Goal: Task Accomplishment & Management: Manage account settings

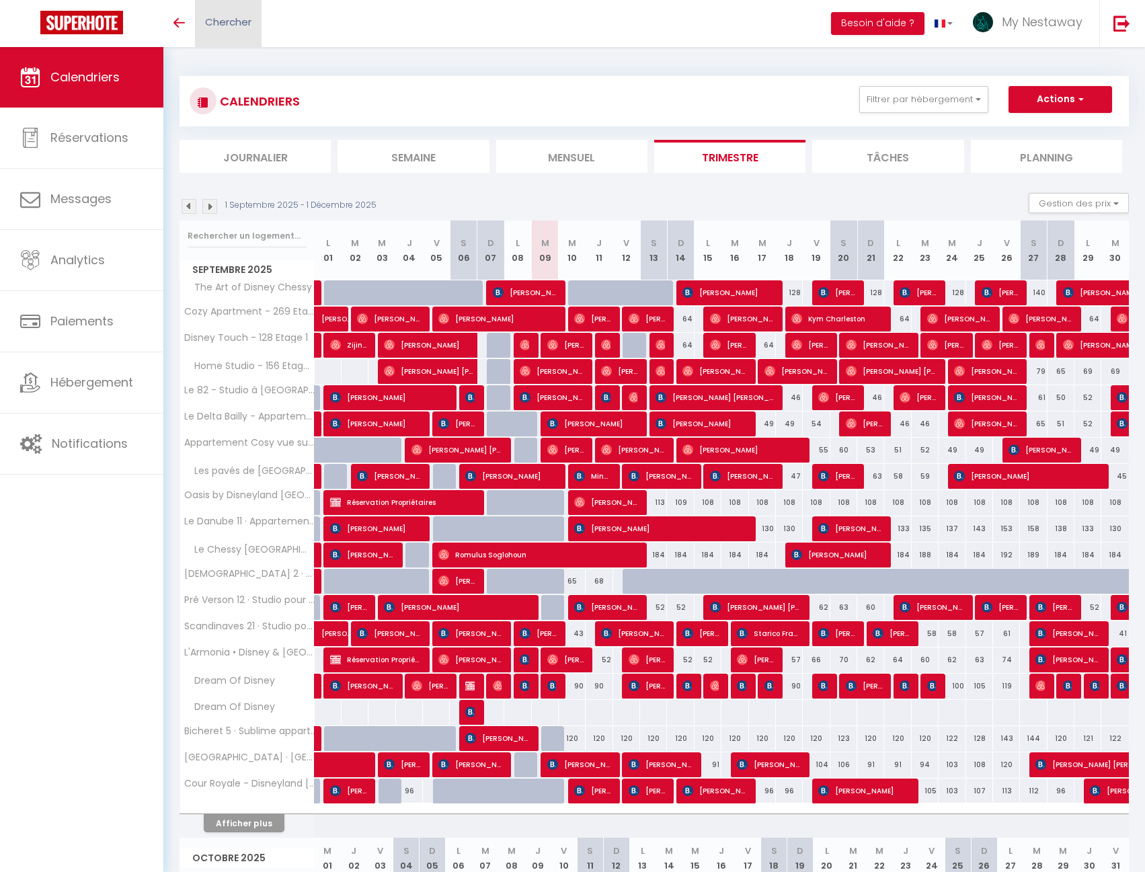
click at [246, 32] on link "Chercher" at bounding box center [228, 23] width 67 height 47
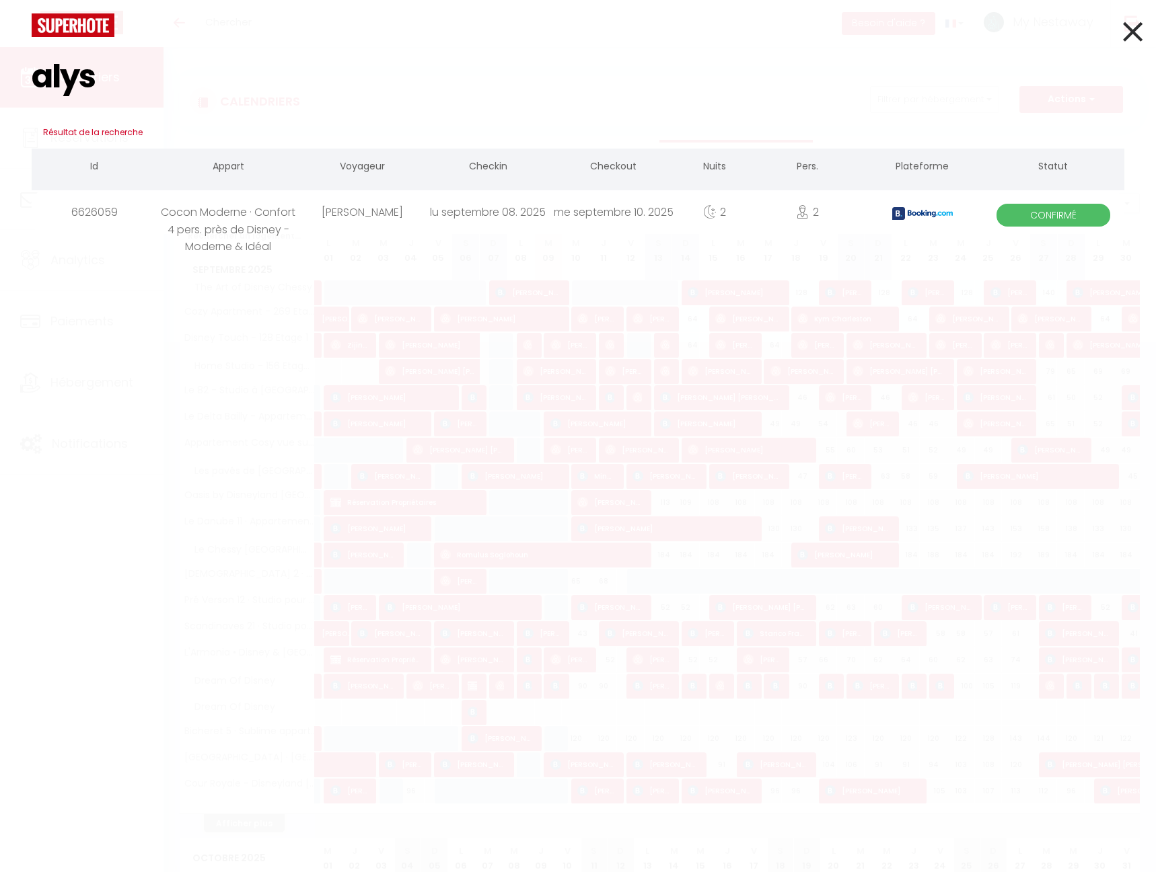
type input "alys"
click at [280, 240] on div "alys Résultat de la recherche Id Appart Voyageur Checkin Checkout Nuits Pers. P…" at bounding box center [578, 436] width 1156 height 872
click at [269, 229] on div "Cocon Moderne · Confort 4 pers. près de Disney - Moderne & Idéal" at bounding box center [228, 212] width 142 height 44
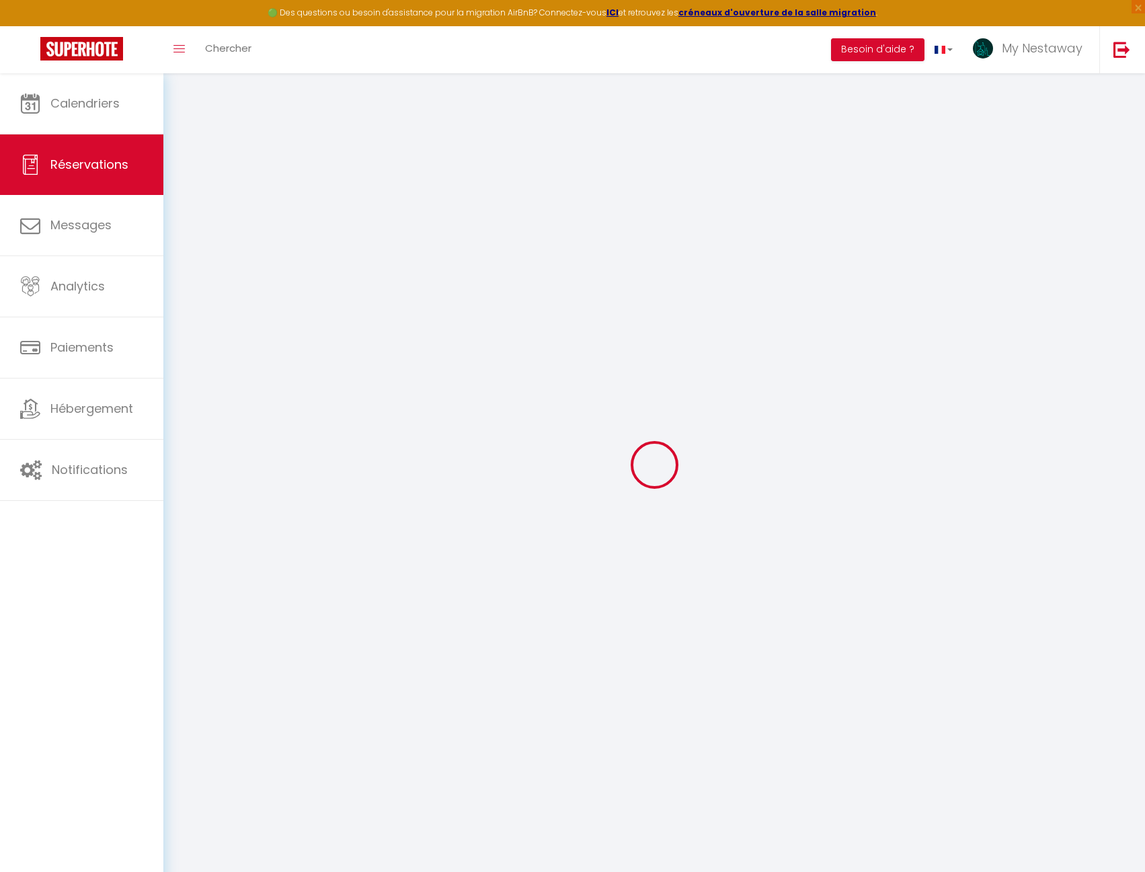
select select
checkbox input "false"
type textarea "** THIS RESERVATION HAS BEEN PRE-PAID ** Reservation has a cancellation grace p…"
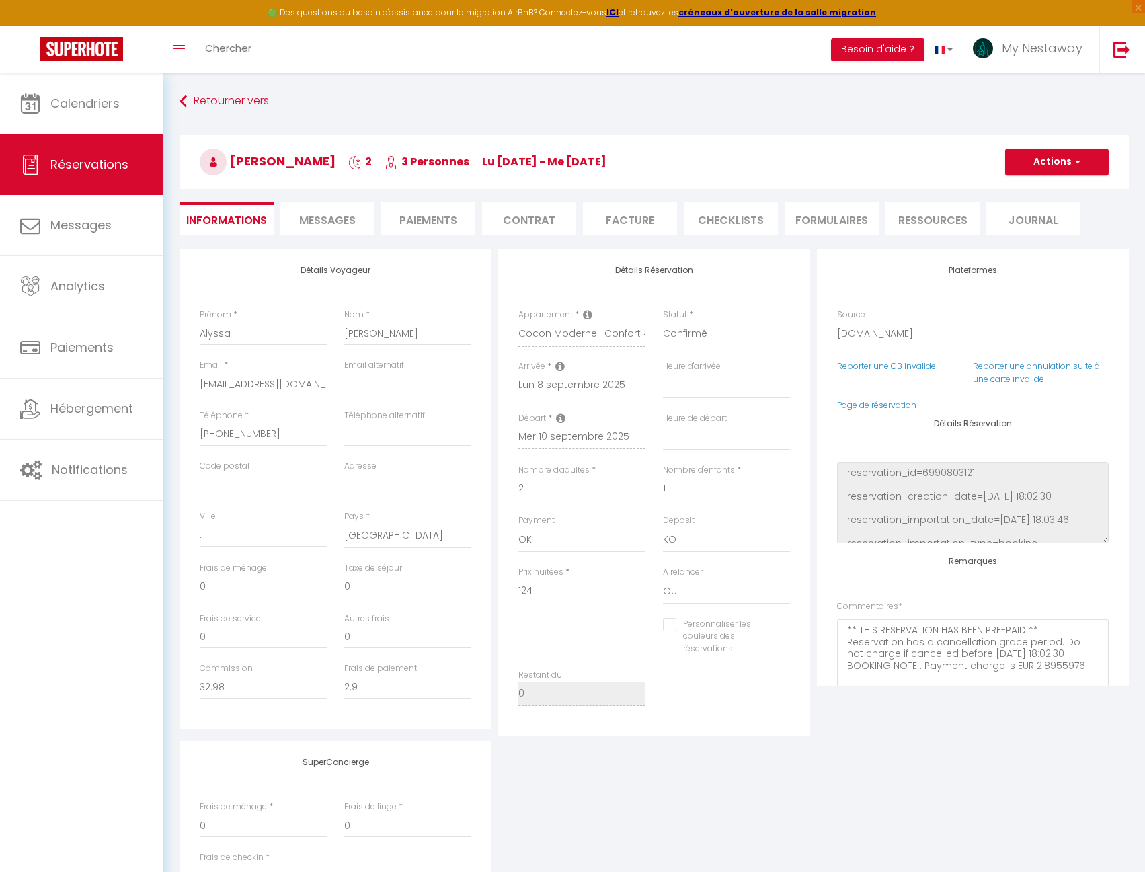
type input "70"
type input "12.83"
select select
checkbox input "false"
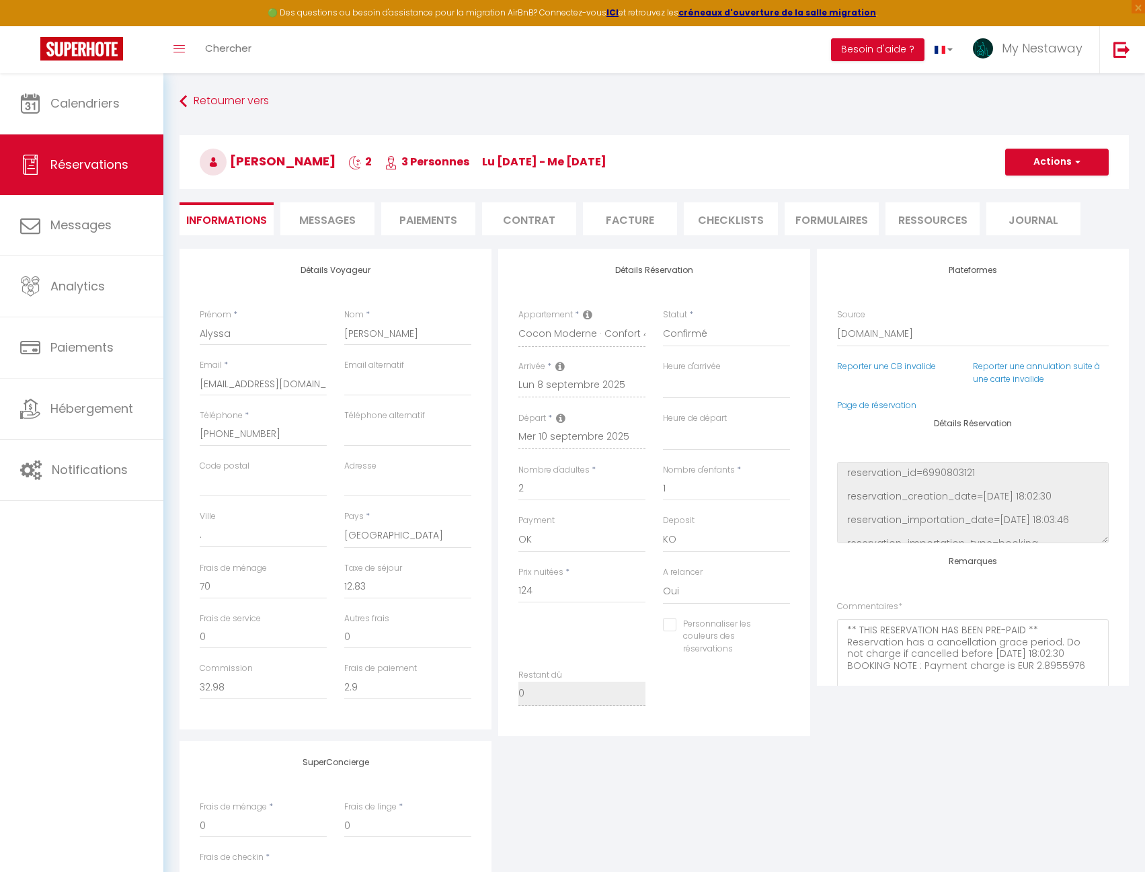
select select
click at [354, 232] on li "Messages" at bounding box center [327, 218] width 94 height 33
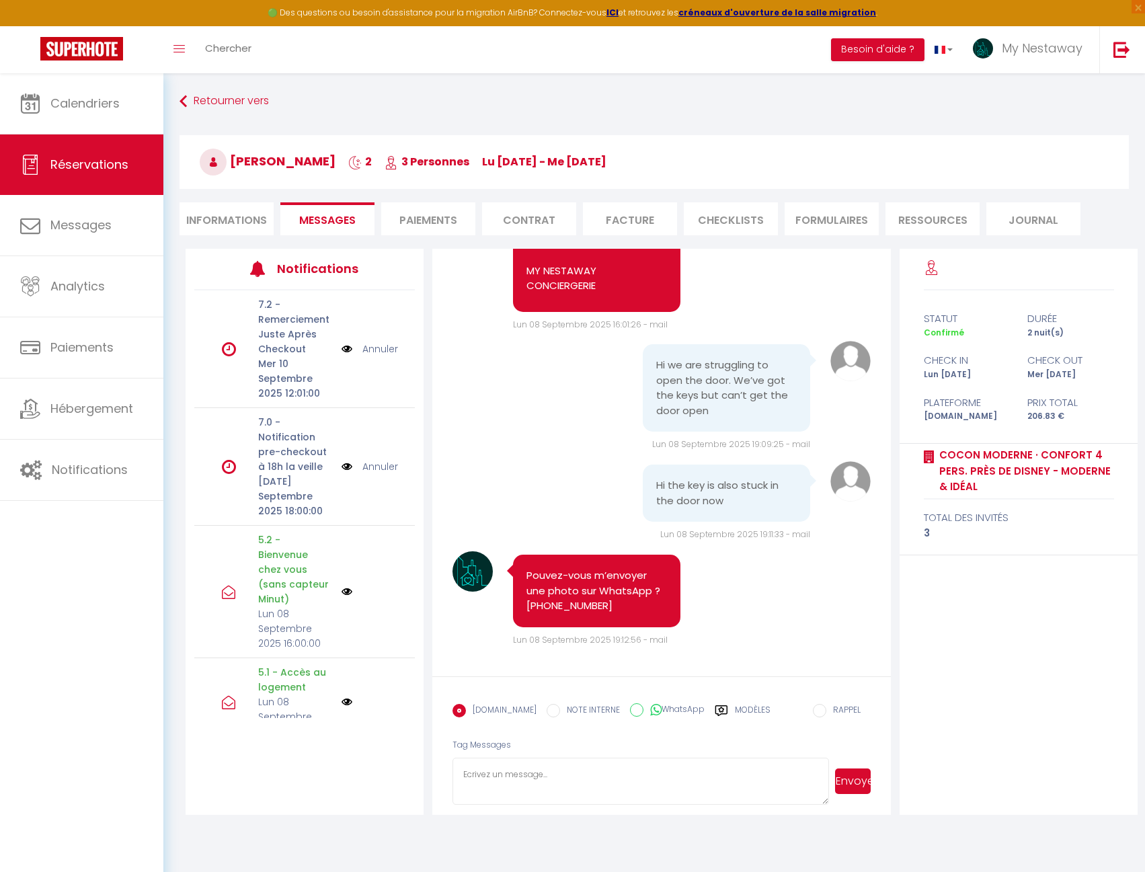
scroll to position [9984, 0]
click at [221, 46] on span "Chercher" at bounding box center [228, 48] width 46 height 14
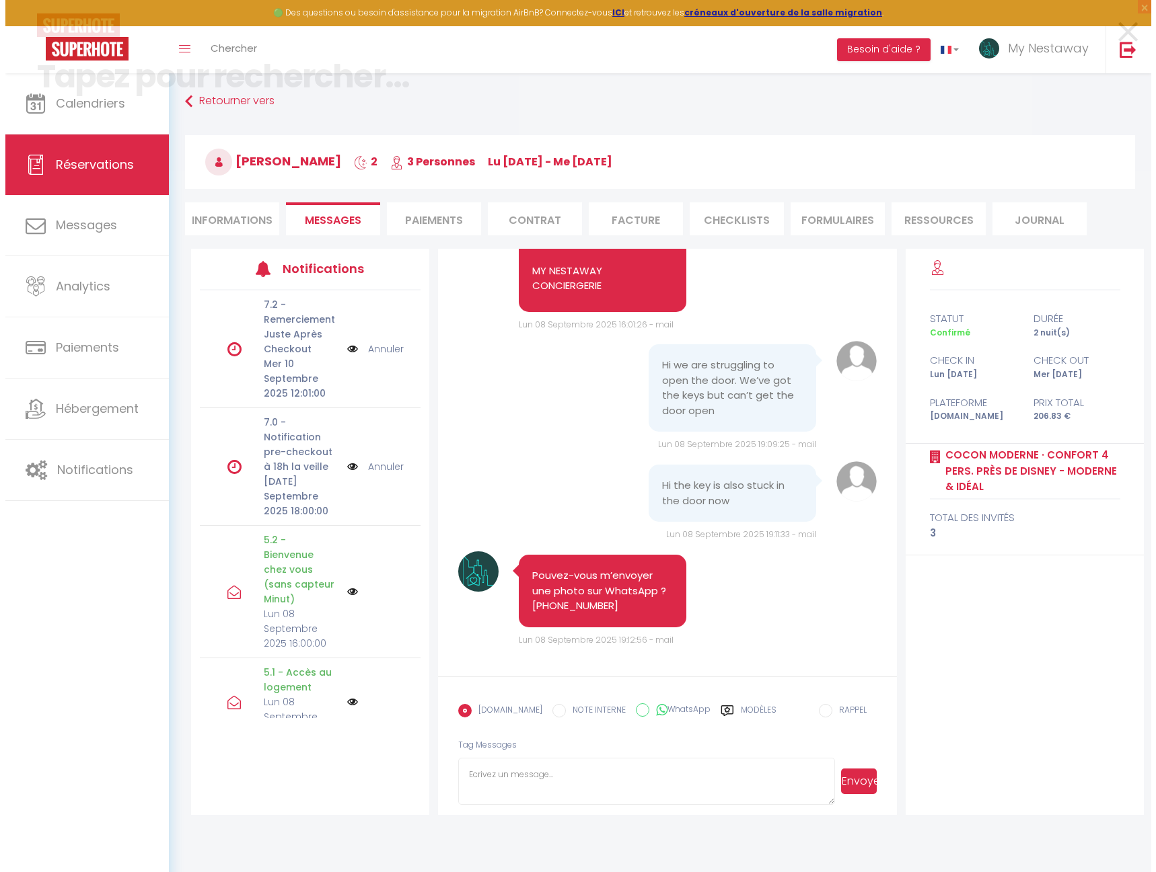
scroll to position [9908, 0]
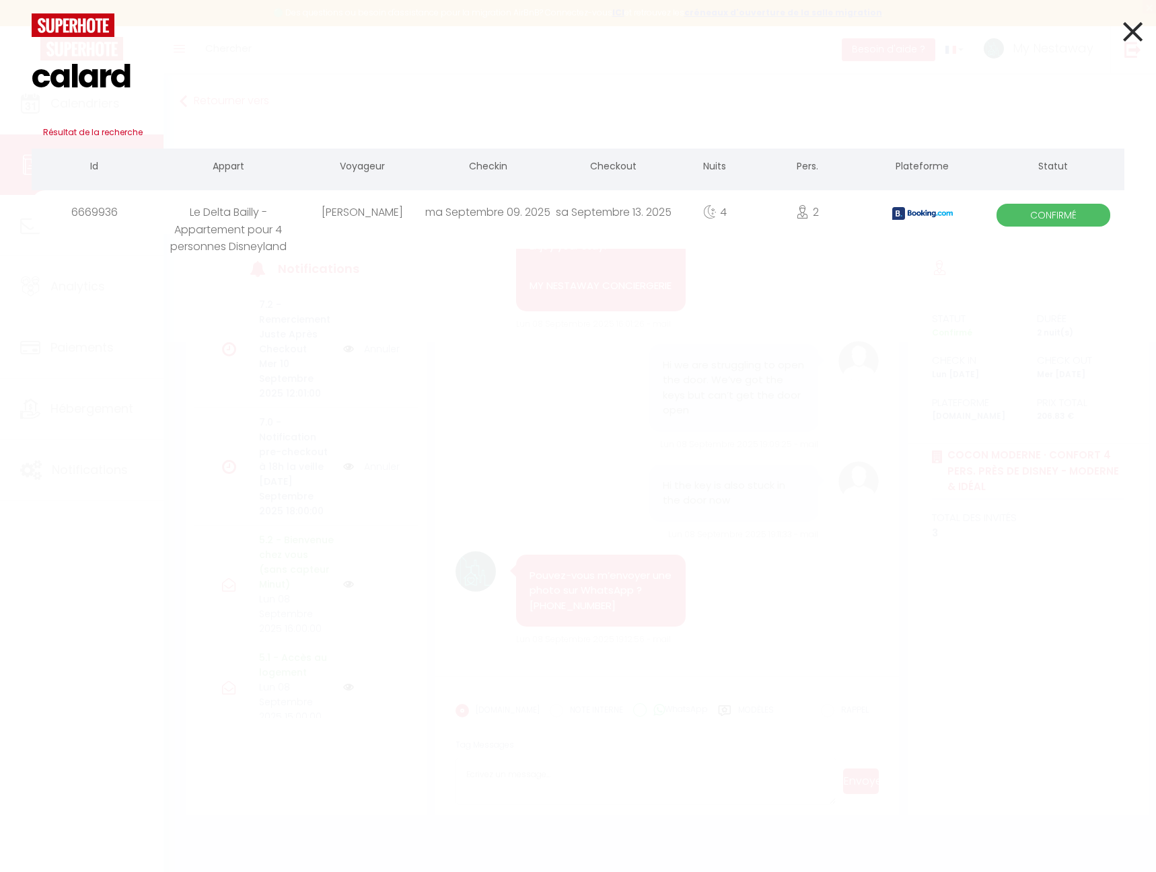
type input "calard"
click at [224, 210] on div "Le Delta Bailly - Appartement pour 4 personnes Disneyland" at bounding box center [228, 212] width 142 height 44
select select
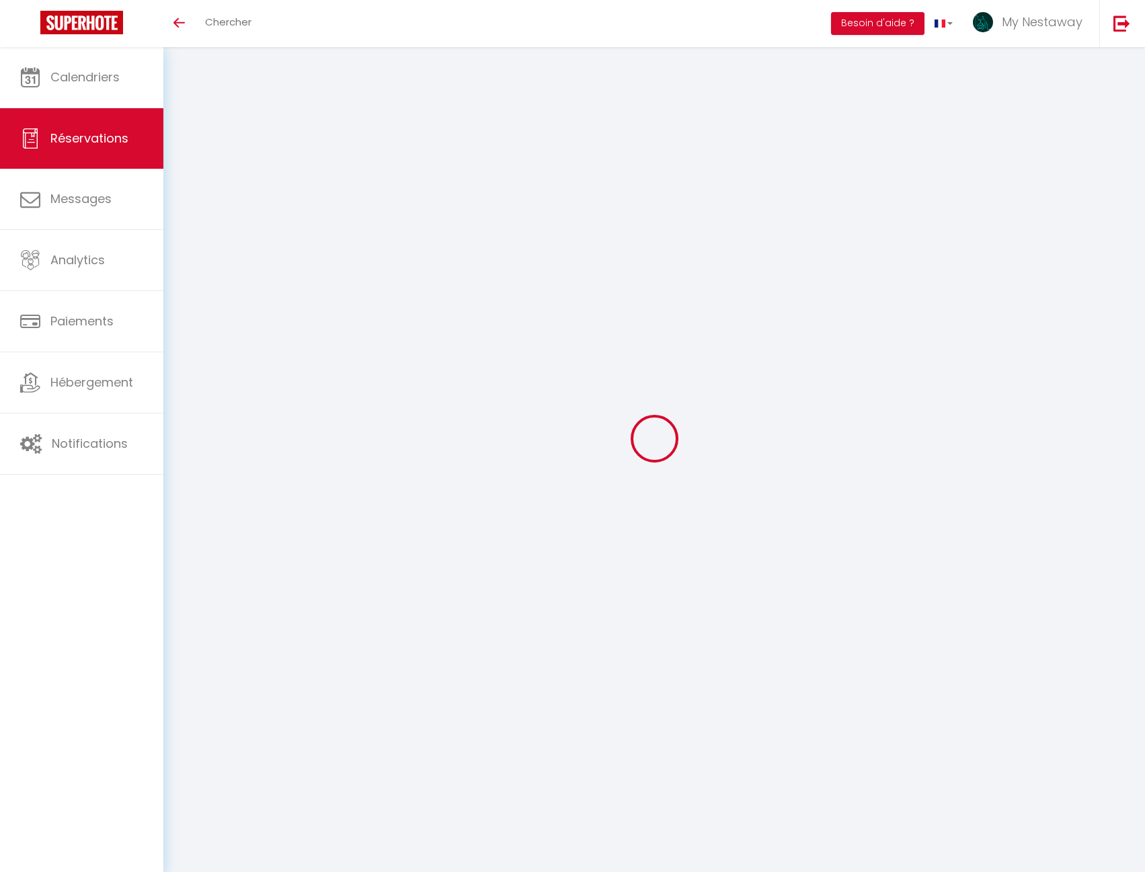
select select
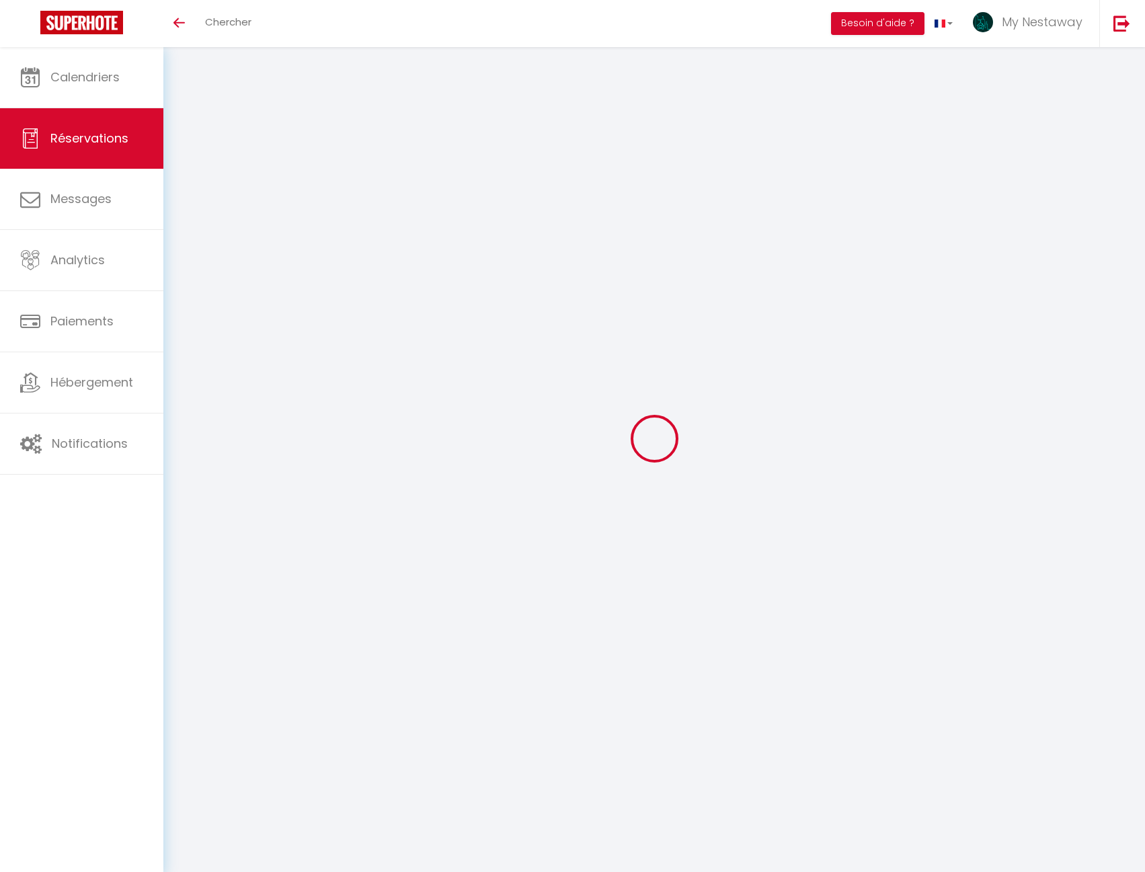
select select
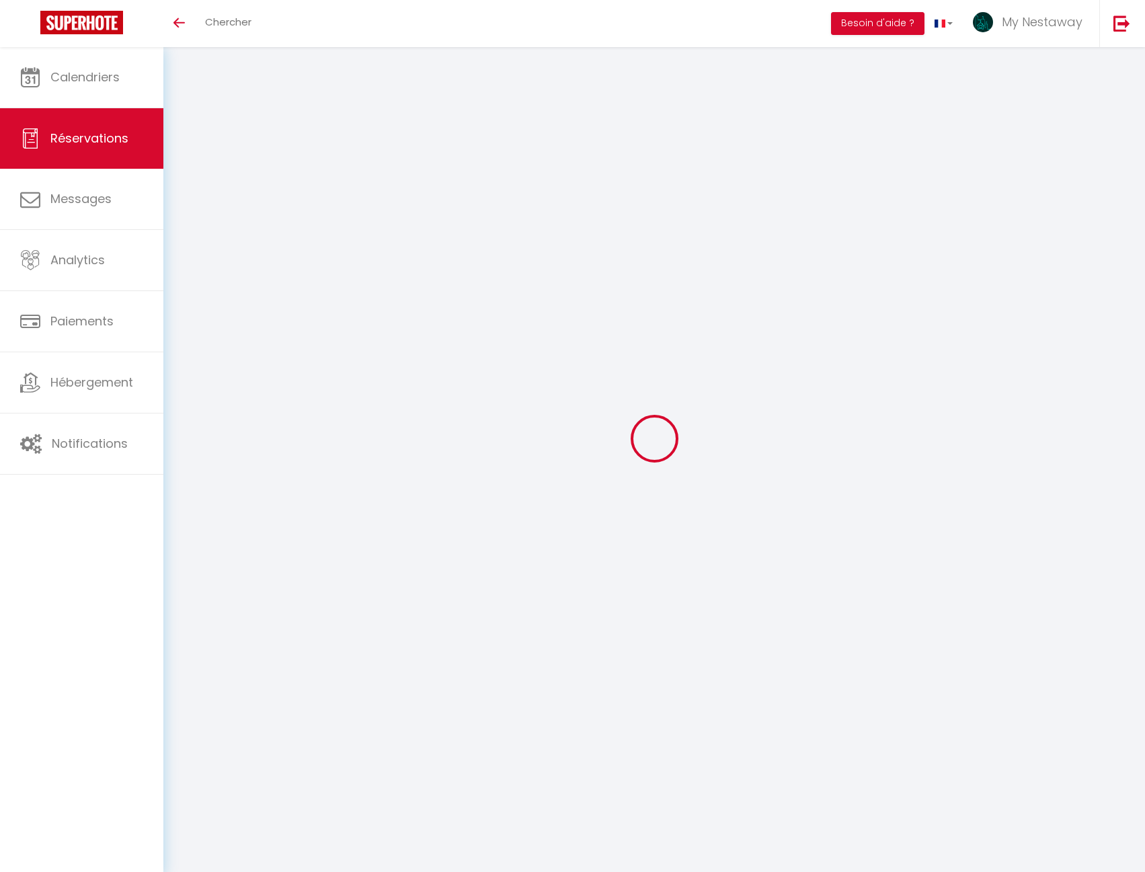
select select
checkbox input "false"
type input "Patricia"
type input "Calard"
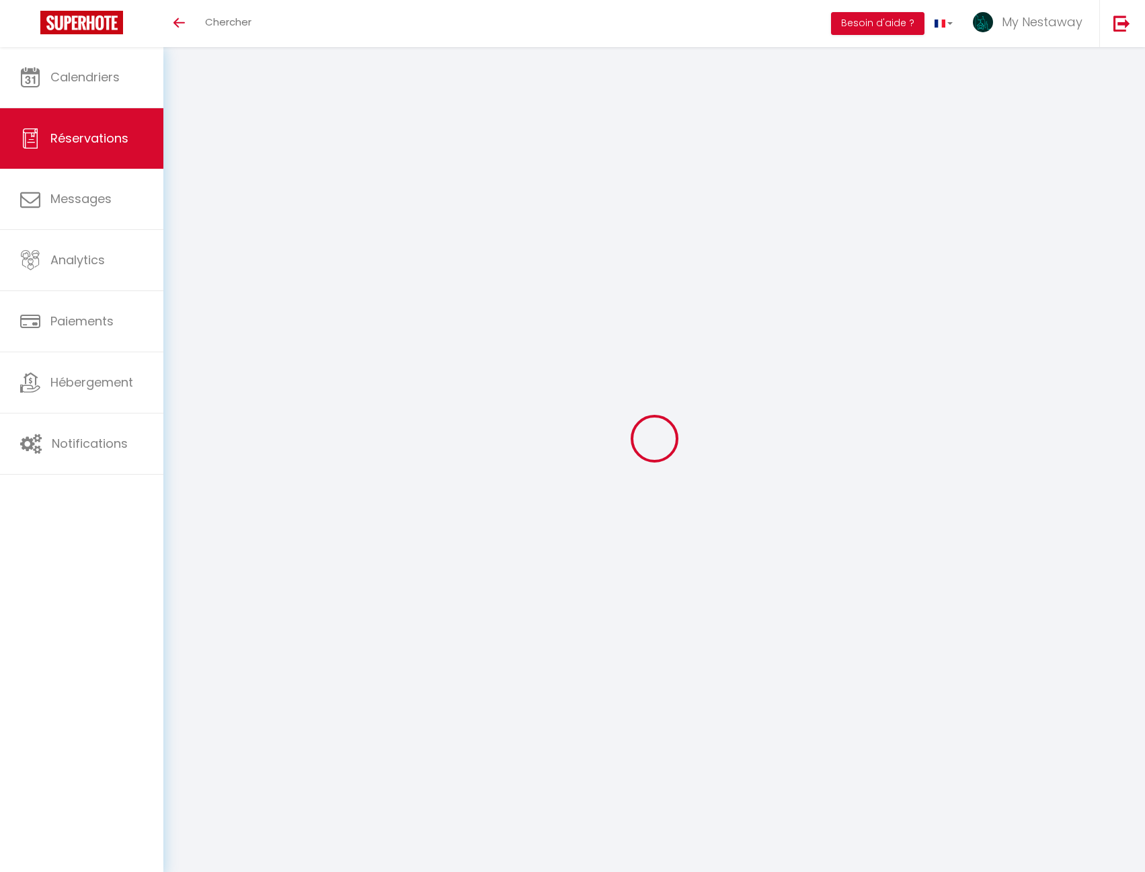
type input "pcalar.344835@guest.booking.com"
type input "+33634092030"
type input "."
select select "FR"
type input "42.41"
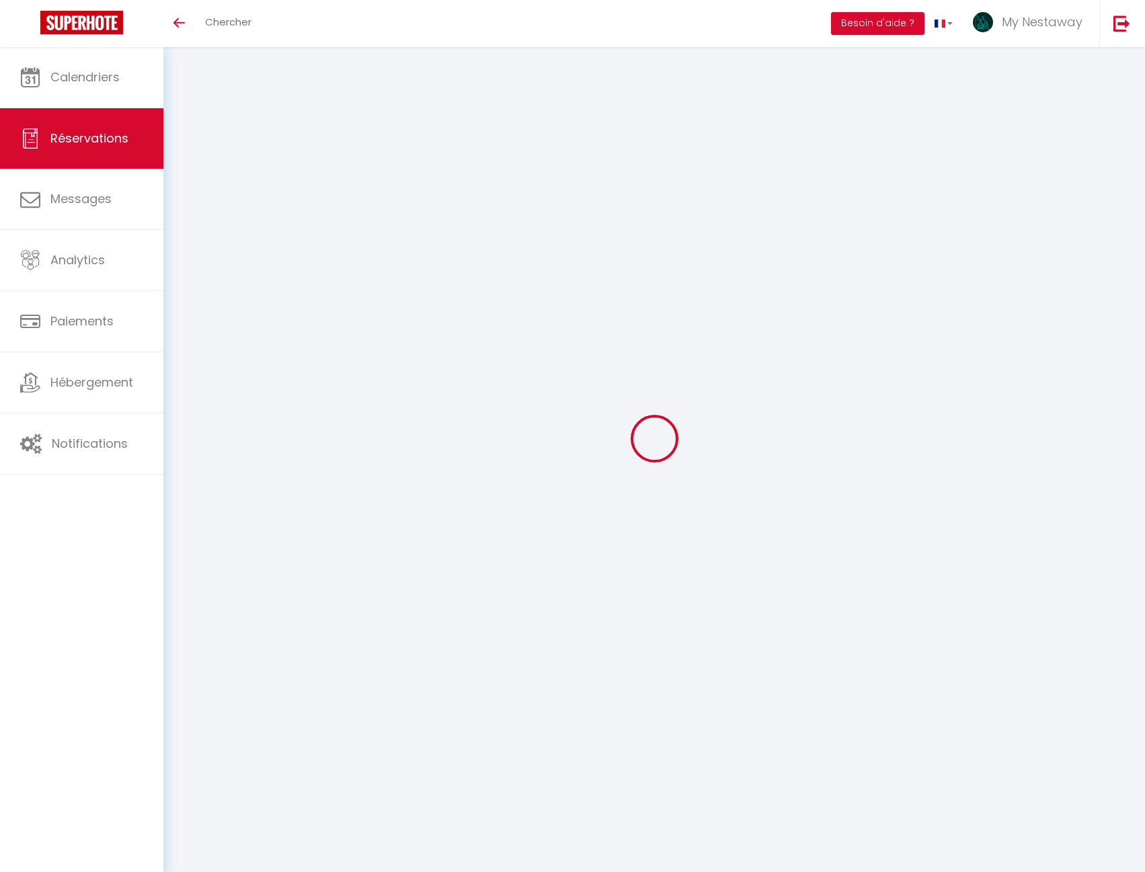
type input "3.91"
select select "29678"
select select "1"
select select
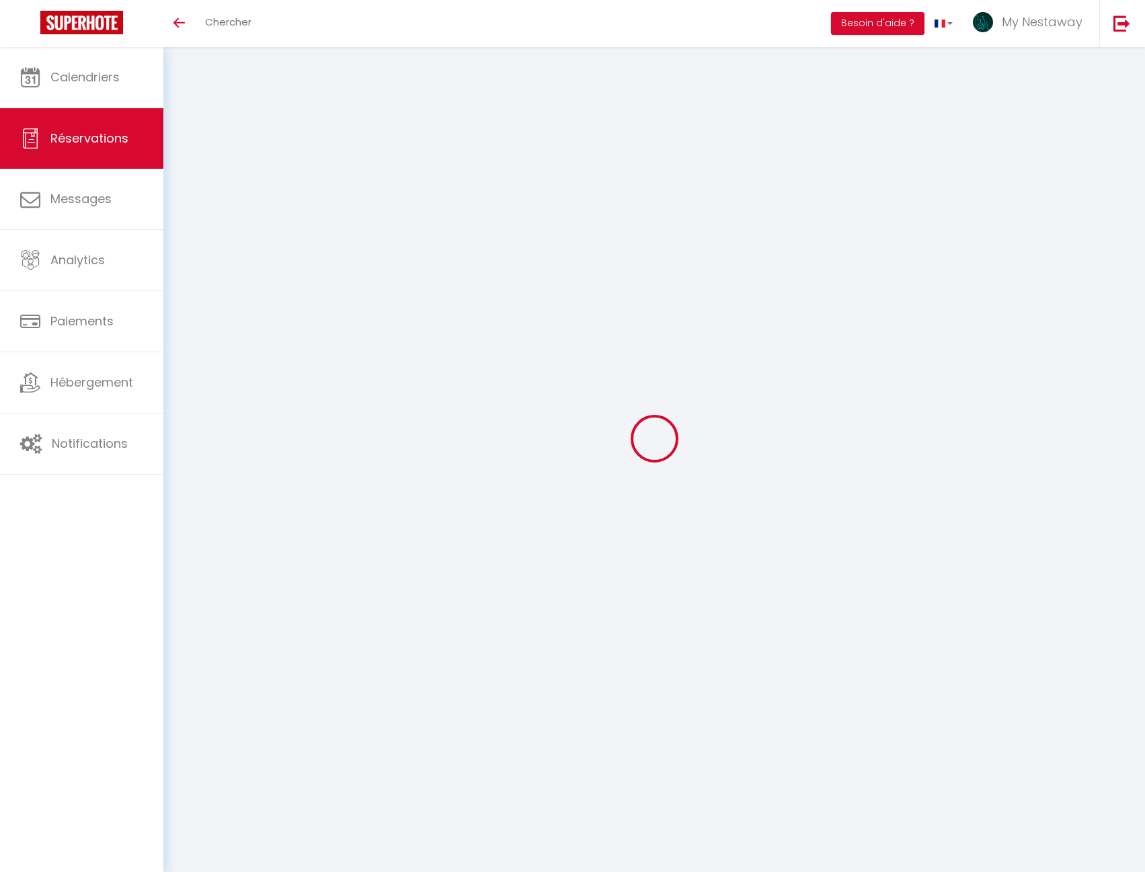
type input "2"
select select "12"
select select "15"
type input "200.47"
checkbox input "false"
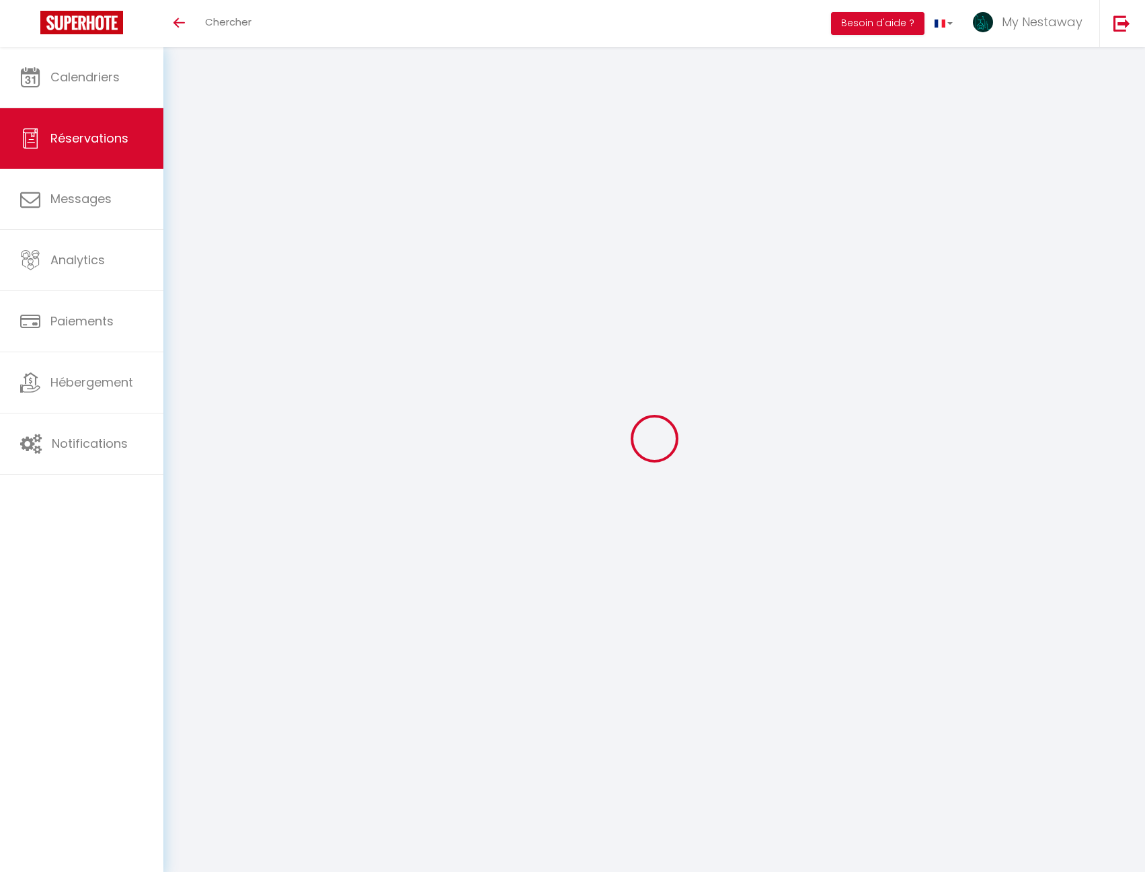
type input "0"
select select "2"
type input "59"
type input "0"
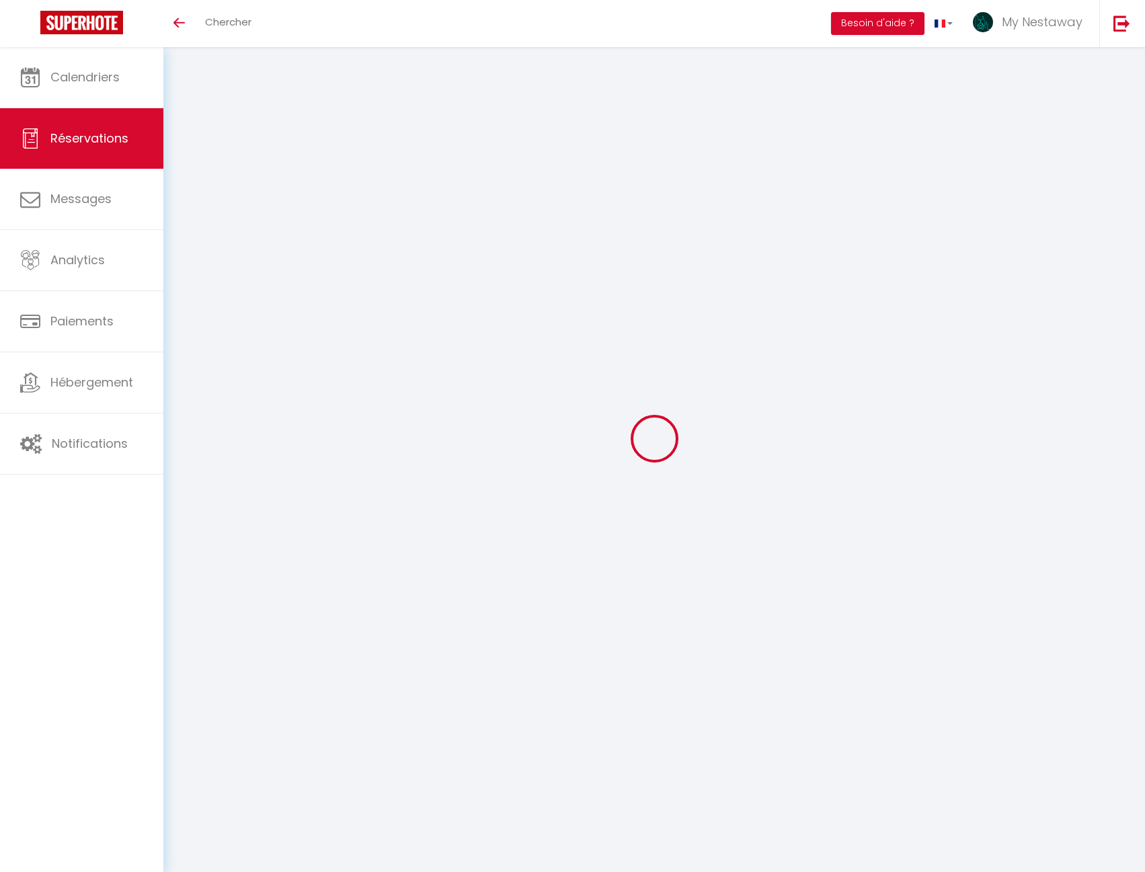
select select
checkbox input "false"
select select
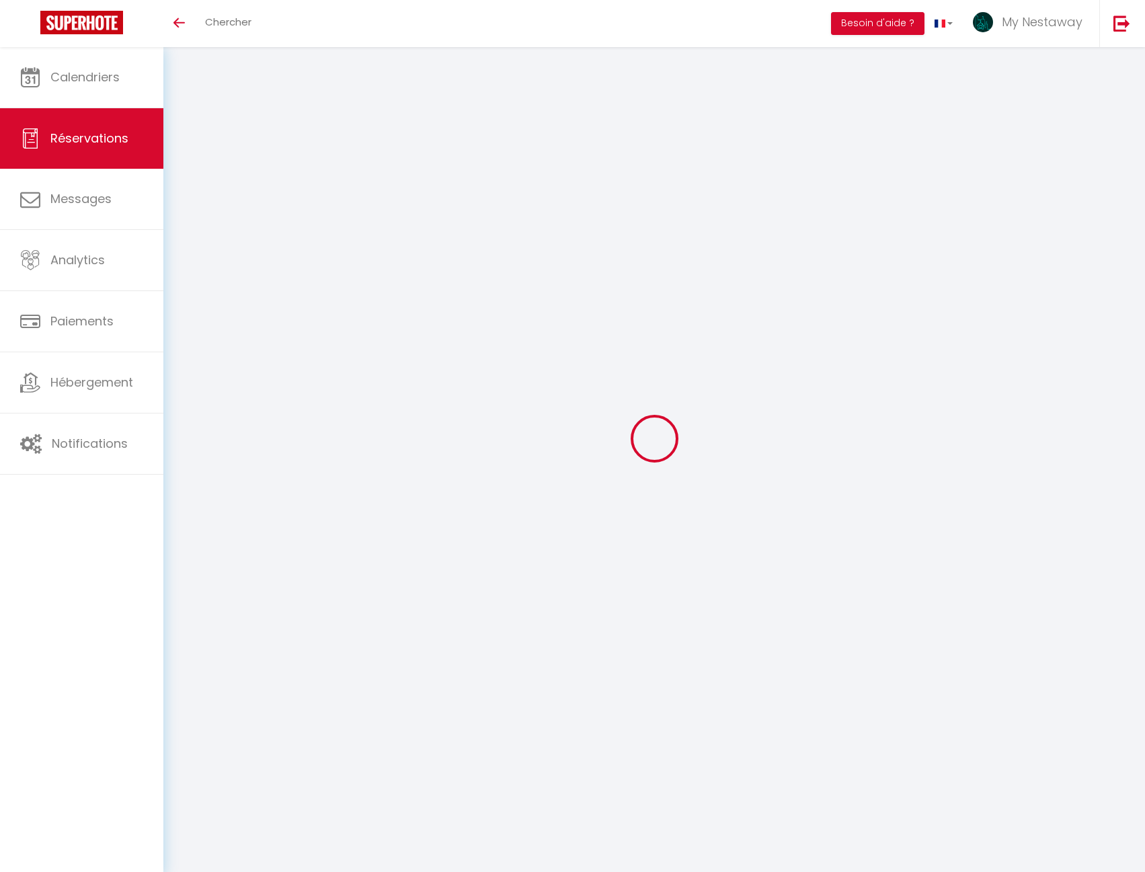
checkbox input "false"
select select
checkbox input "false"
type textarea "** THIS RESERVATION HAS BEEN PRE-PAID ** Reservation has a cancellation grace p…"
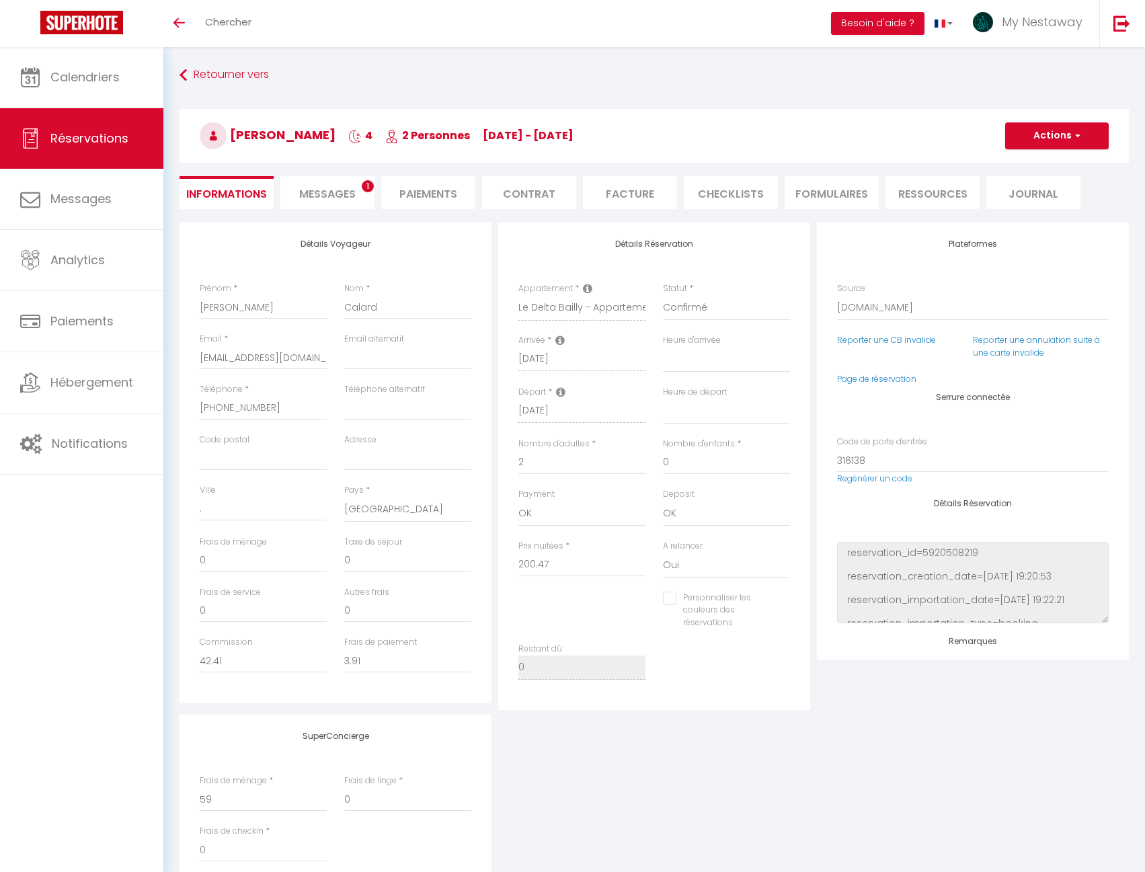
type input "49"
type input "29.61"
select select
checkbox input "false"
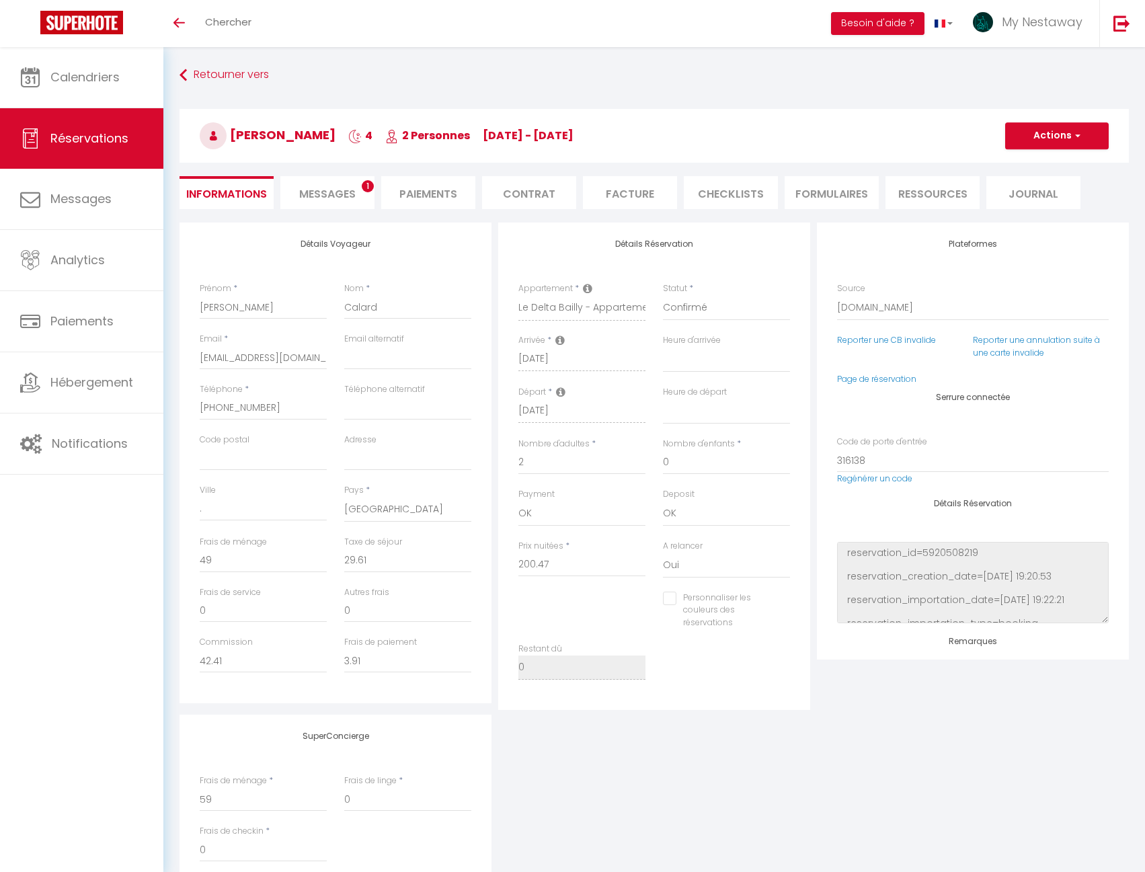
select select
click at [345, 183] on li "Messages 1" at bounding box center [327, 192] width 94 height 33
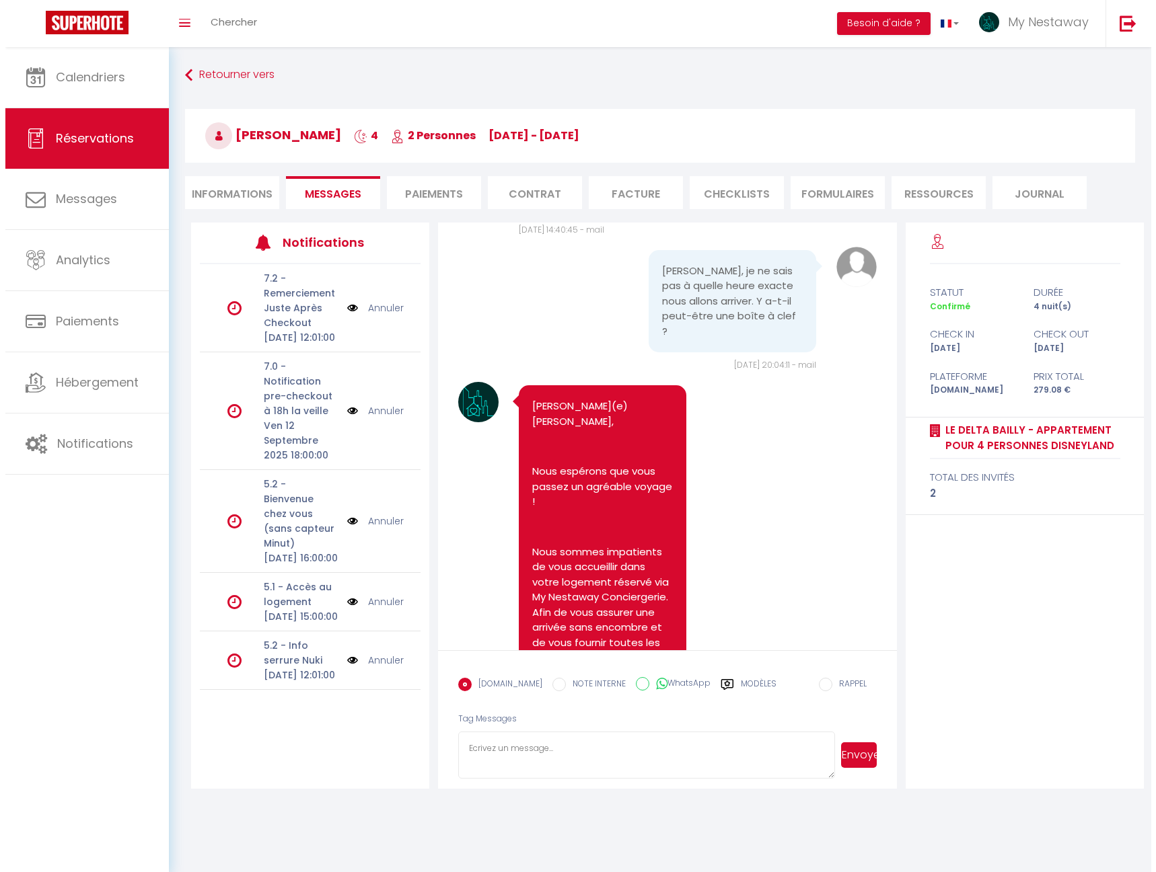
scroll to position [5442, 0]
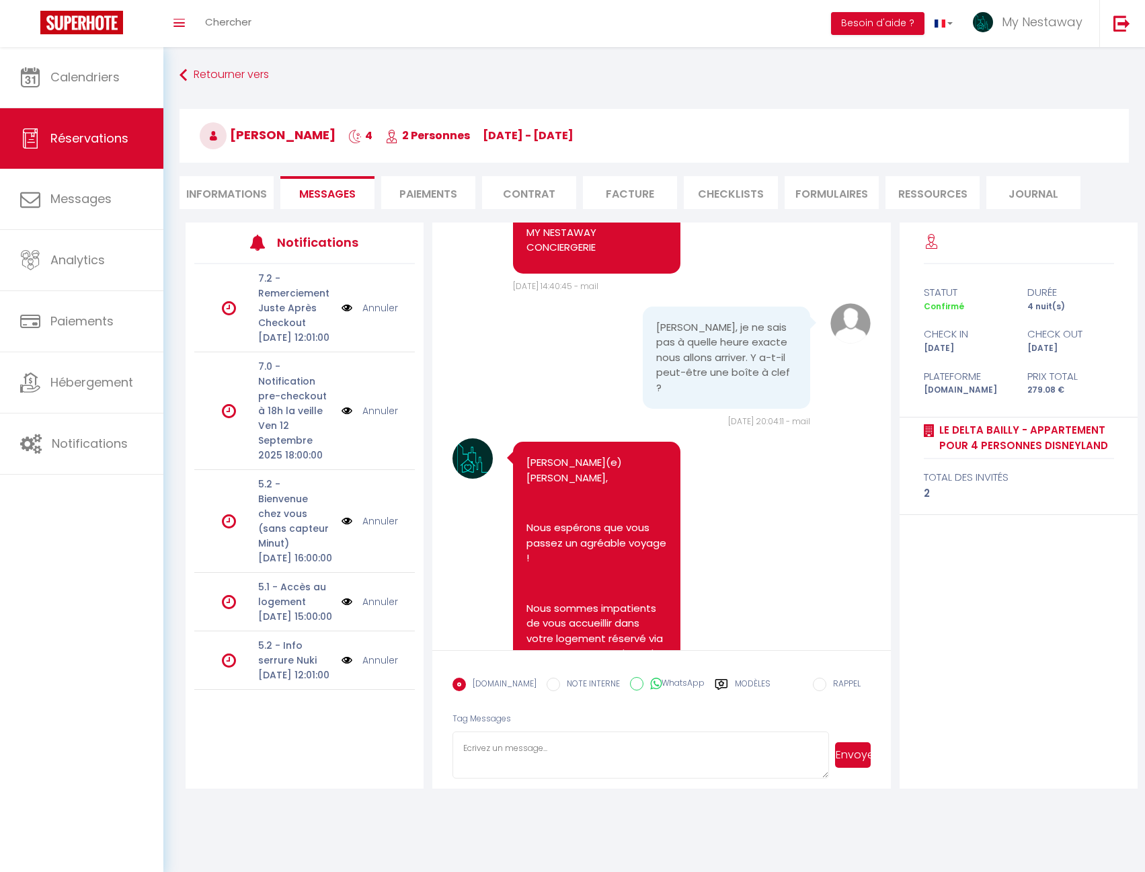
click at [265, 31] on div "Toggle menubar Chercher BUTTON Besoin d'aide ? My Nestaway Paramètres Équipe" at bounding box center [617, 23] width 1038 height 47
click at [229, 32] on link "Chercher" at bounding box center [228, 23] width 67 height 47
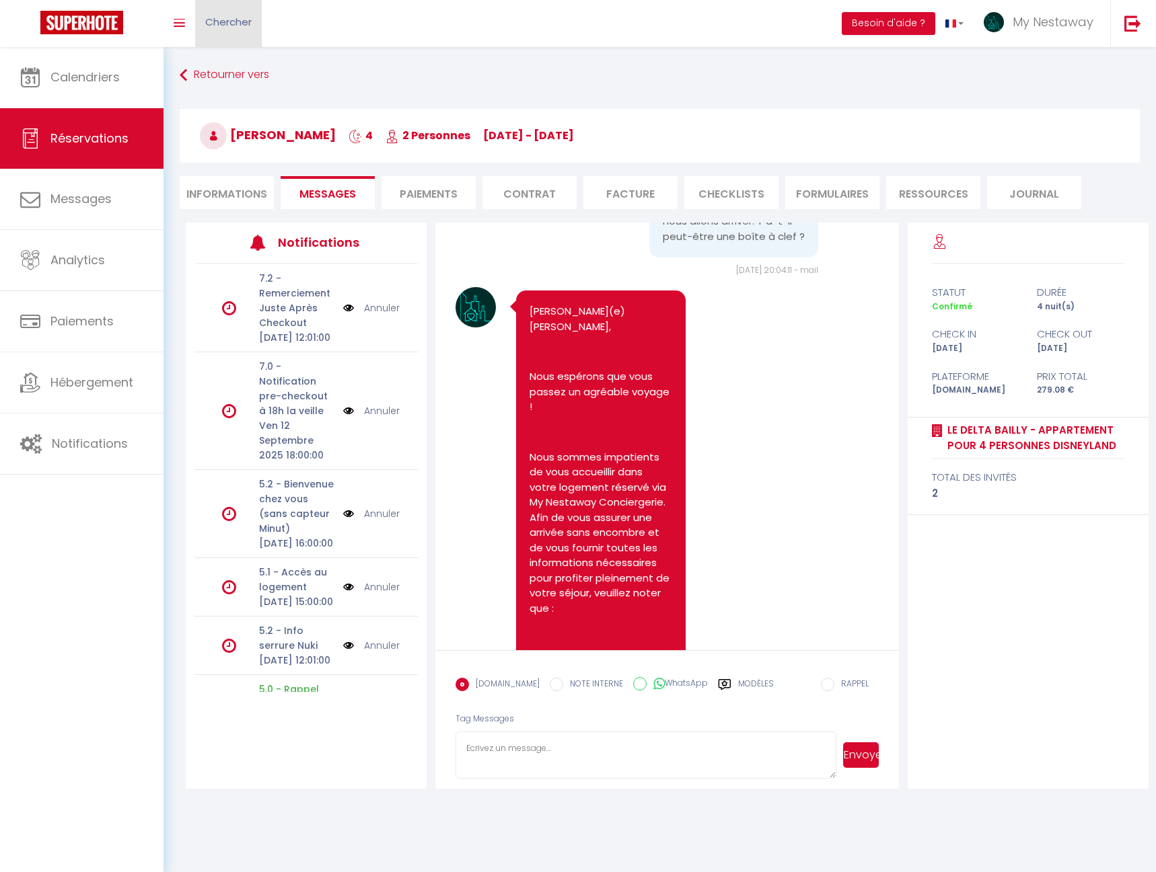
scroll to position [5427, 0]
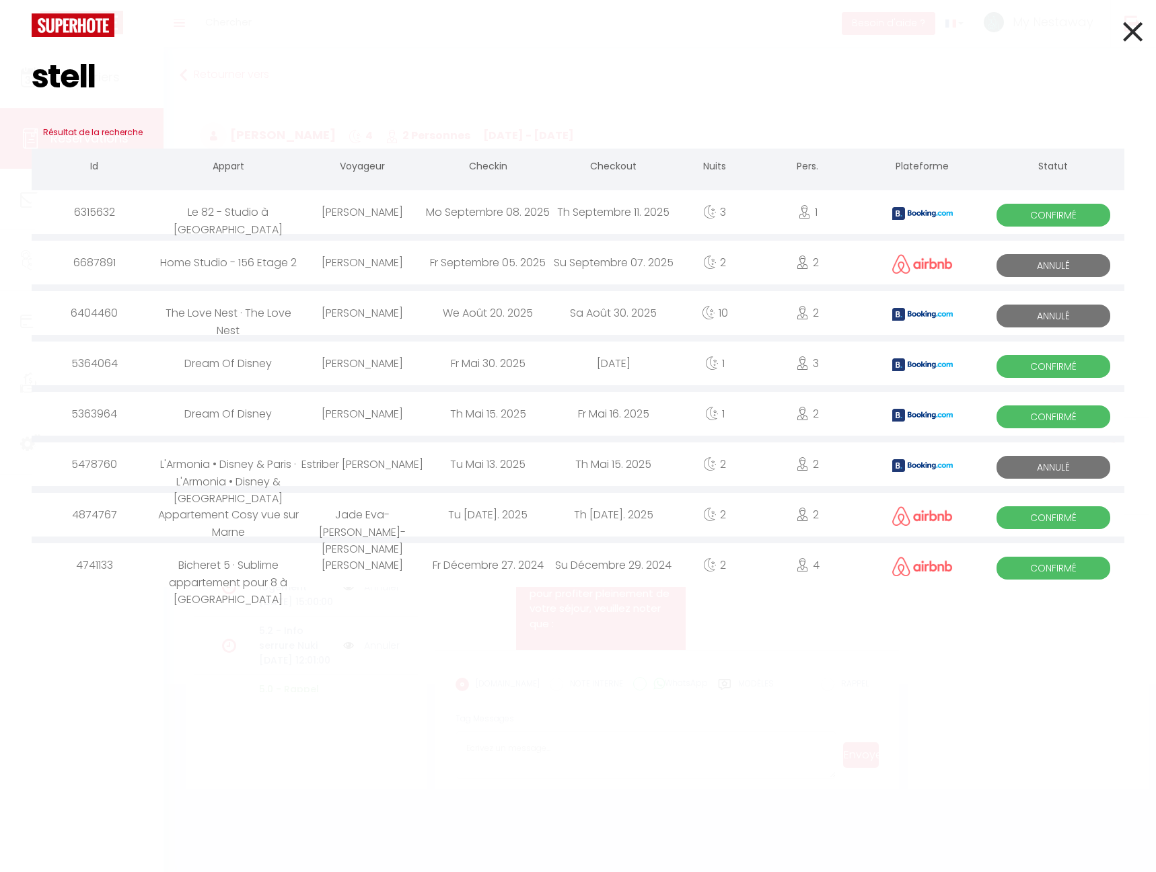
type input "stell"
click at [350, 217] on div "Stella Dibenedetto" at bounding box center [362, 212] width 126 height 44
select select
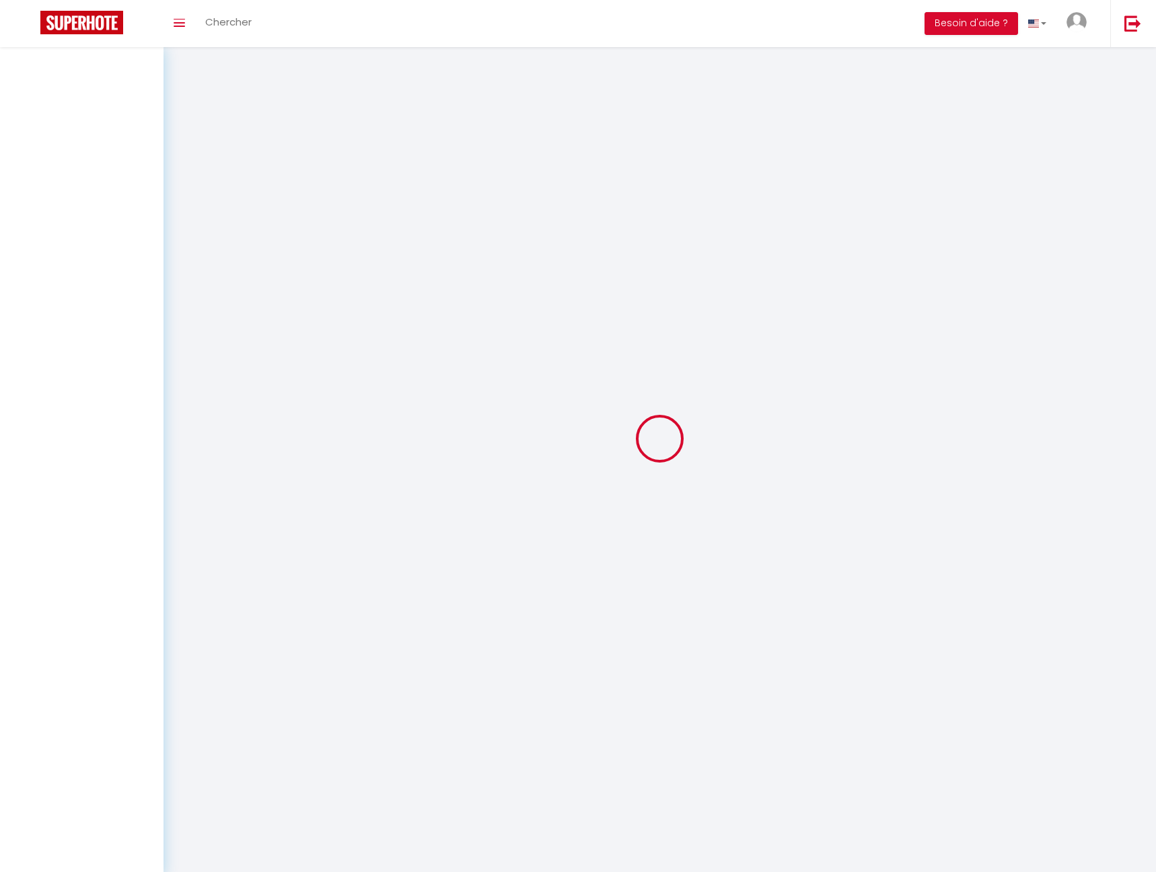
select select
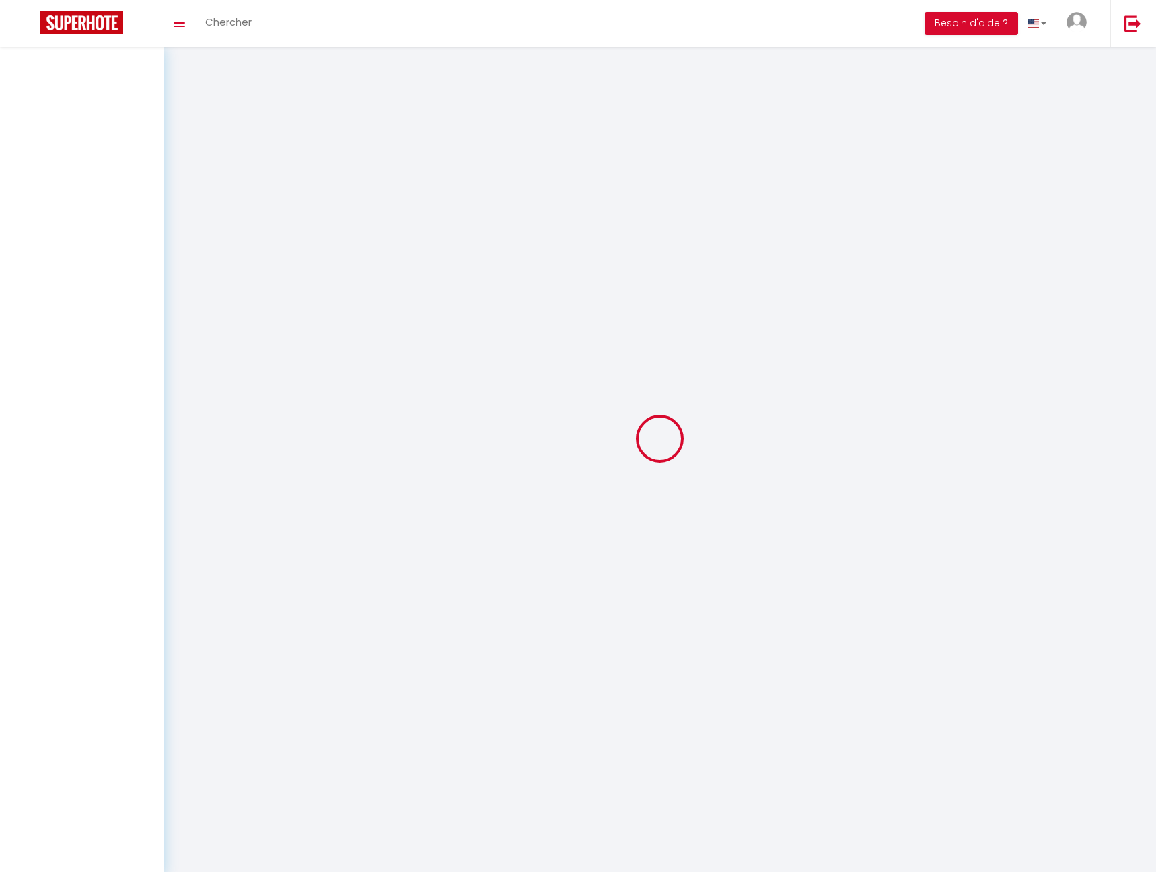
select select
checkbox input "false"
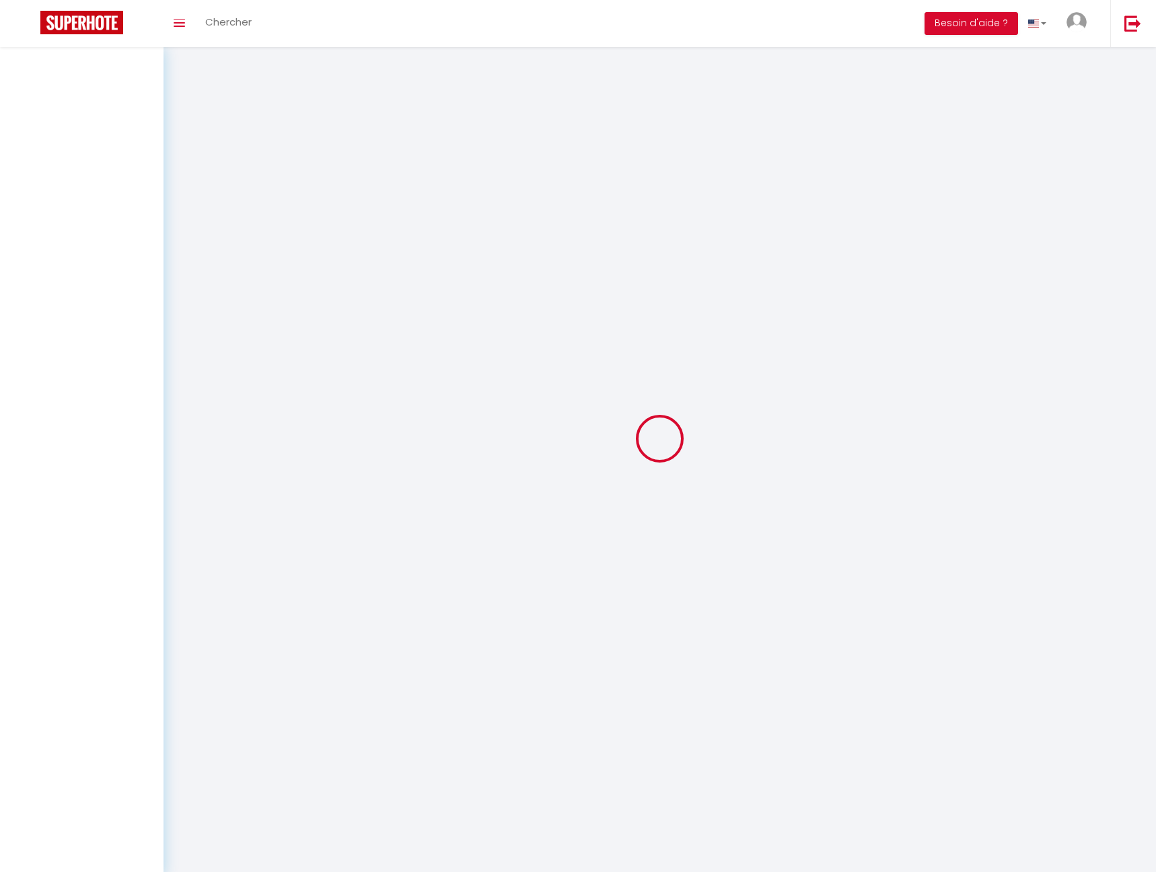
select select
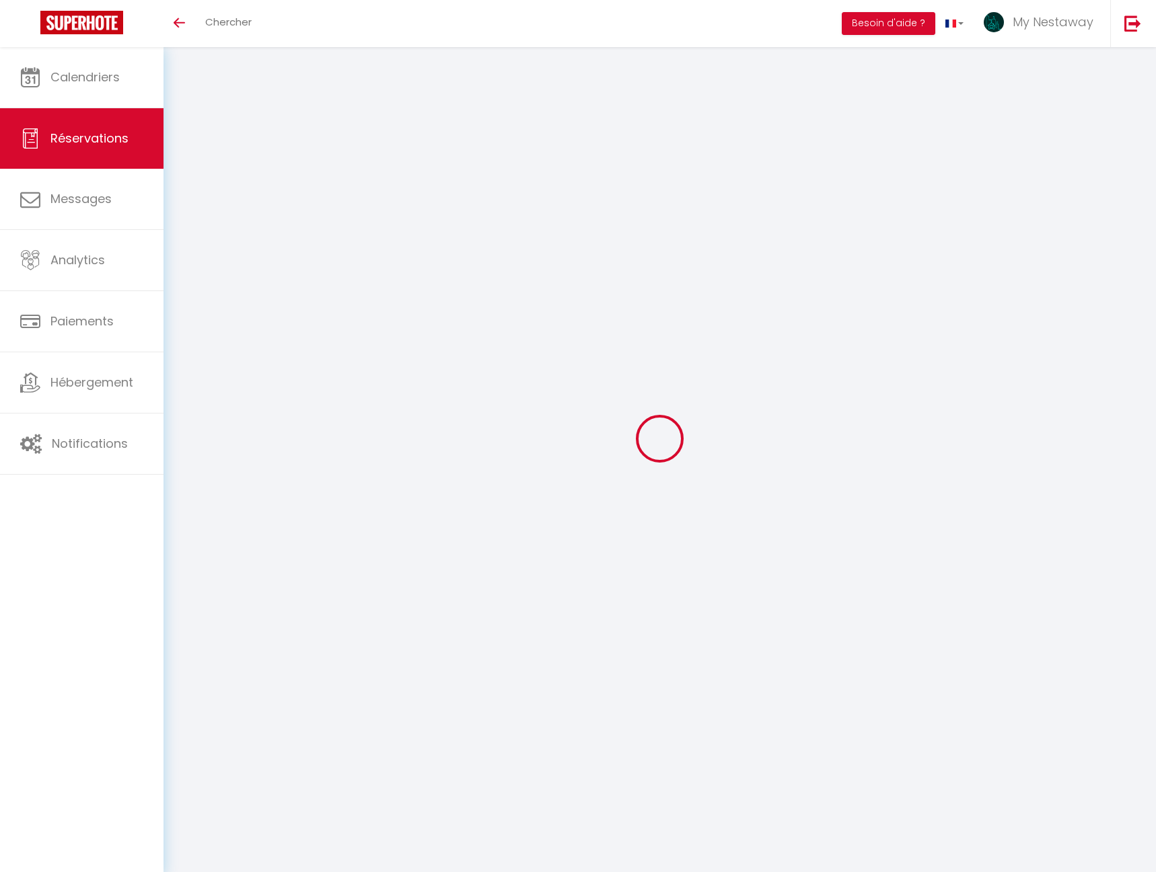
select select
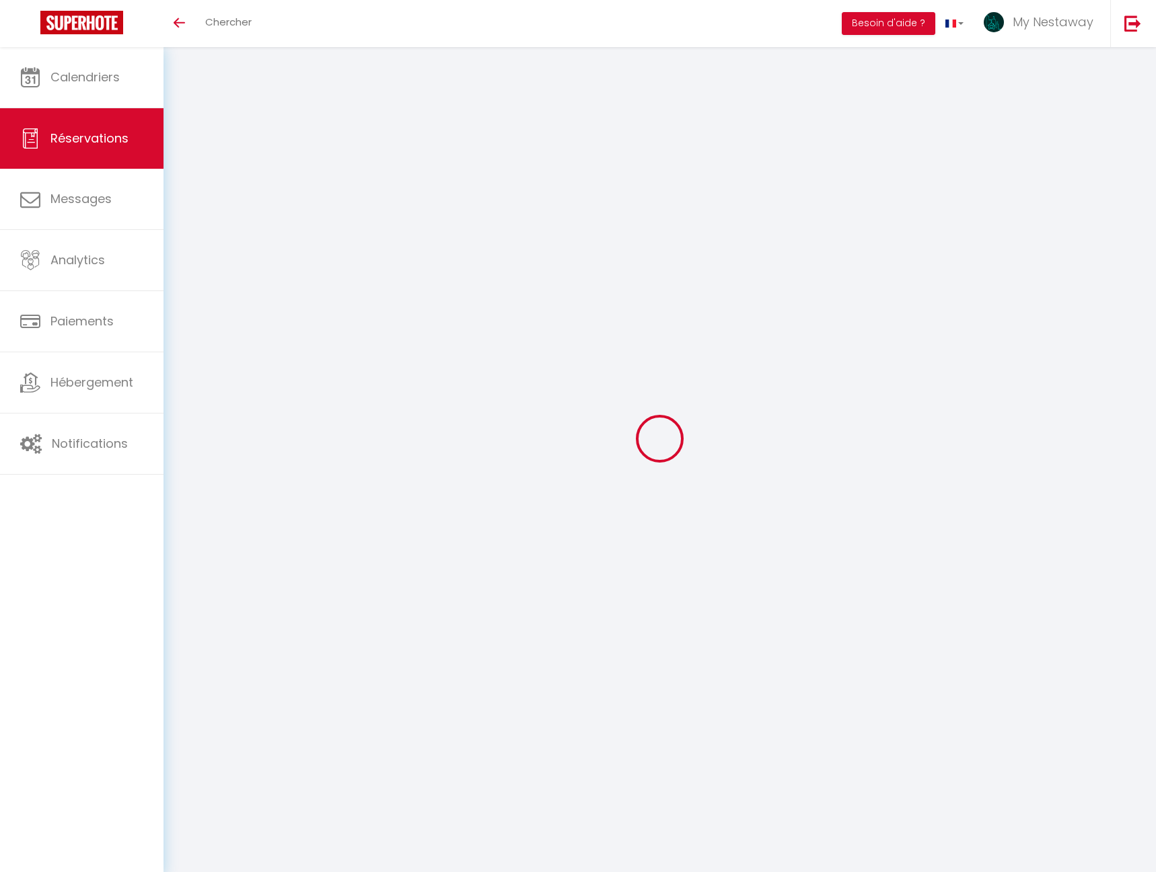
select select
checkbox input "false"
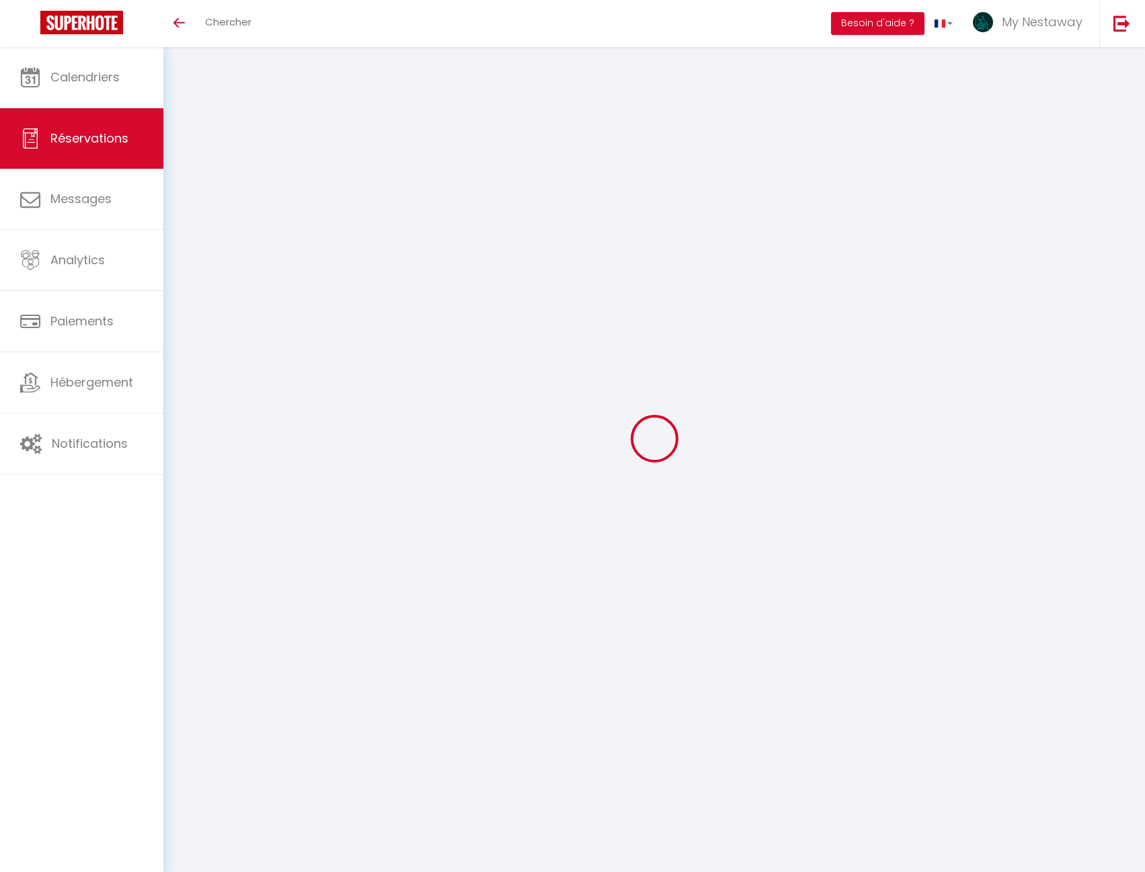
select select
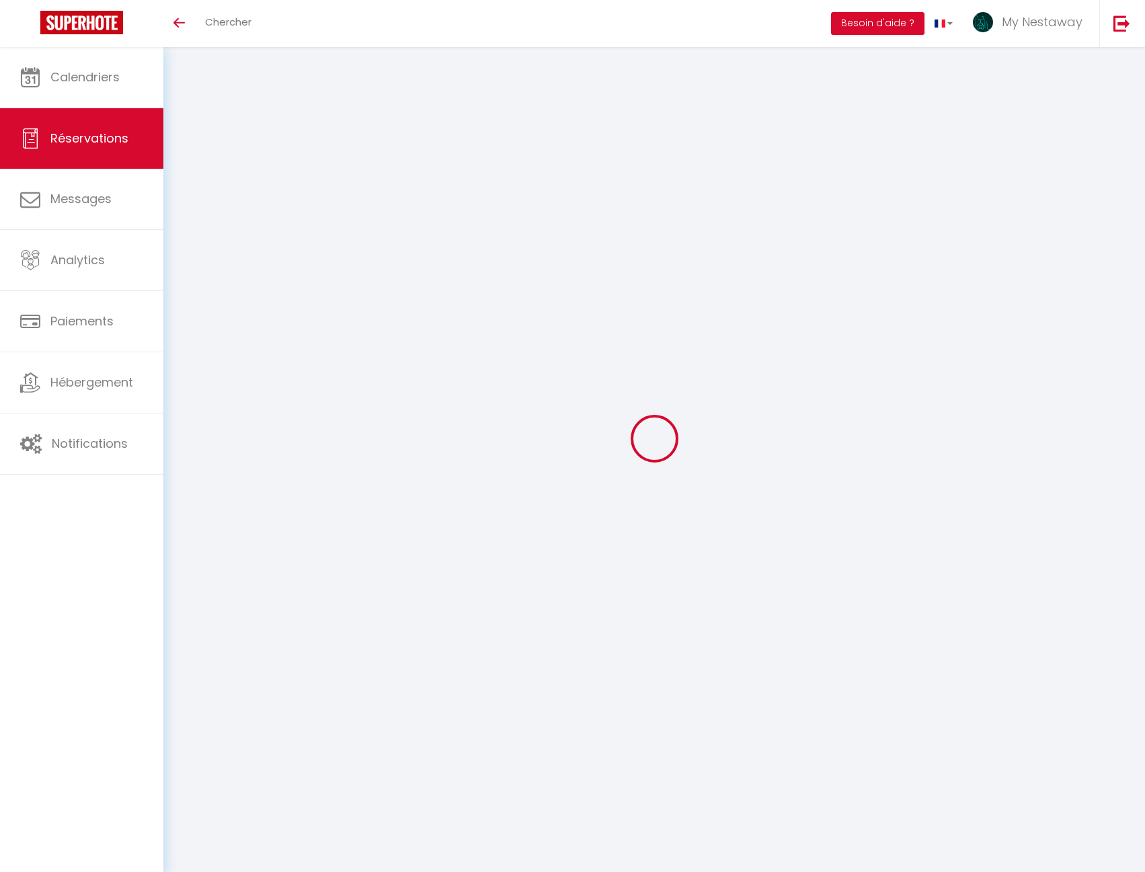
select select
checkbox input "false"
select select
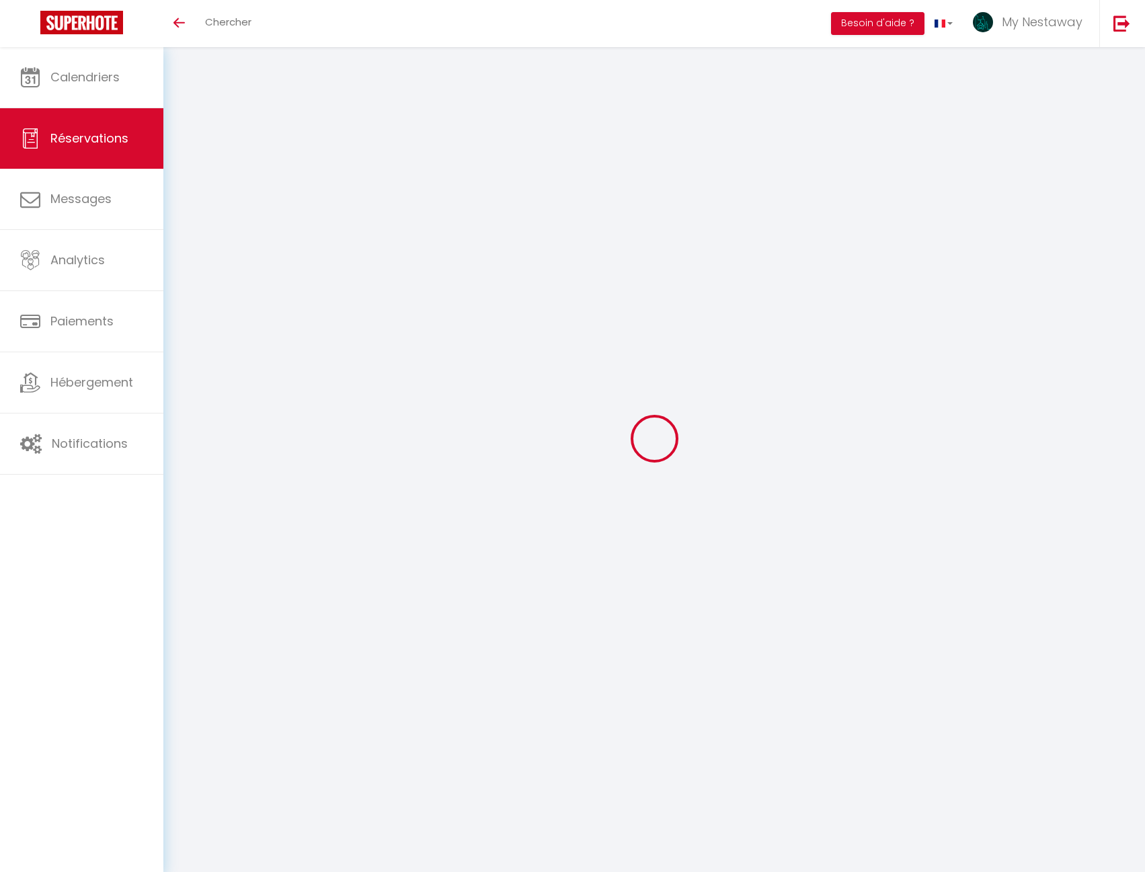
select select
checkbox input "false"
select select
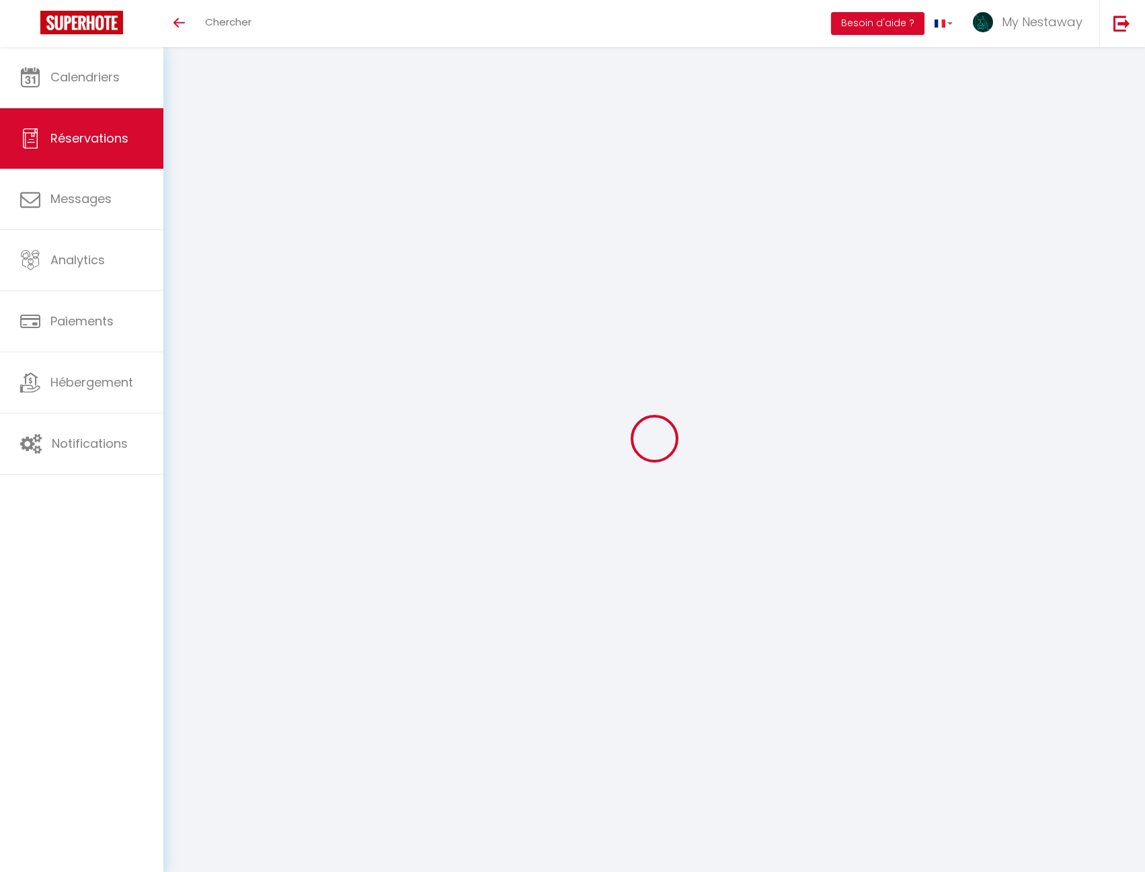
type input "Stella"
type input "Dibenedetto"
type input "sdiben.161704@guest.booking.com"
type input "+4917672430713"
type input "."
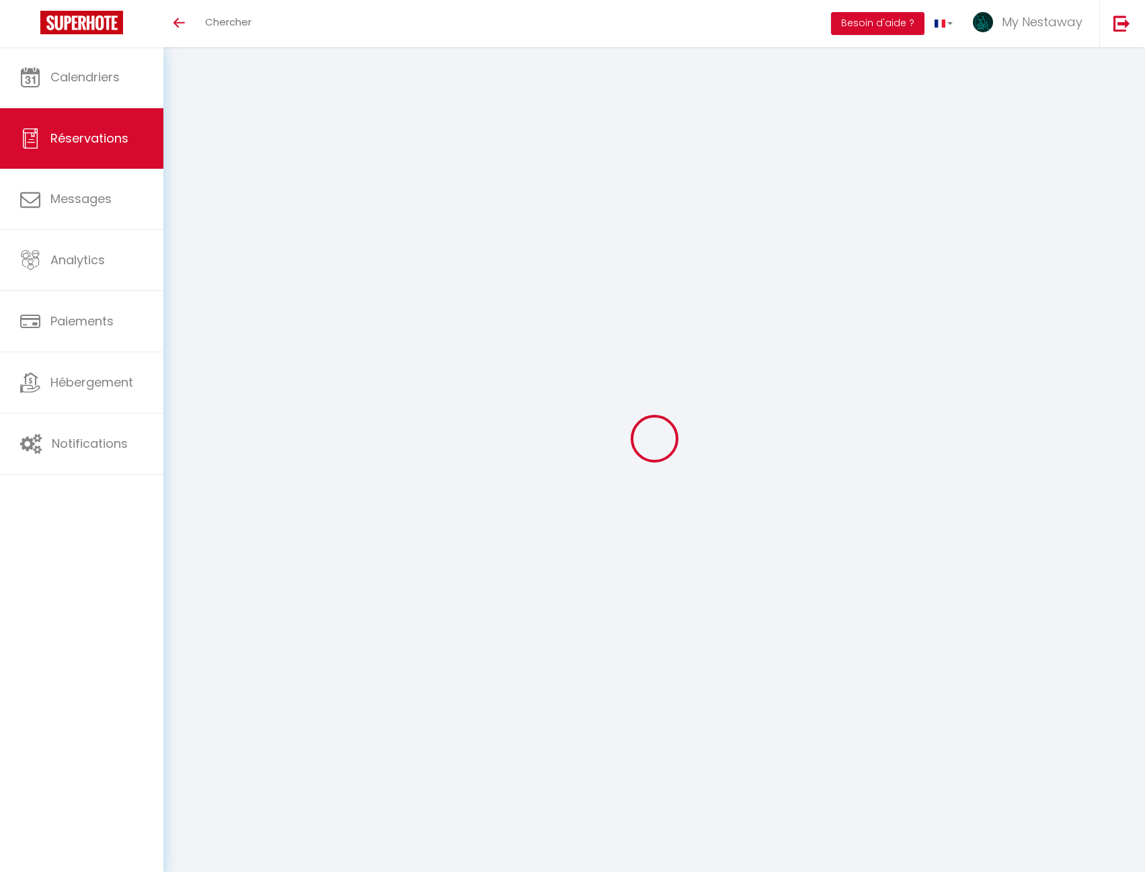
select select "DE"
type input "40.18"
type input "3.6"
select select "27695"
select select "1"
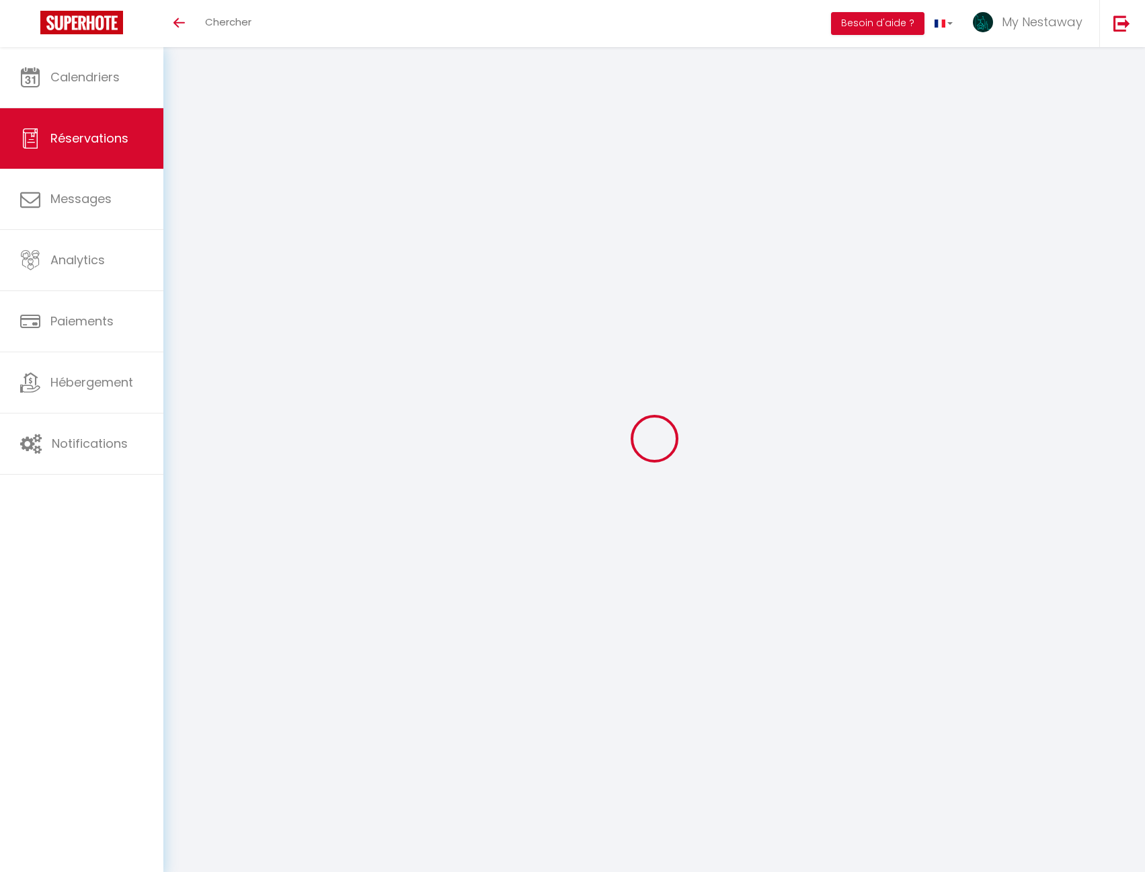
select select
type input "1"
select select "12"
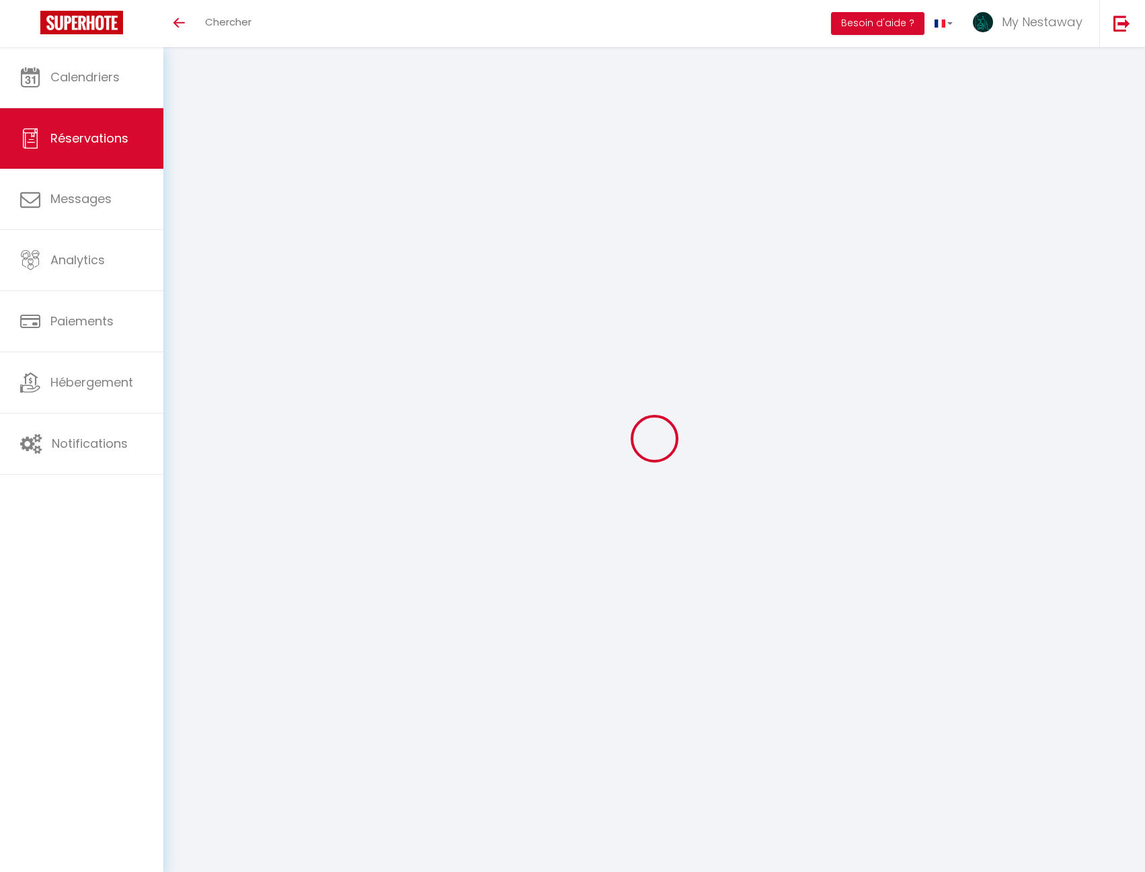
select select
type input "197.37"
checkbox input "false"
type input "0"
select select "2"
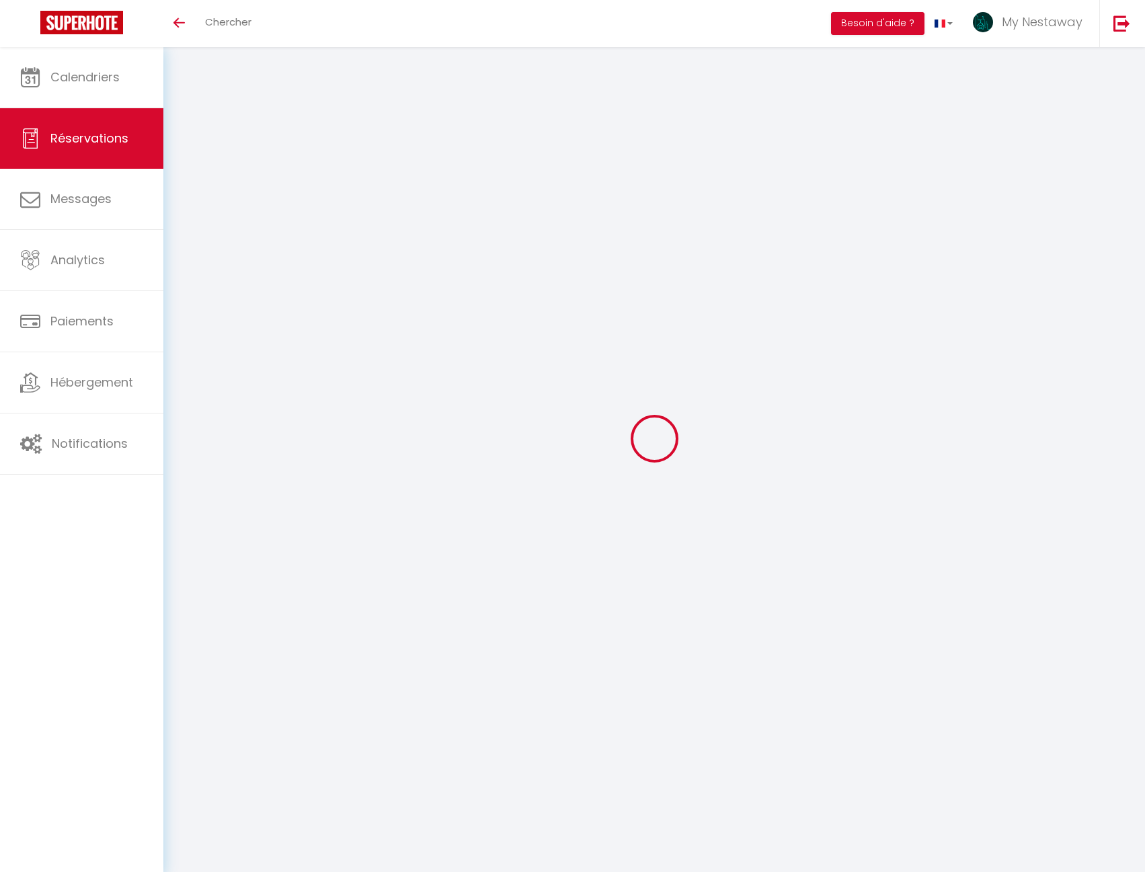
type input "39"
type input "0"
select select
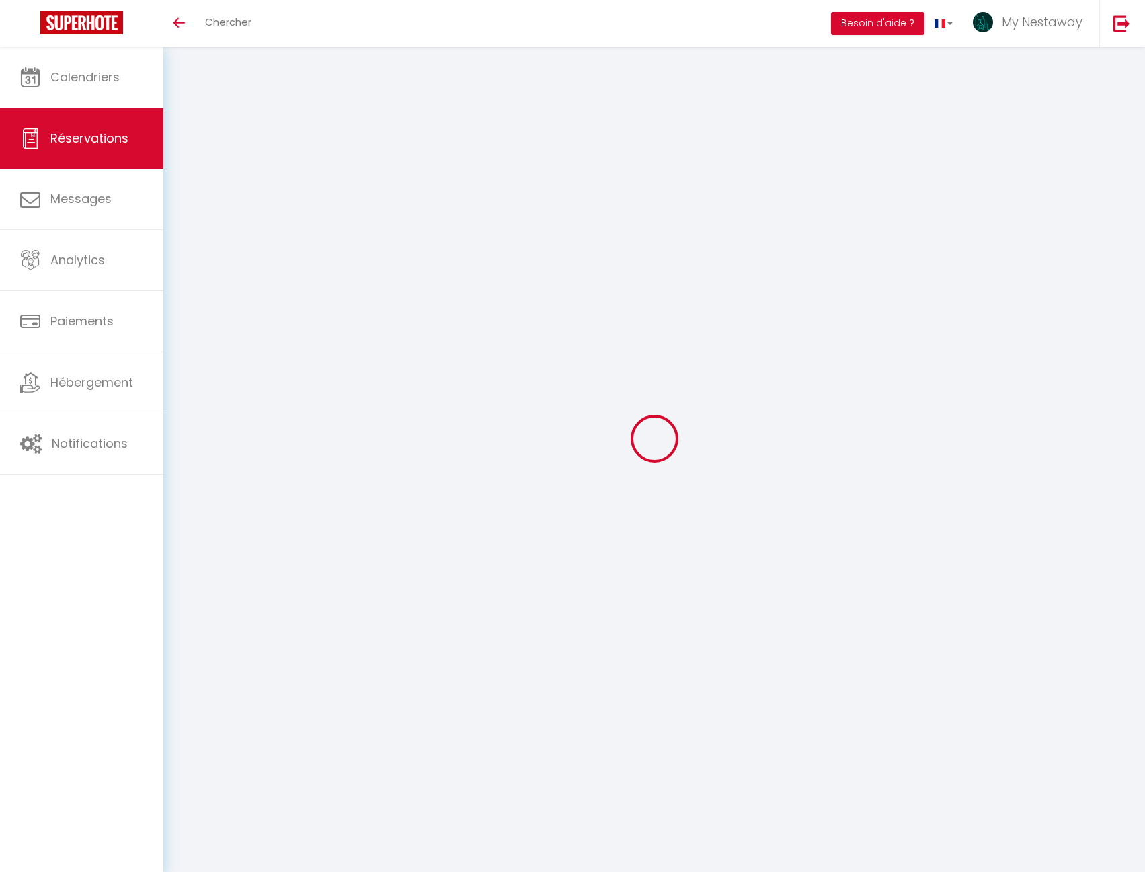
select select "14"
checkbox input "false"
select select
checkbox input "false"
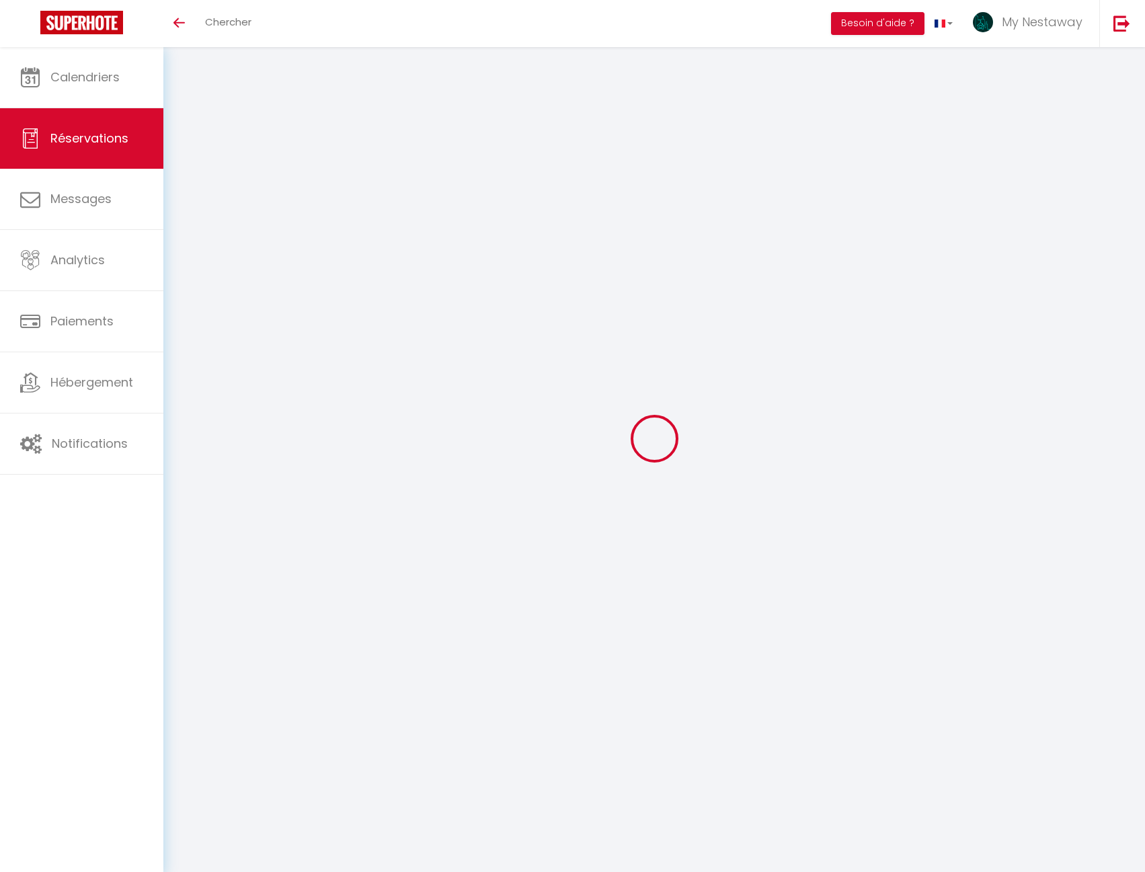
select select
checkbox input "false"
select select
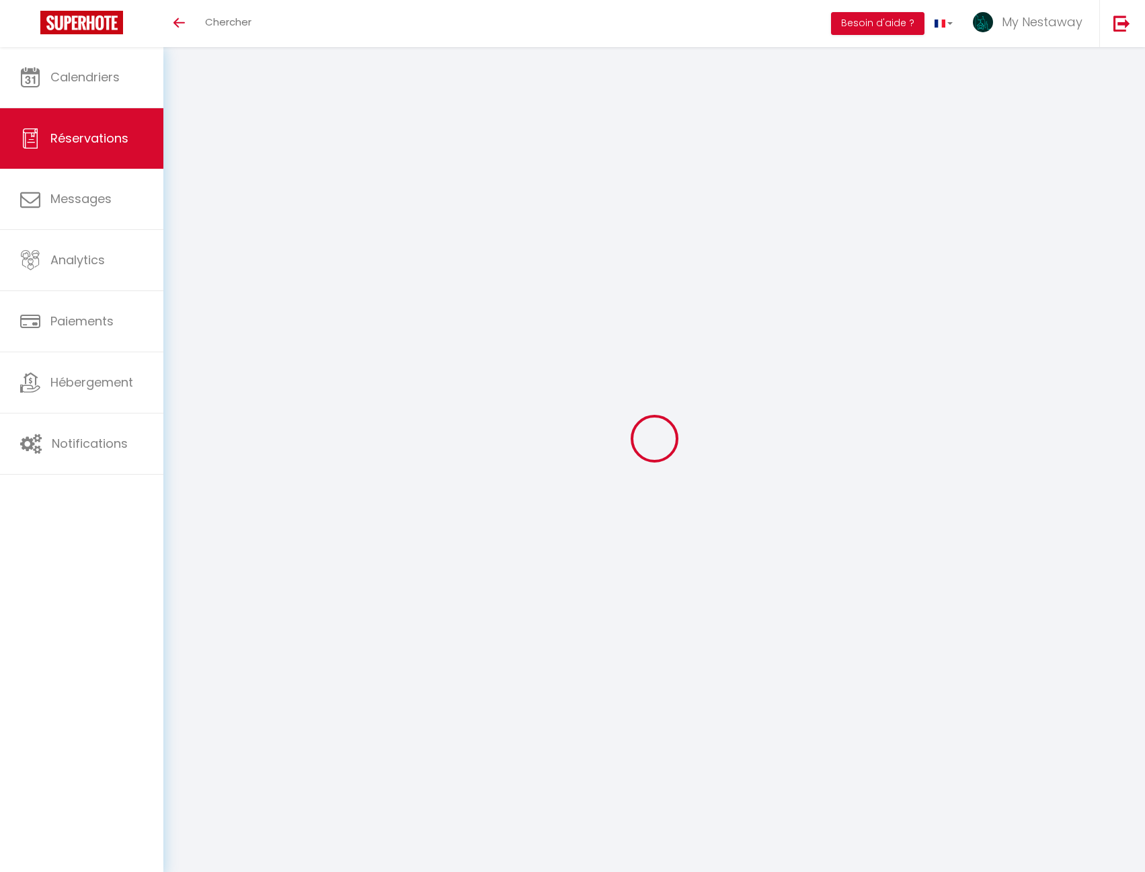
checkbox input "false"
type textarea "** THIS RESERVATION HAS BEEN PRE-PAID ** Reservation has a cancellation grace p…"
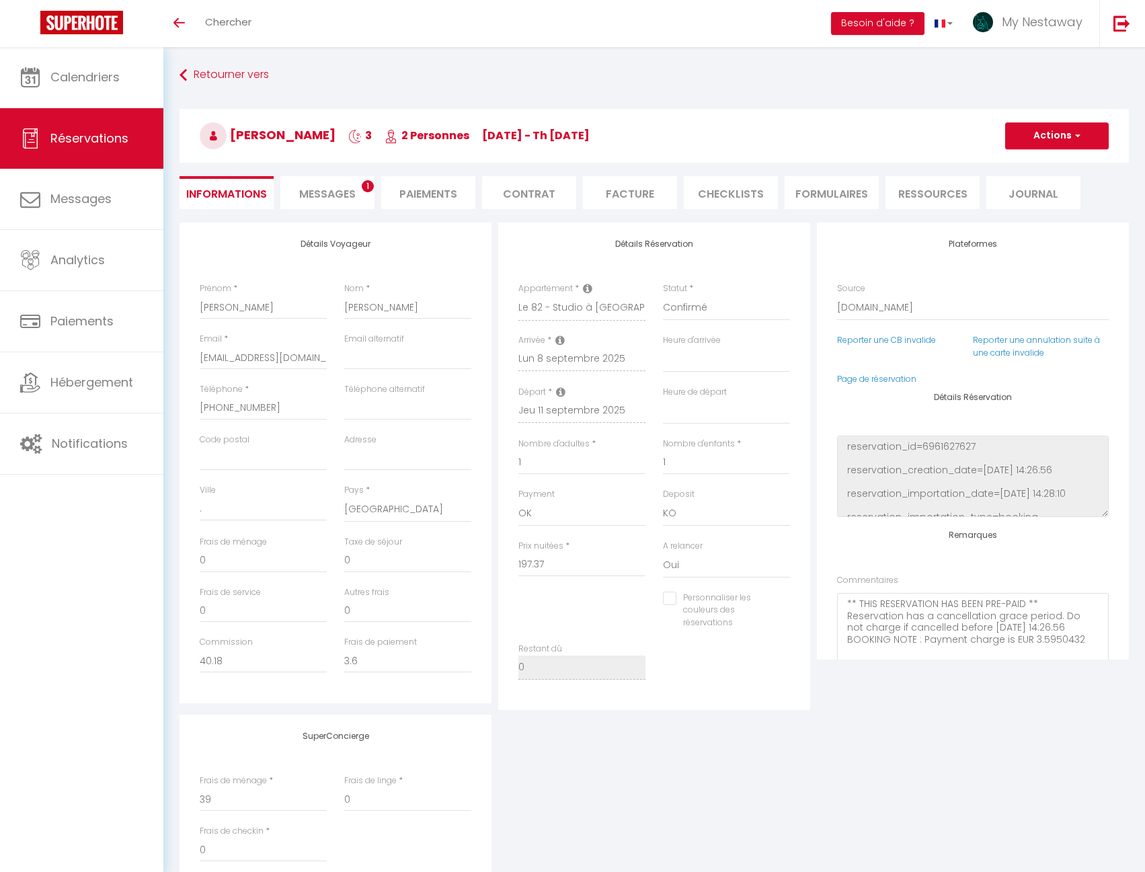
type input "39"
type input "20.42"
select select
checkbox input "false"
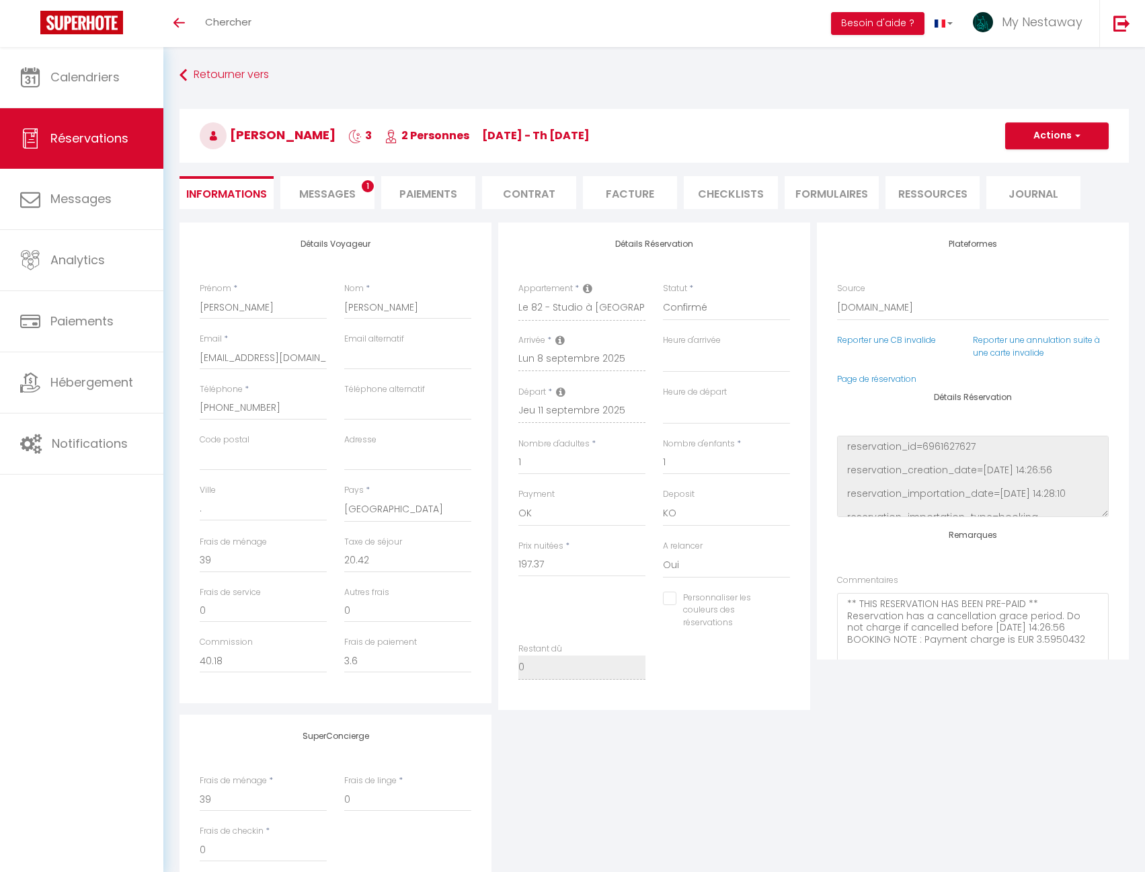
select select
click at [348, 184] on li "Messages 1" at bounding box center [327, 192] width 94 height 33
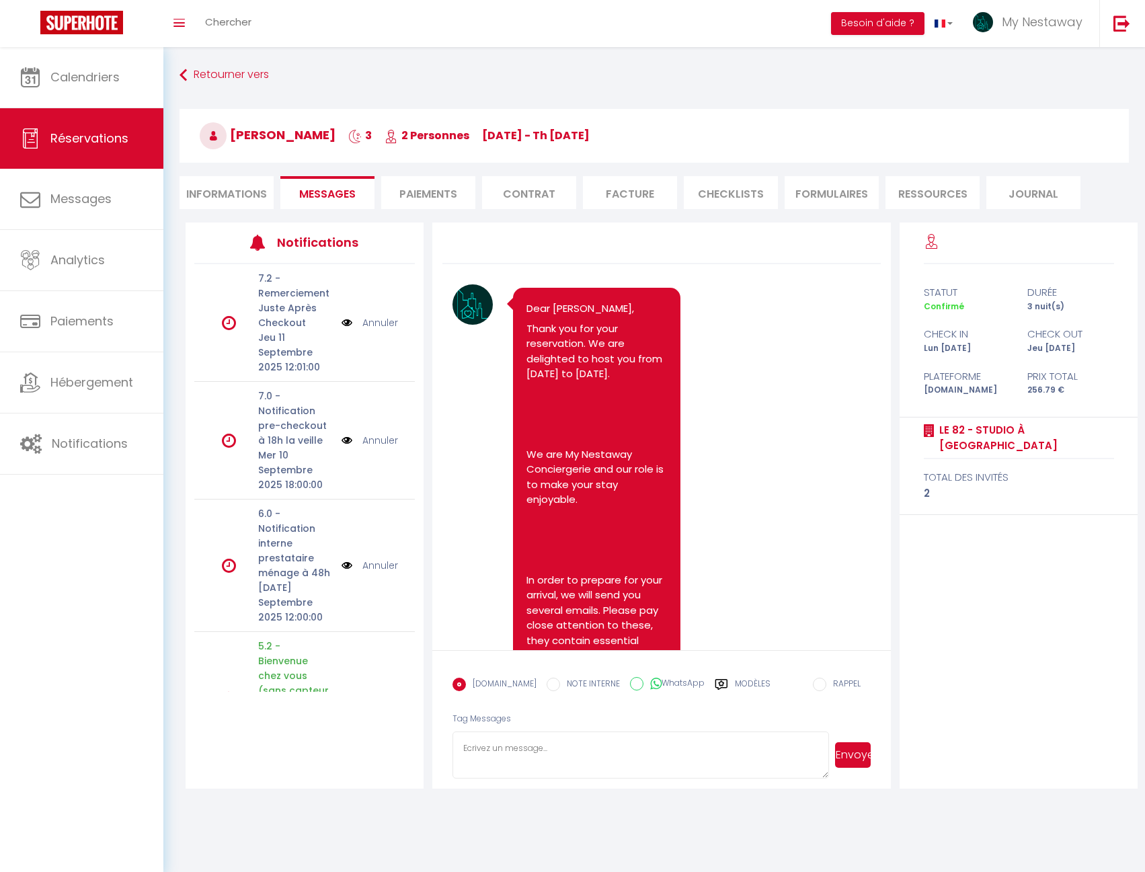
drag, startPoint x: 673, startPoint y: 428, endPoint x: 662, endPoint y: 436, distance: 13.5
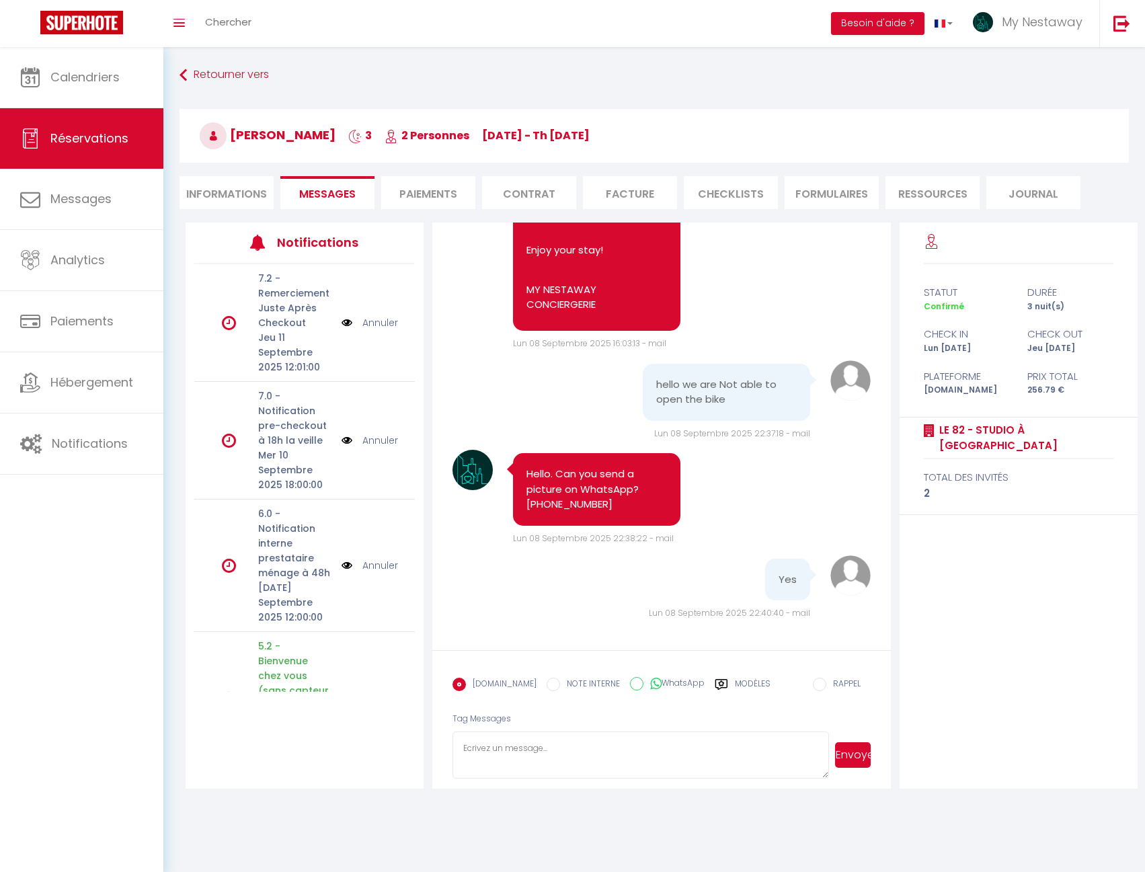
scroll to position [8499, 0]
click at [217, 26] on span "Chercher" at bounding box center [228, 22] width 46 height 14
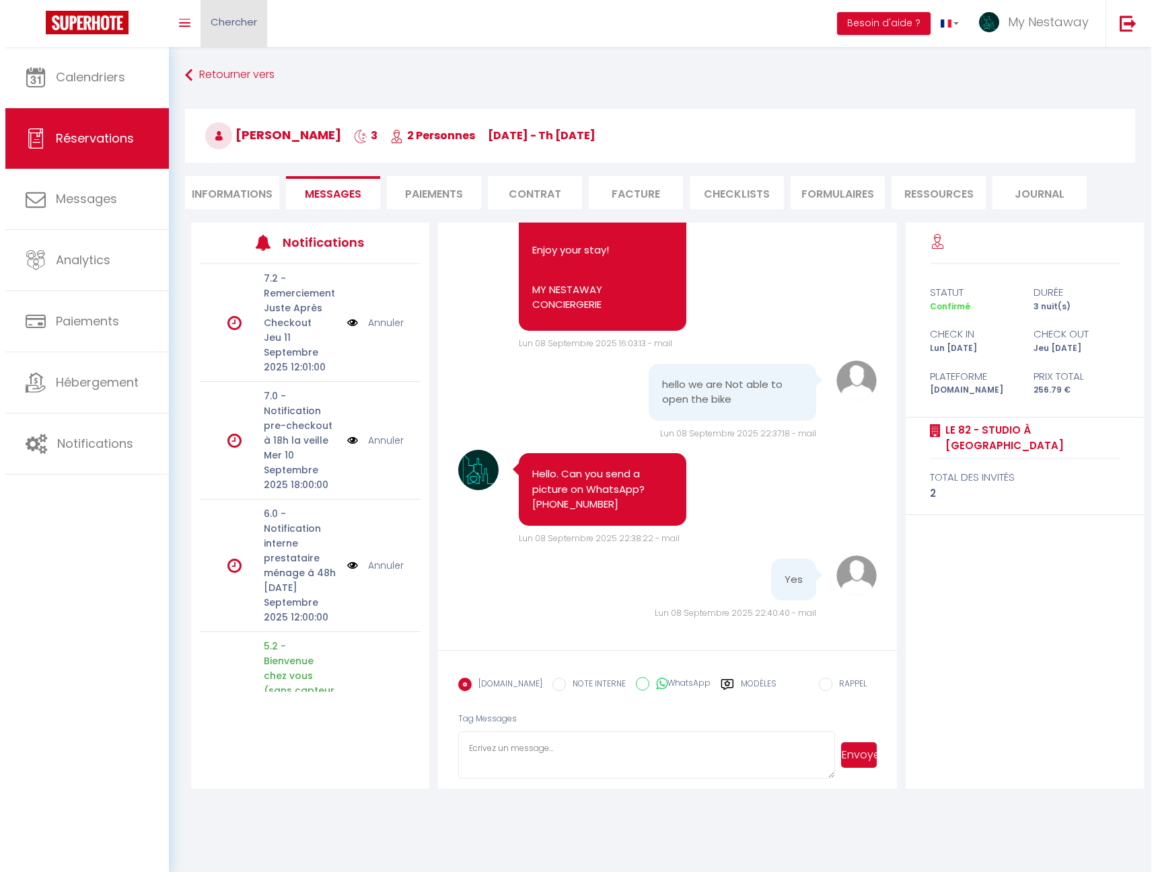
scroll to position [8439, 0]
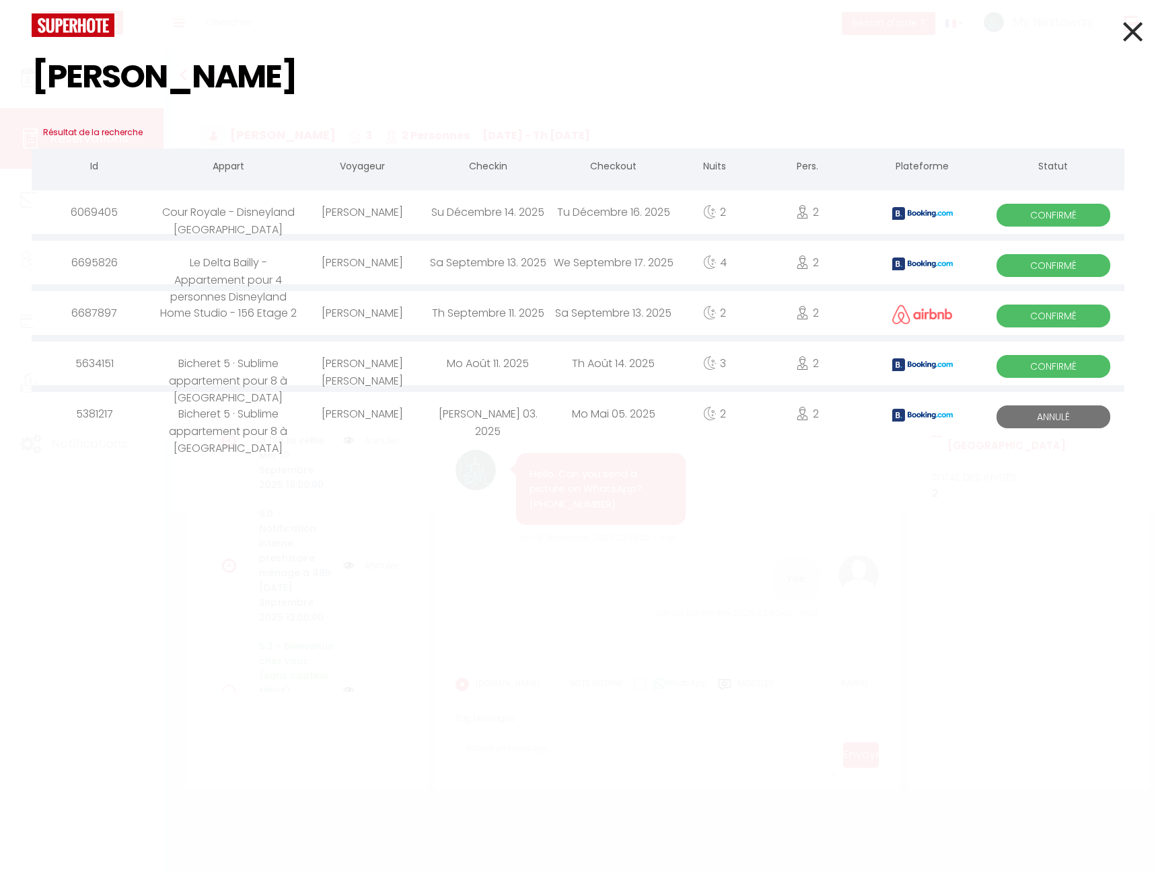
type input "grego"
click at [371, 260] on div "[PERSON_NAME]" at bounding box center [362, 263] width 126 height 44
select select
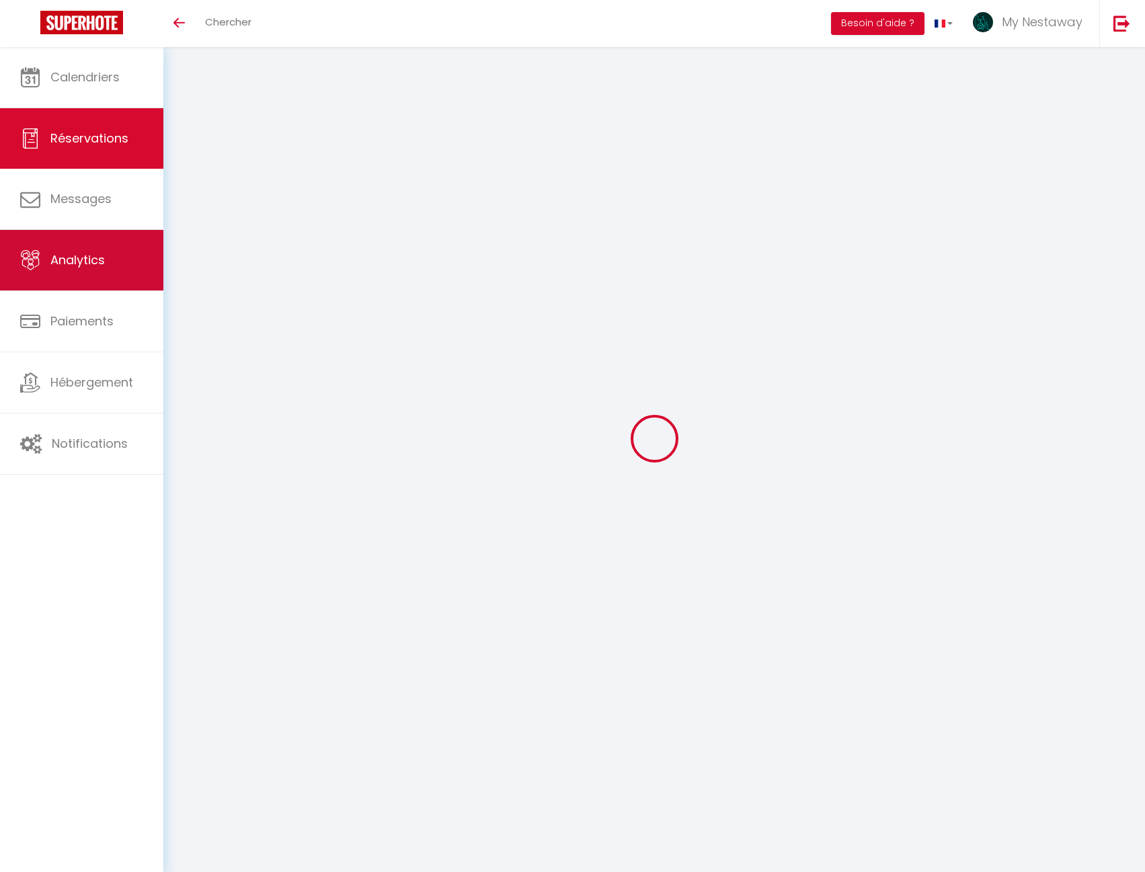
select select
checkbox input "false"
select select
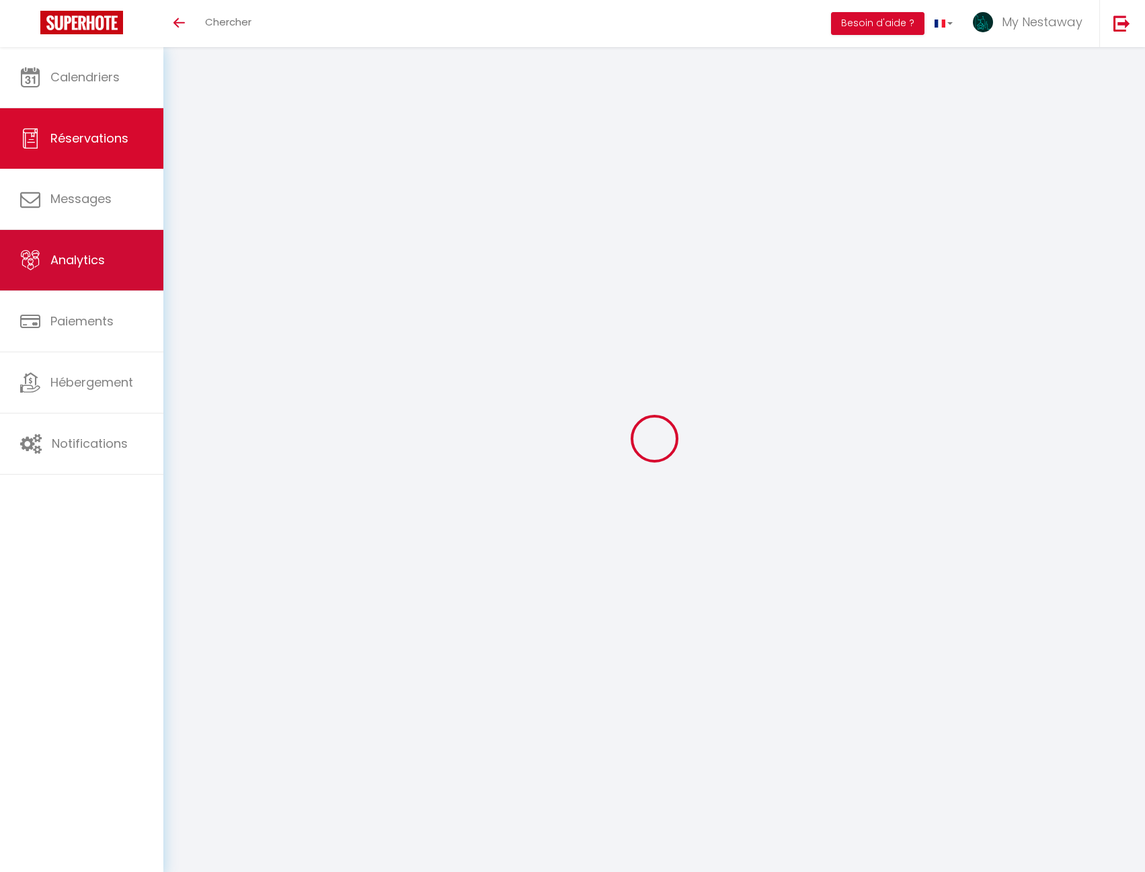
checkbox input "false"
type textarea "** THIS RESERVATION HAS BEEN PRE-PAID ** Reservation has a cancellation grace p…"
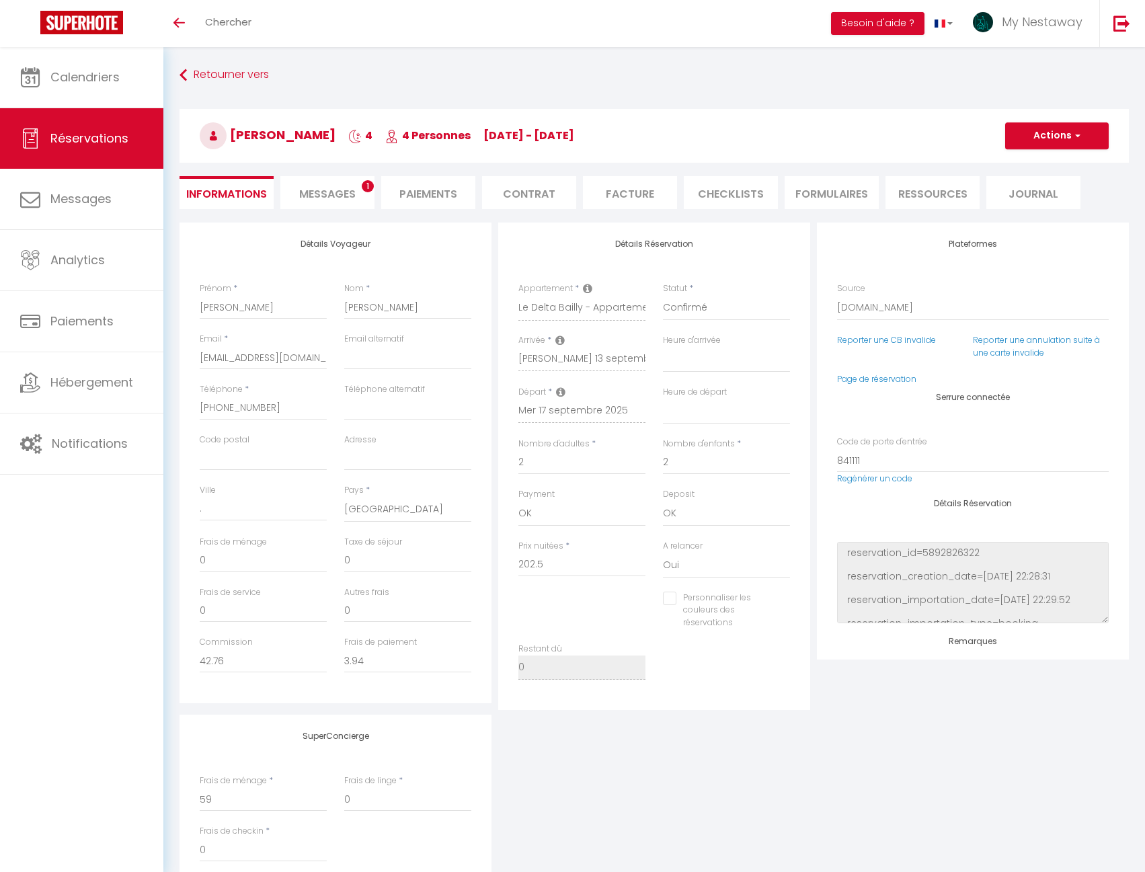
type input "49"
type input "29.91"
select select
checkbox input "false"
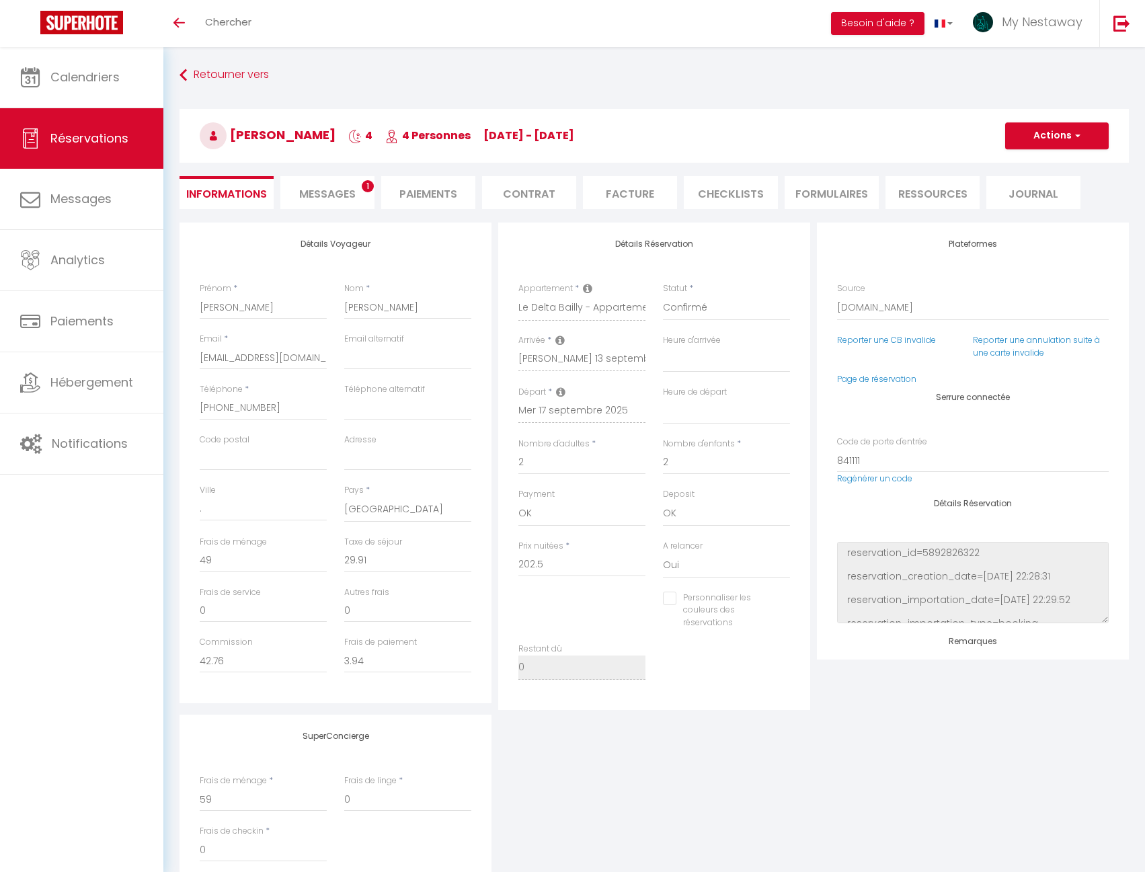
select select
click at [336, 192] on span "Messages" at bounding box center [327, 193] width 57 height 15
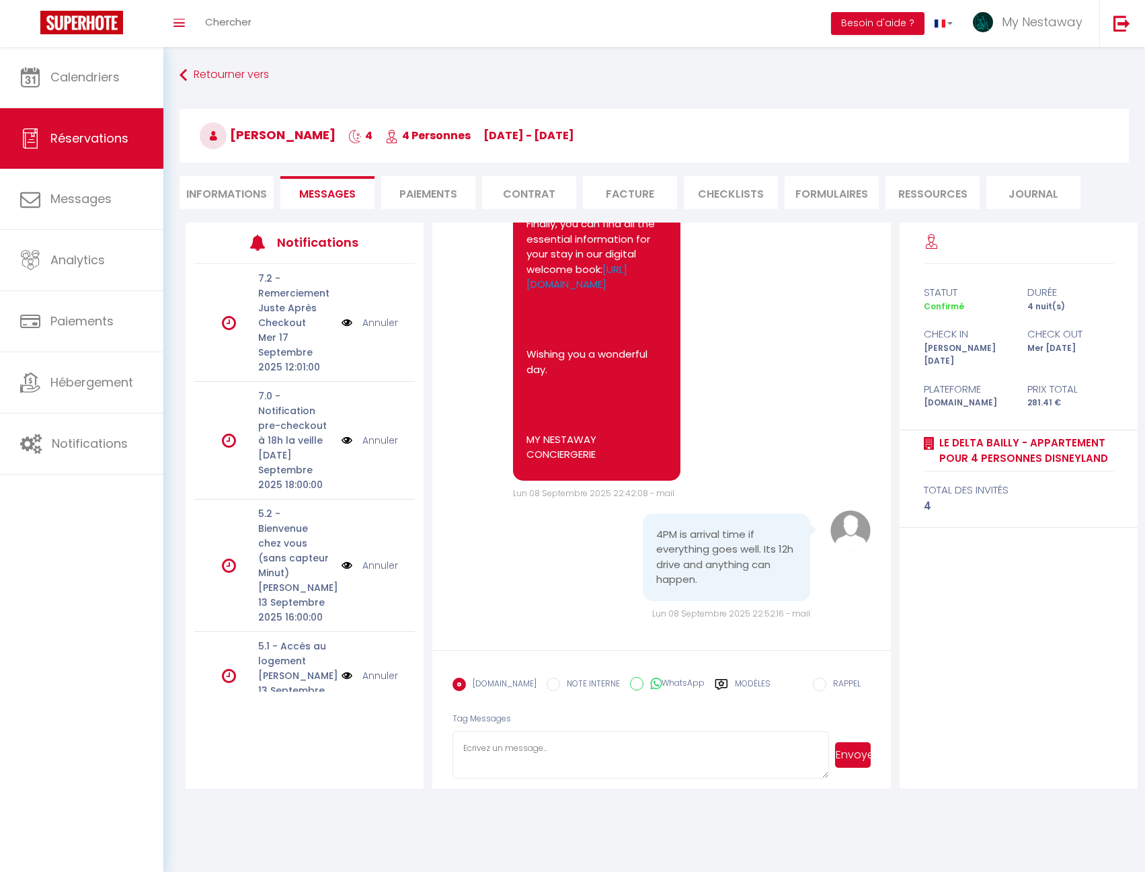
scroll to position [3800, 0]
click at [642, 758] on textarea at bounding box center [641, 755] width 377 height 47
type textarea "Merci pour cette information, bonne journée"
click at [854, 760] on button "Envoyer" at bounding box center [853, 756] width 36 height 26
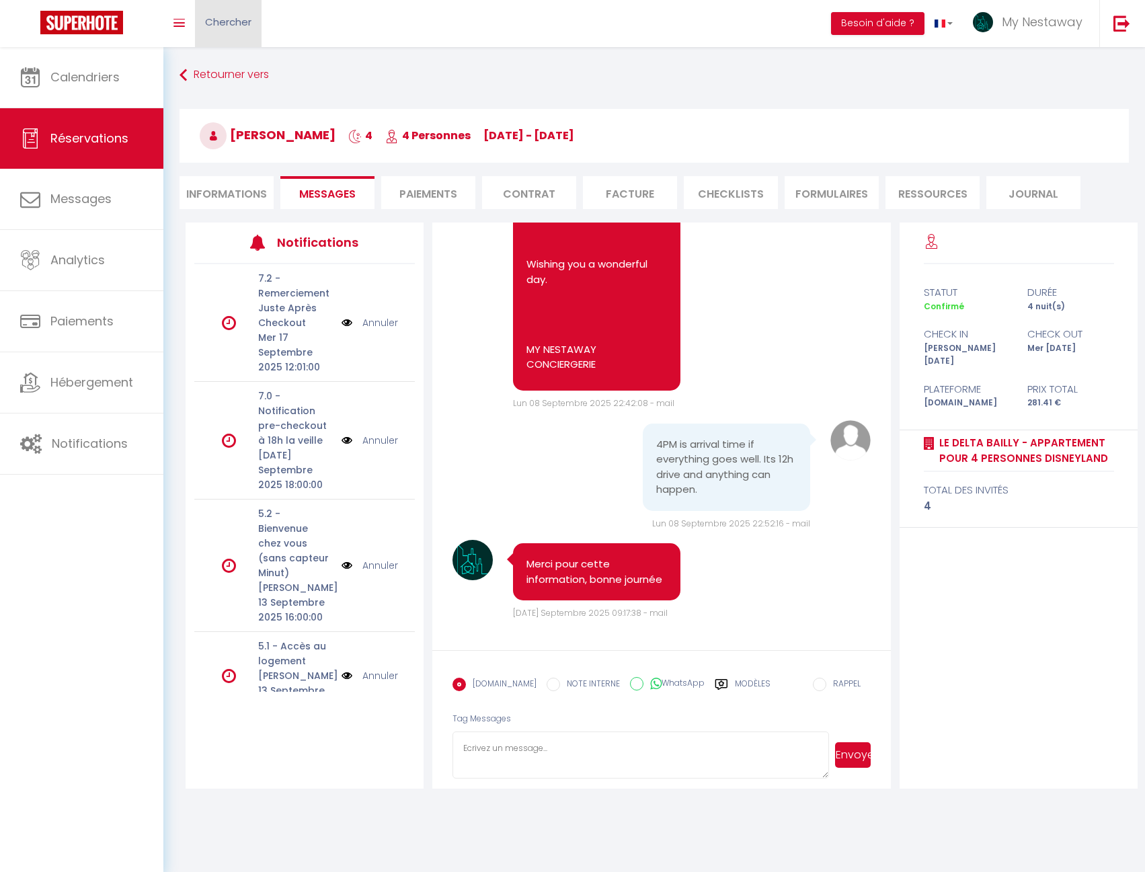
click at [237, 24] on span "Chercher" at bounding box center [228, 22] width 46 height 14
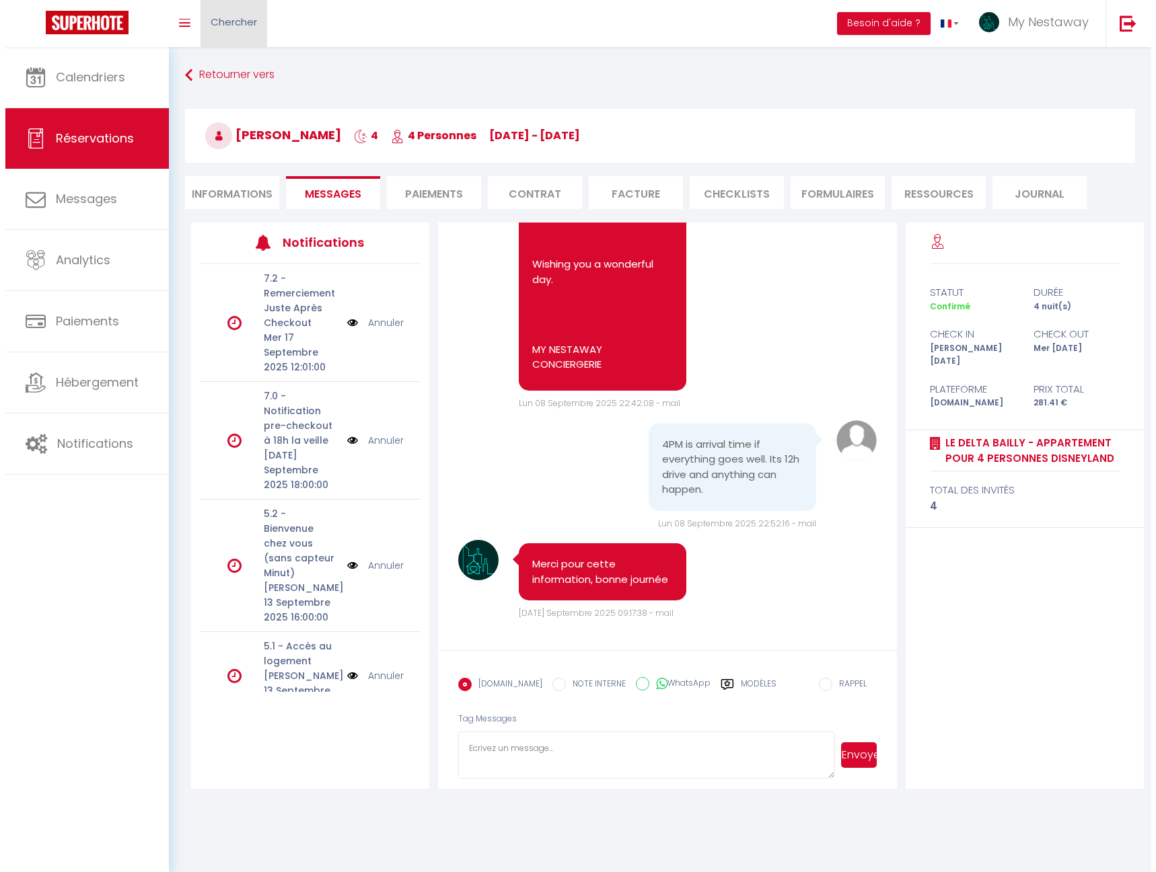
scroll to position [3769, 0]
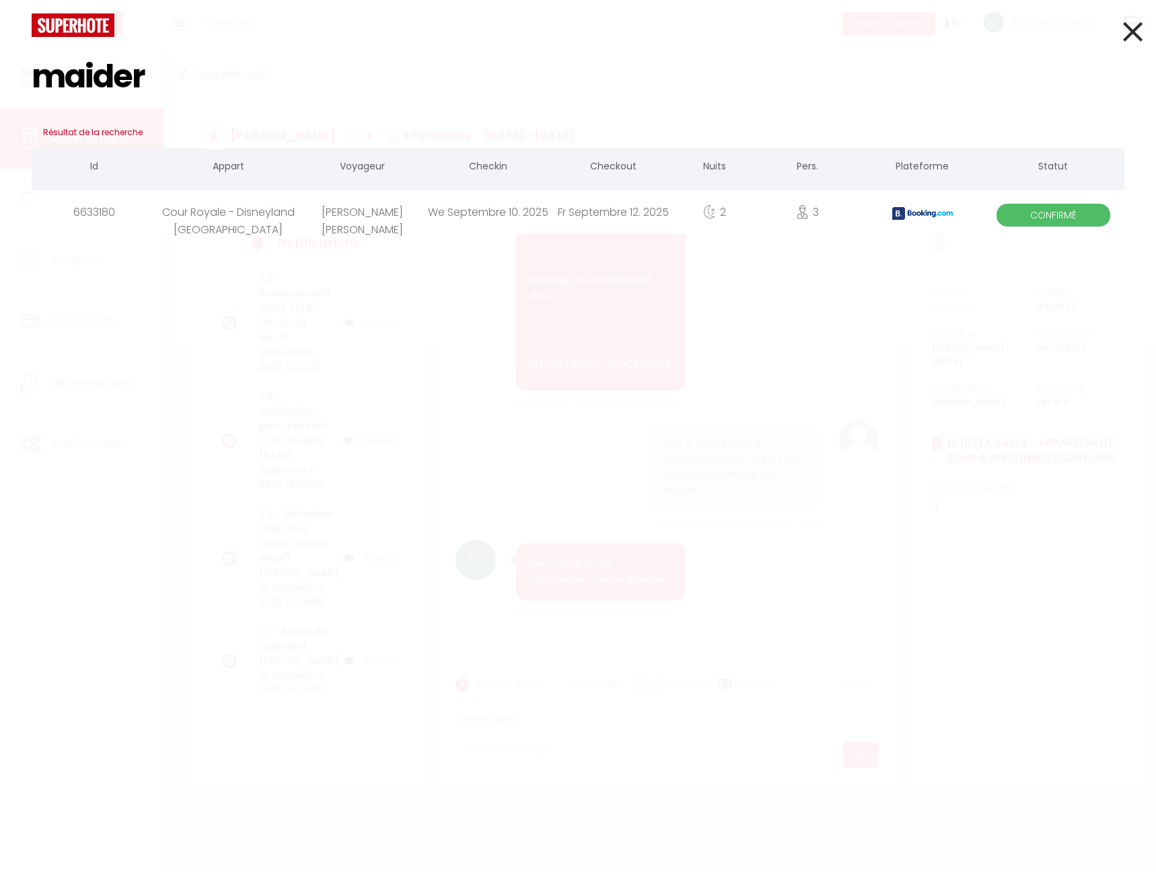
type input "maider"
click at [228, 230] on div "Cour Royale - Disneyland [GEOGRAPHIC_DATA]" at bounding box center [228, 212] width 142 height 44
select select
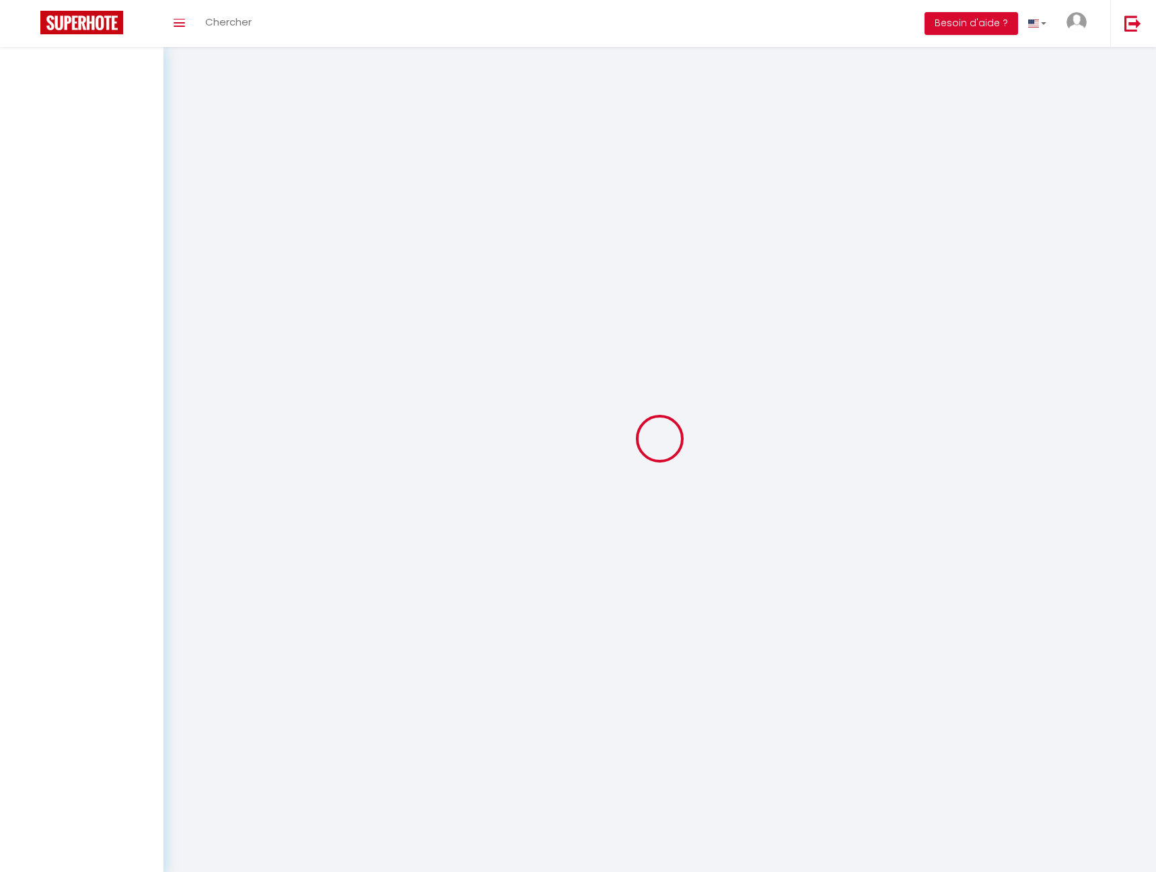
select select
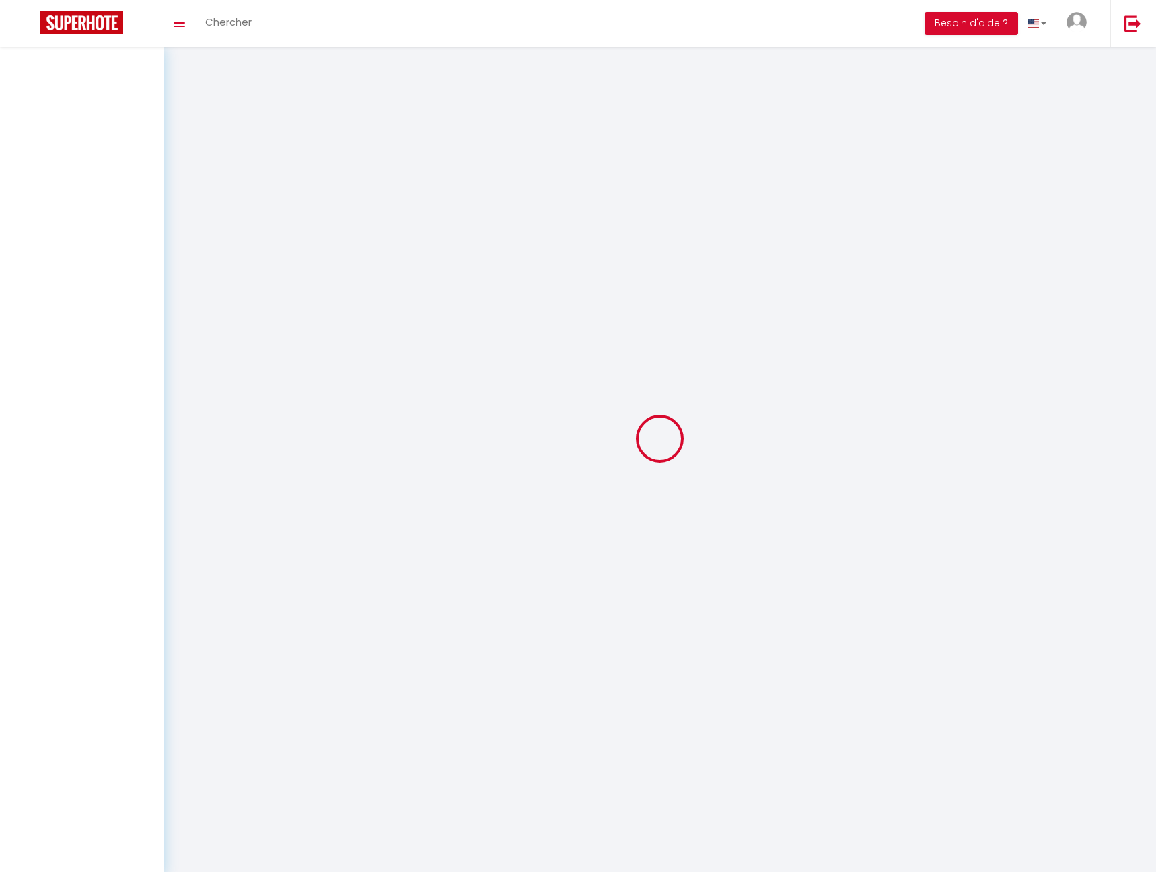
select select
checkbox input "false"
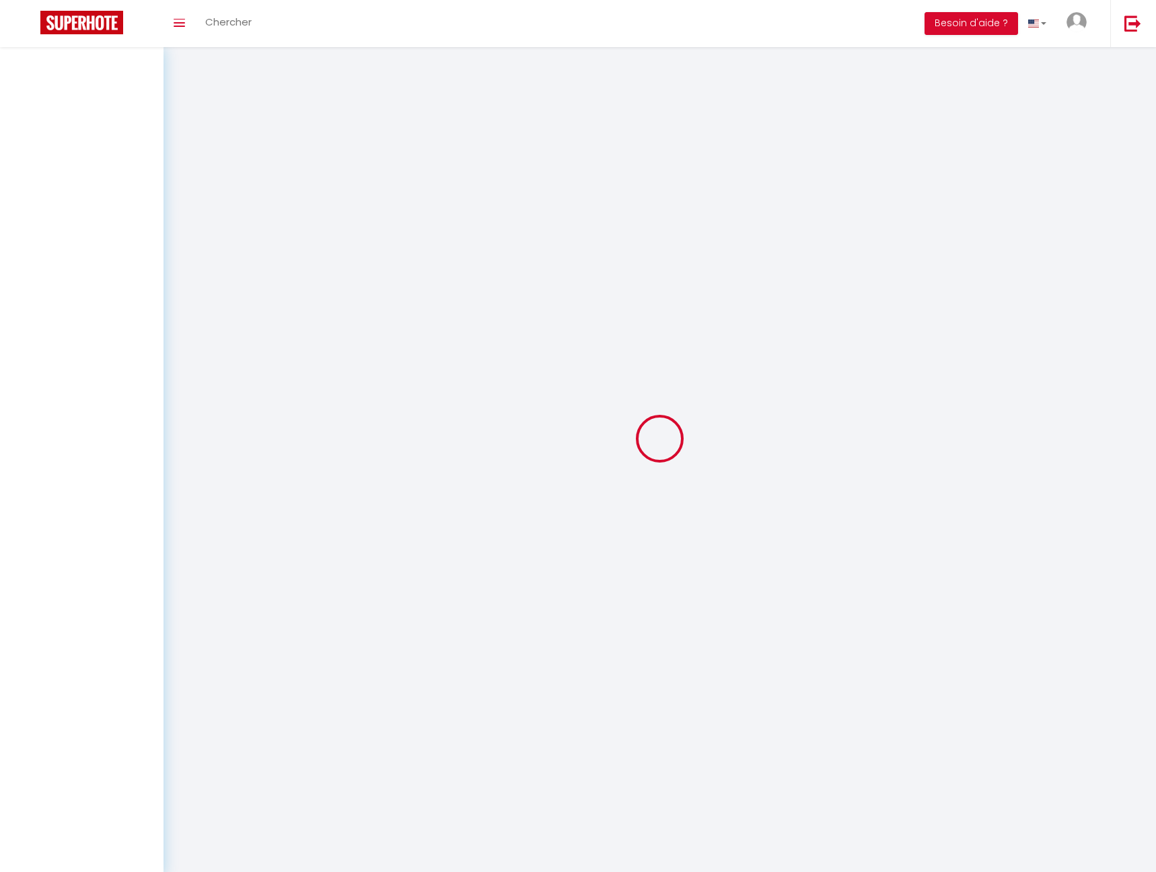
select select
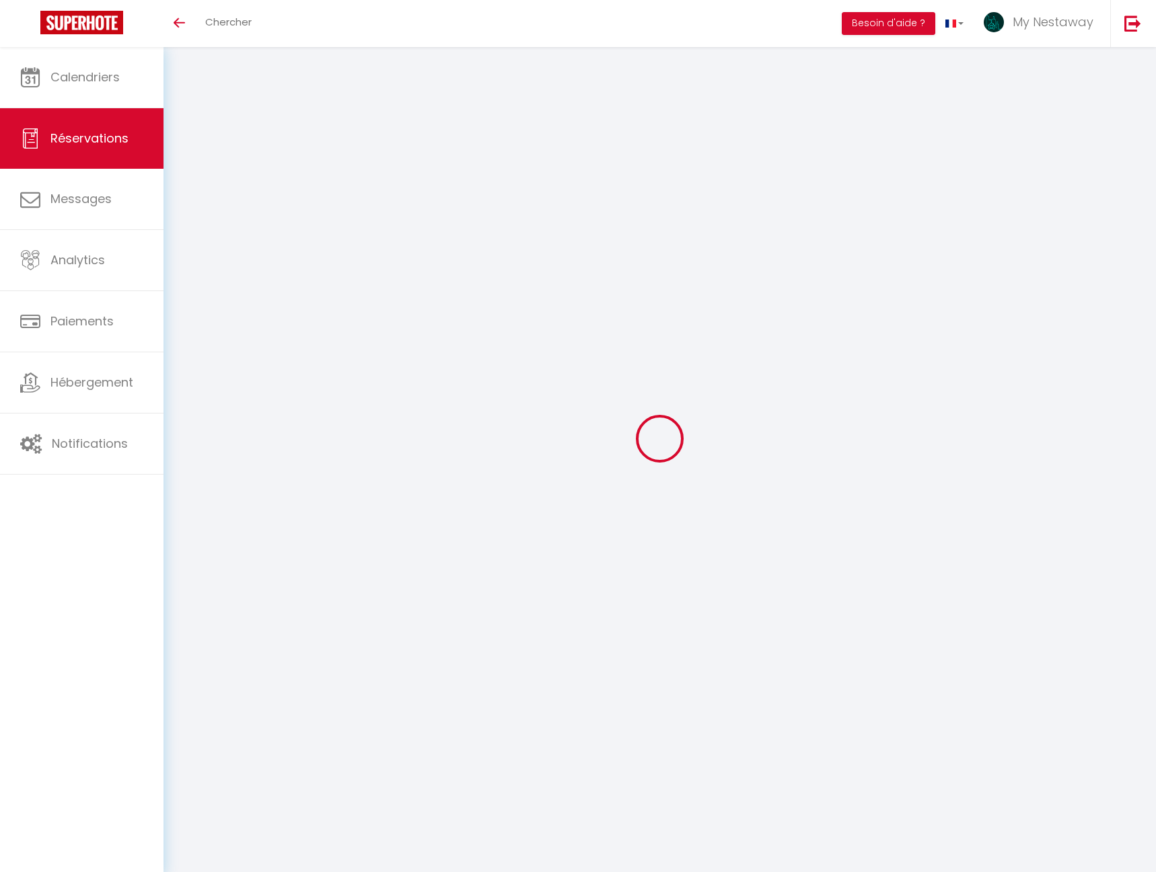
select select
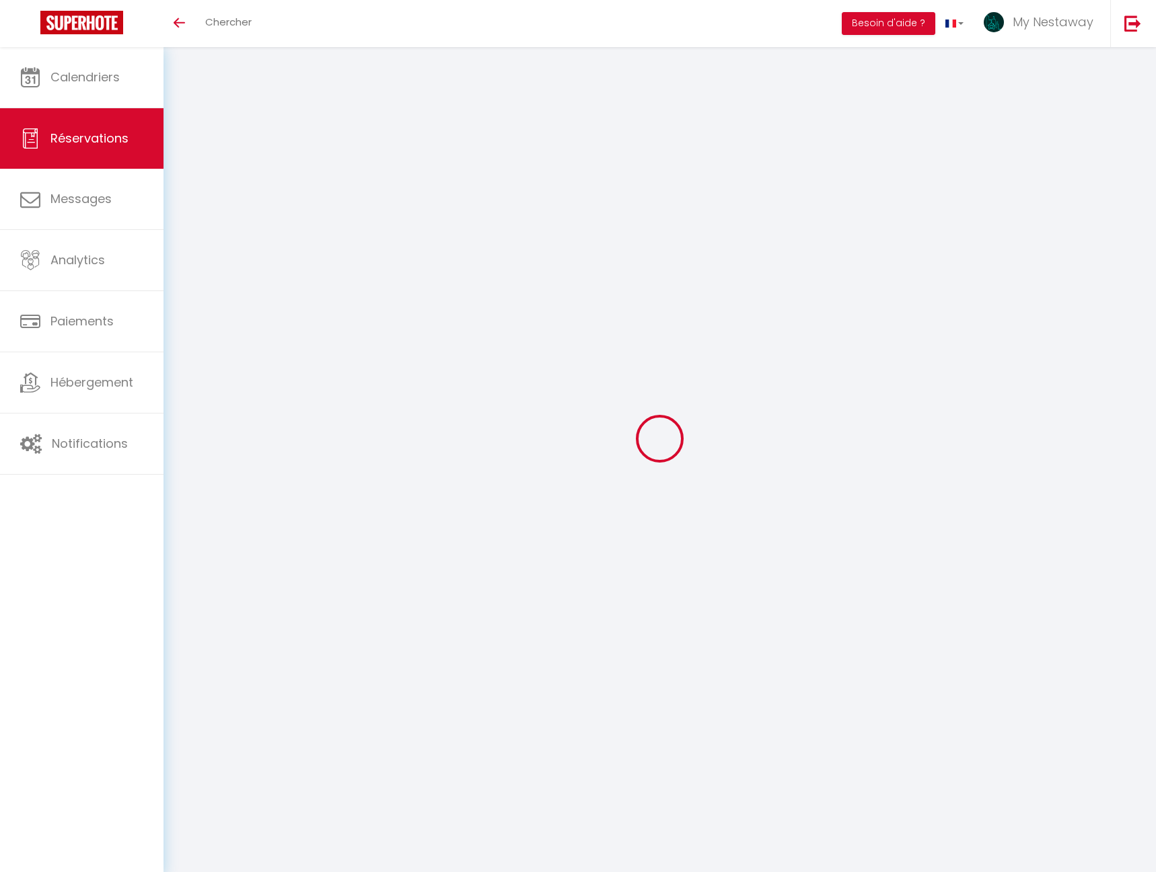
select select
checkbox input "false"
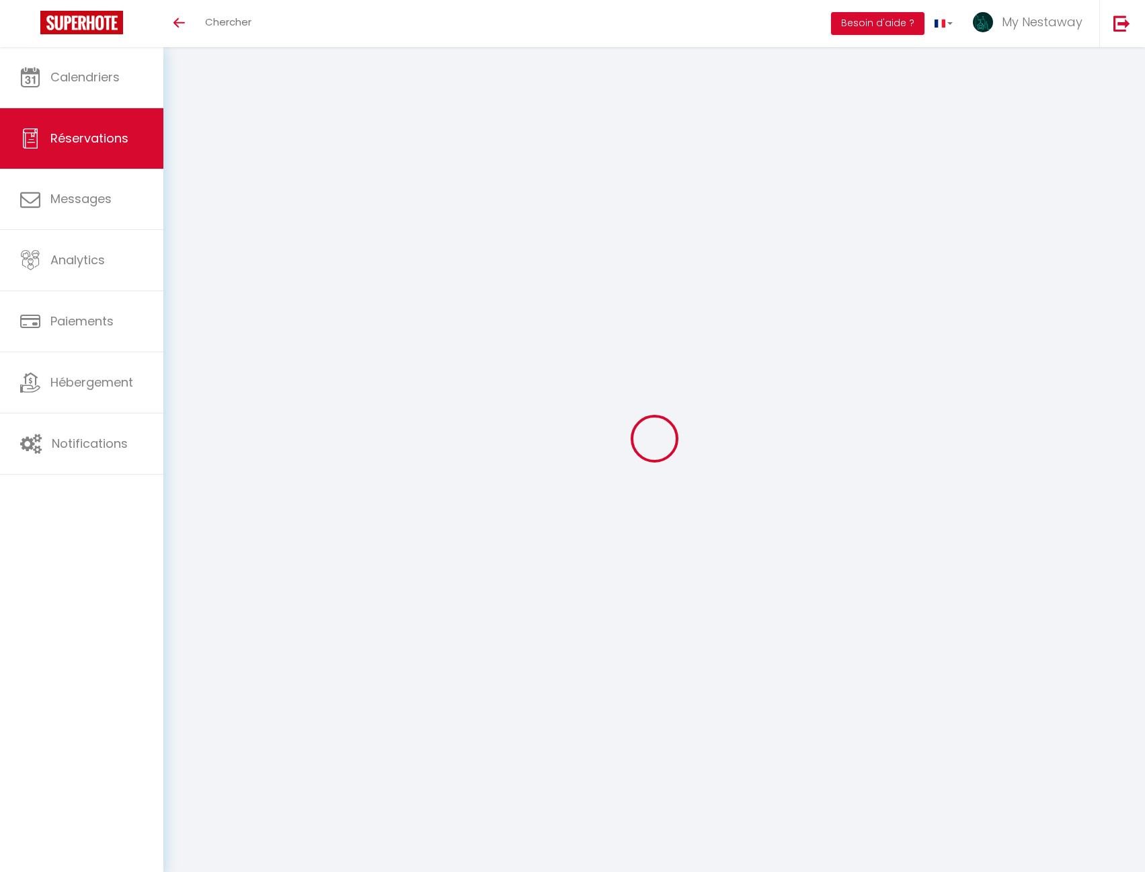
select select
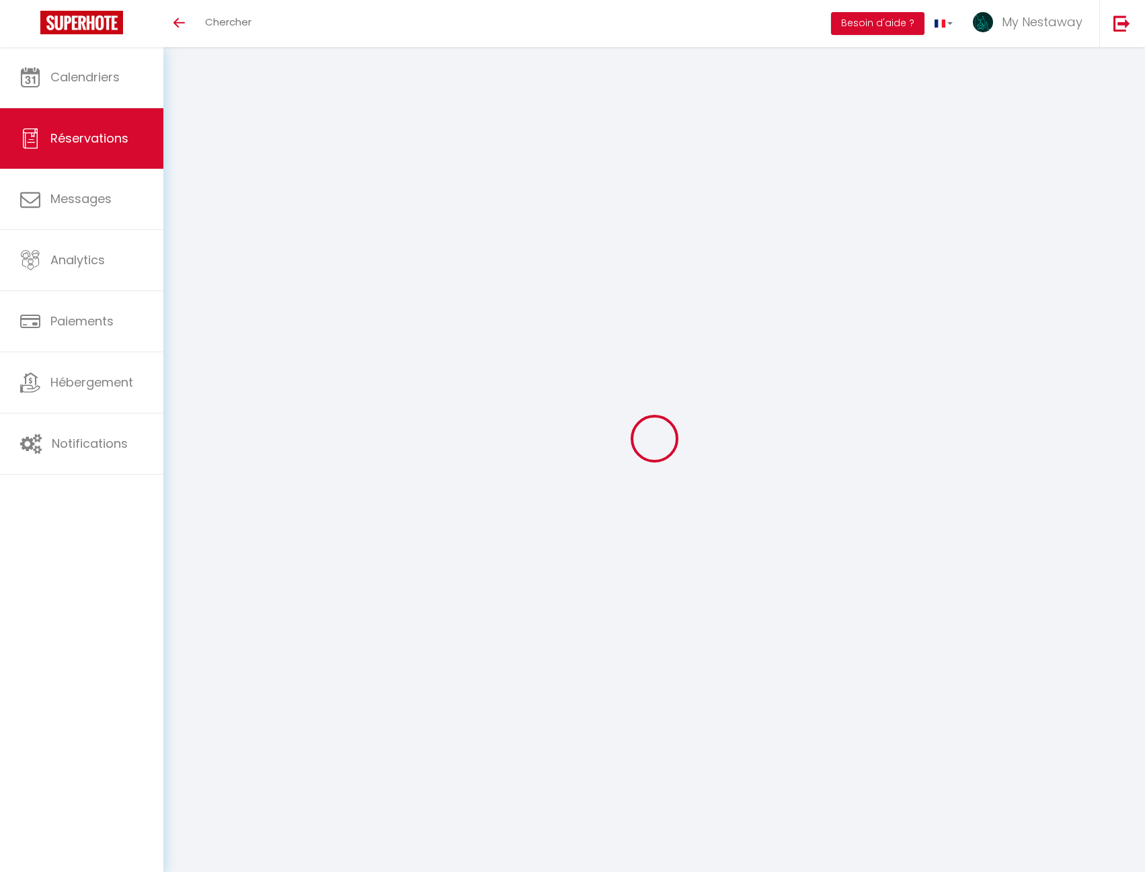
select select
checkbox input "false"
select select
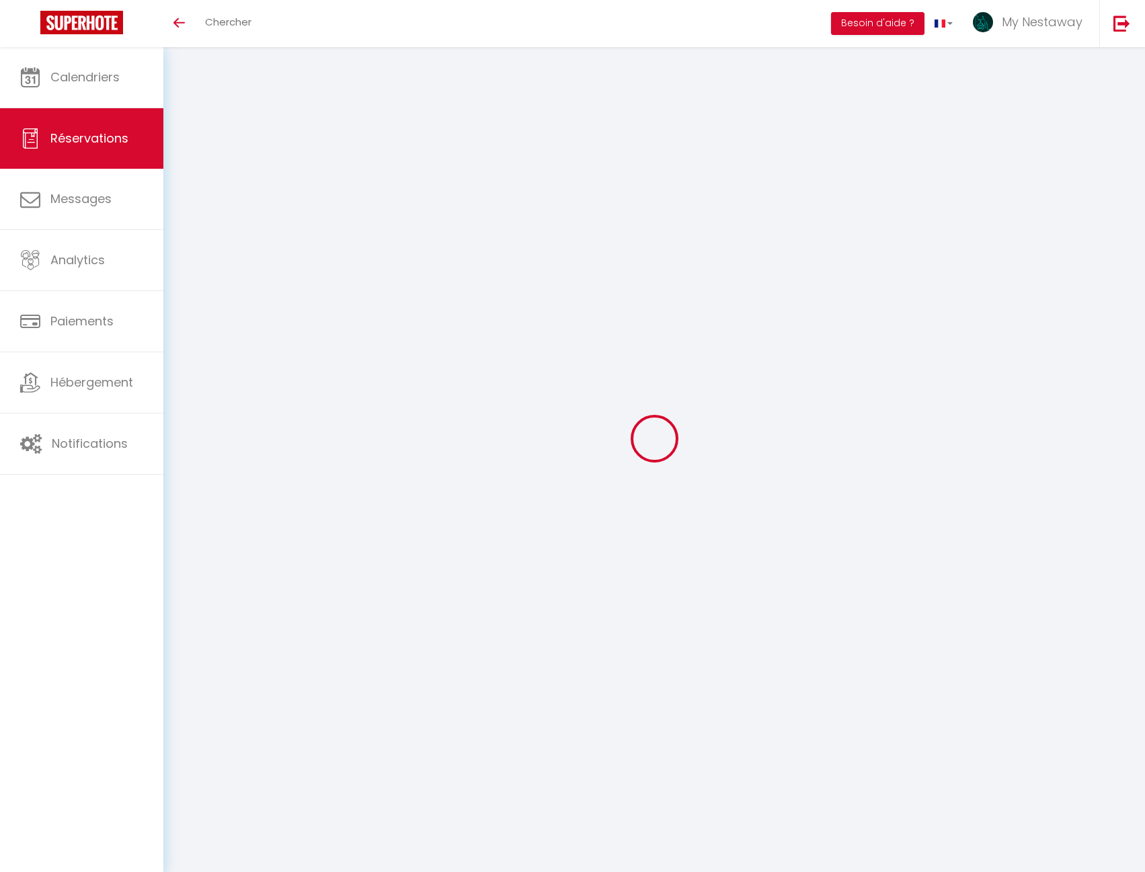
select select
checkbox input "false"
select select
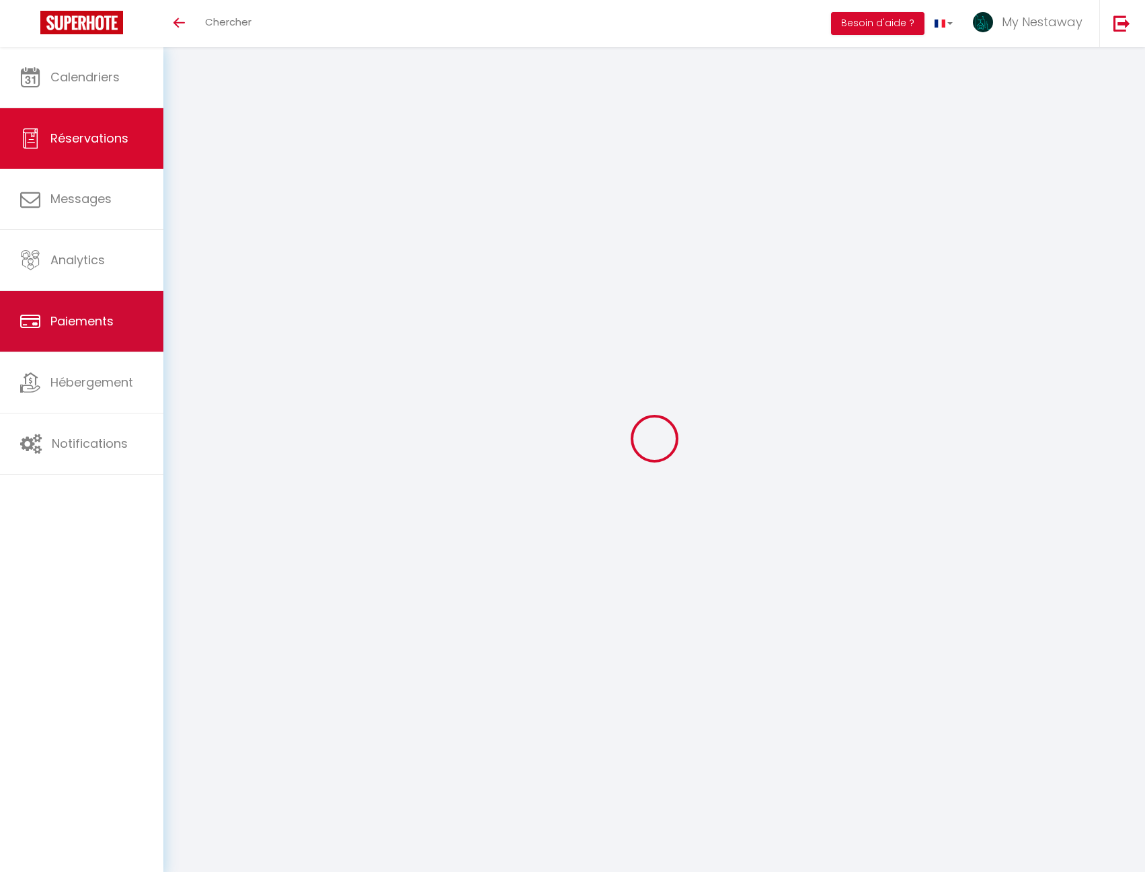
type input "Maider"
type input "Lopez Galdos"
type input "mgaldo.866705@guest.booking.com"
type input "+34617703034"
type input "."
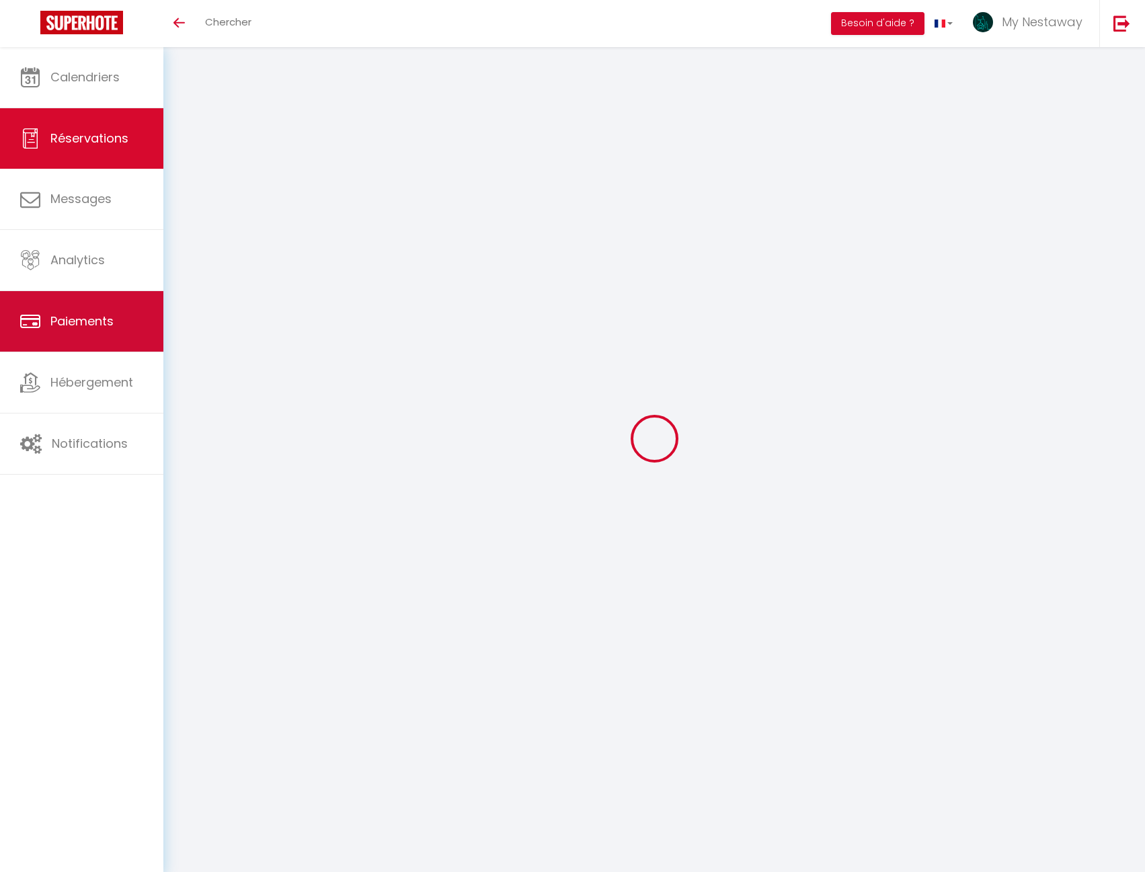
select select "ES"
type input "25"
type input "43.67"
type input "3.93"
select select "70916"
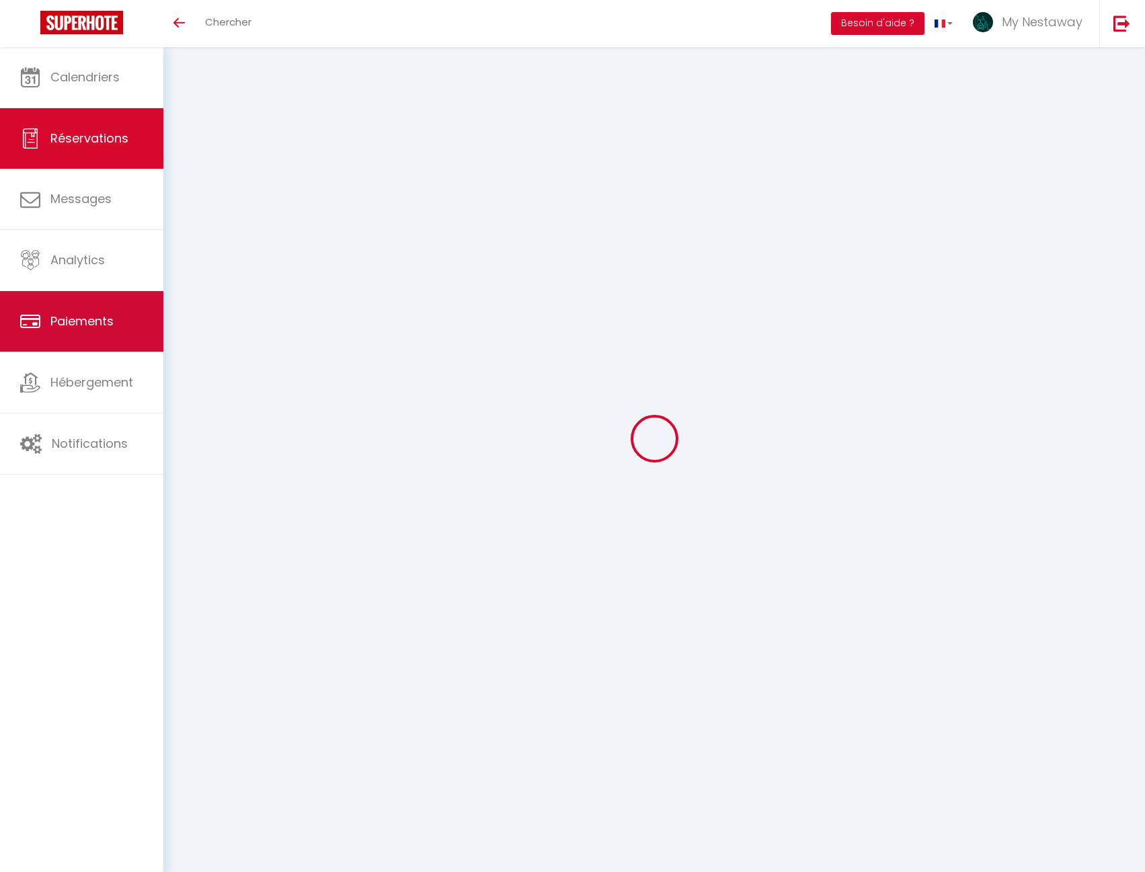
select select "1"
select select
type input "3"
select select "12"
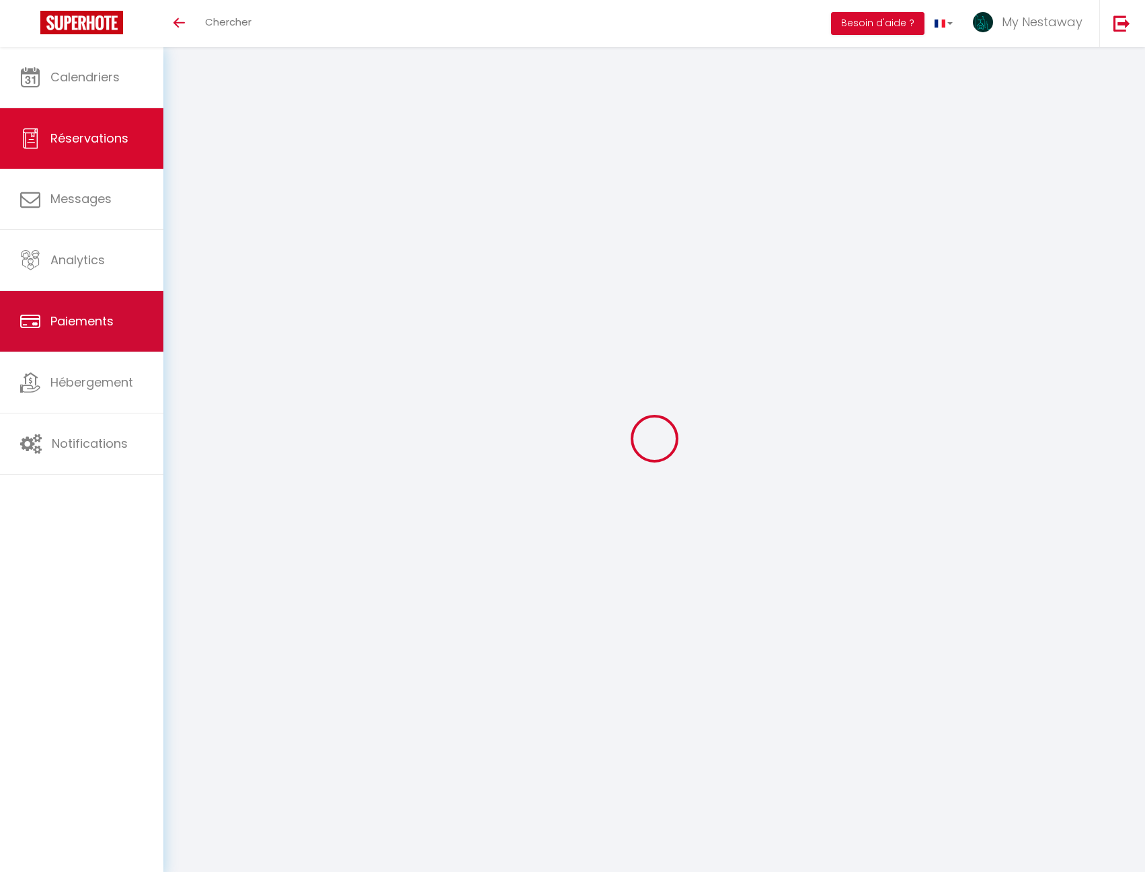
select select
type input "161.91"
checkbox input "false"
type input "0"
select select "2"
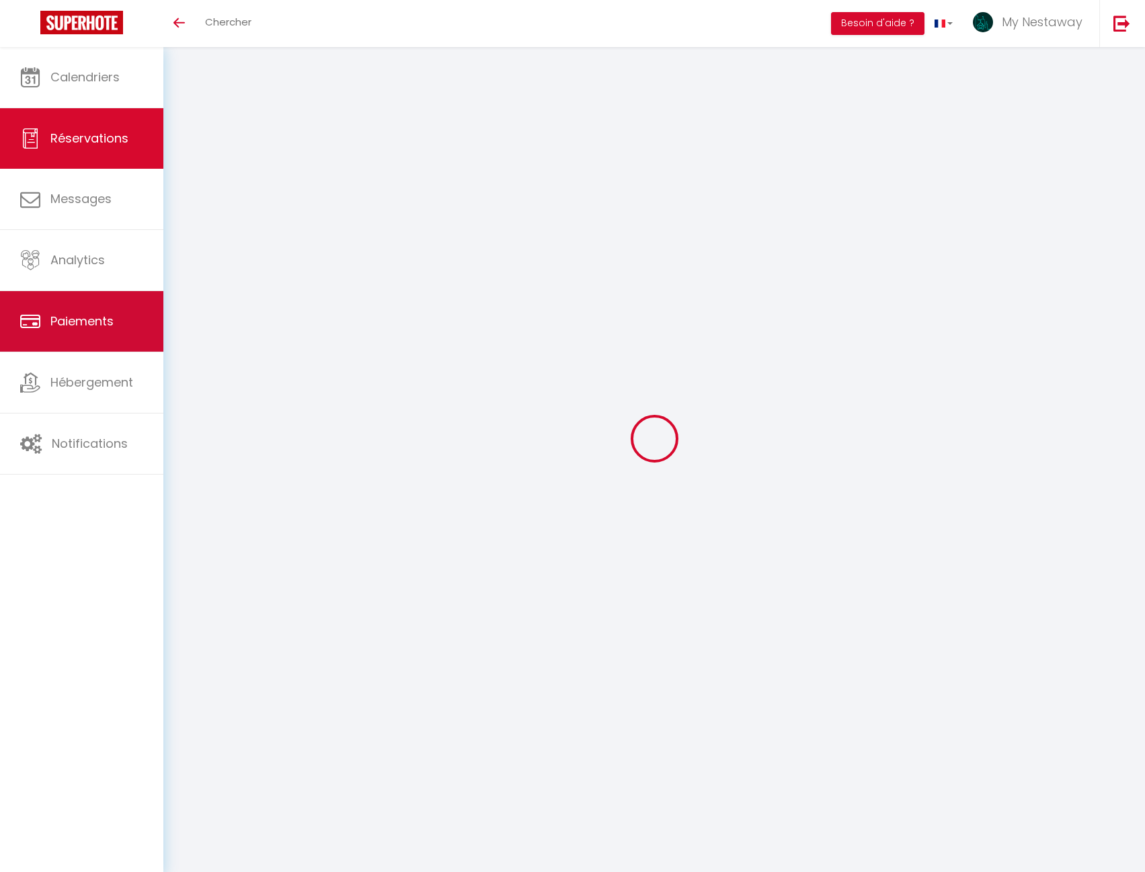
type input "0"
select select
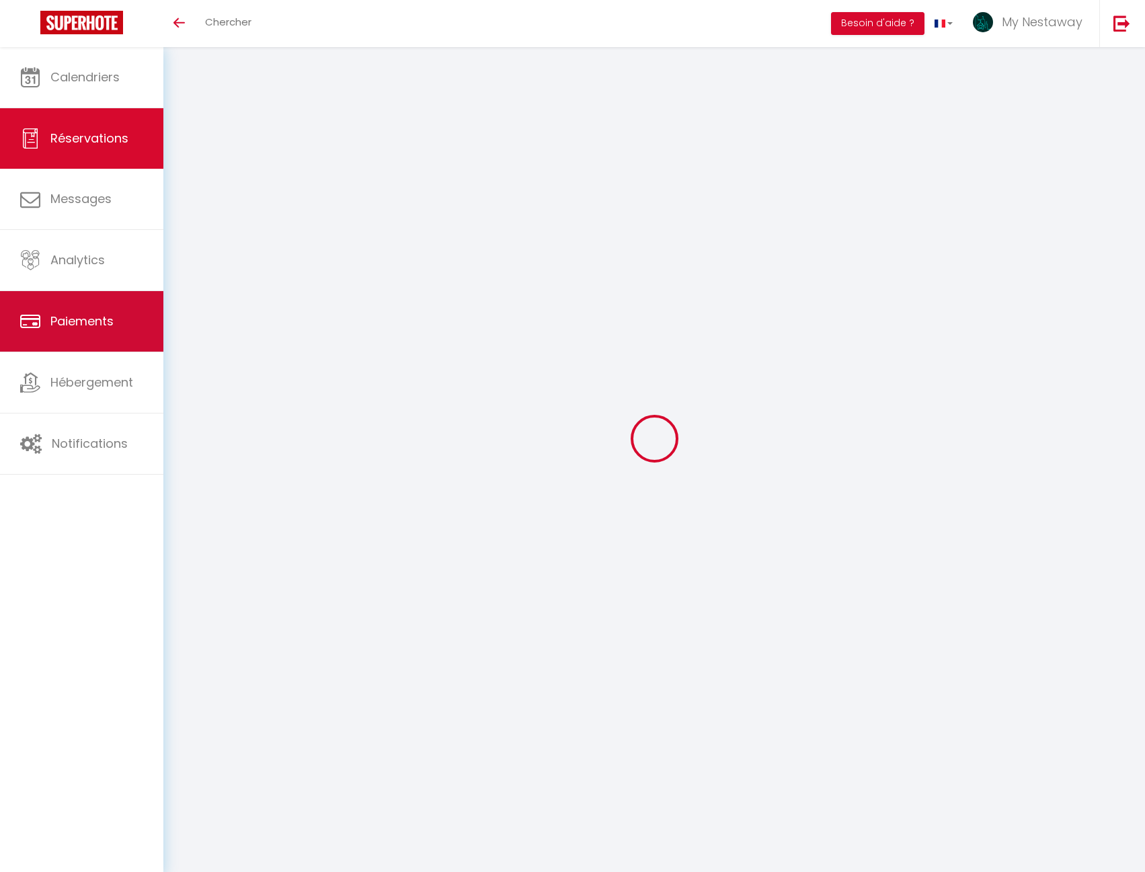
select select "14"
checkbox input "false"
select select
checkbox input "false"
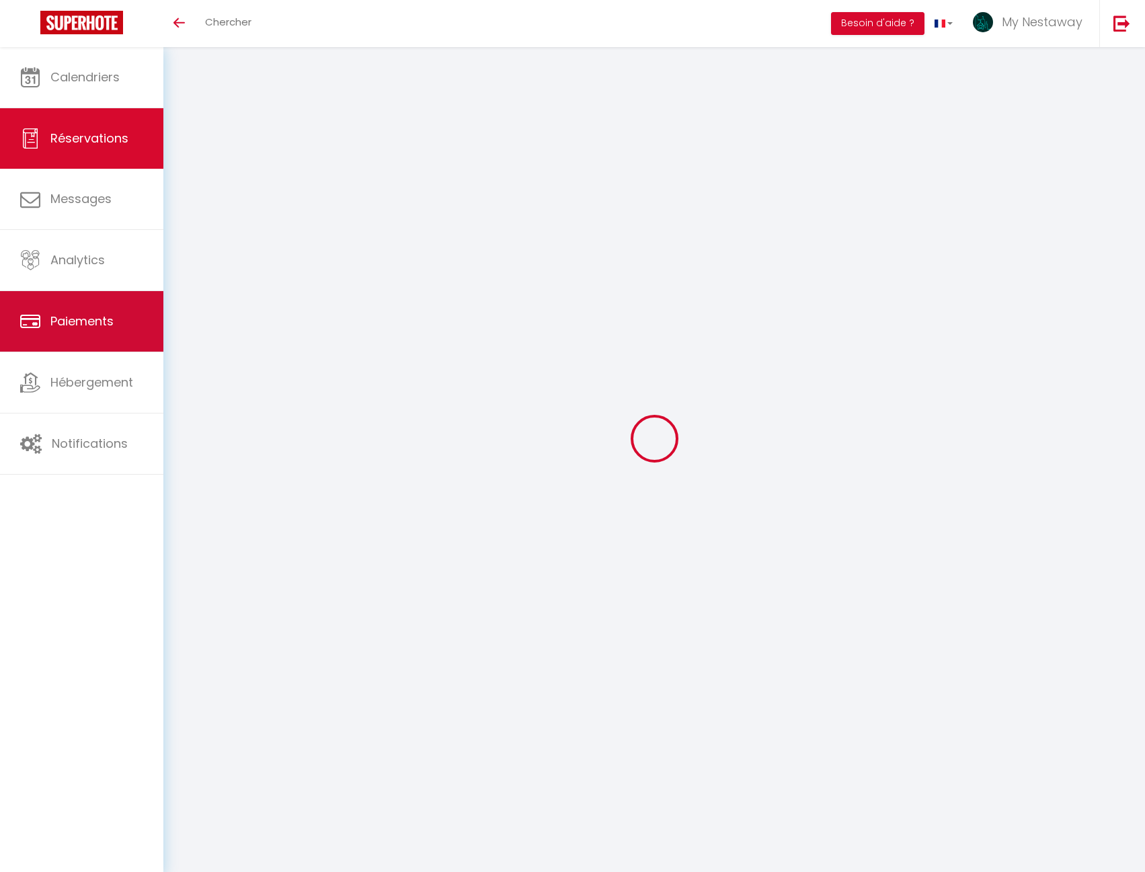
select select
checkbox input "false"
type textarea "** THIS RESERVATION HAS BEEN PRE-PAID ** Reservation has a cancellation grace p…"
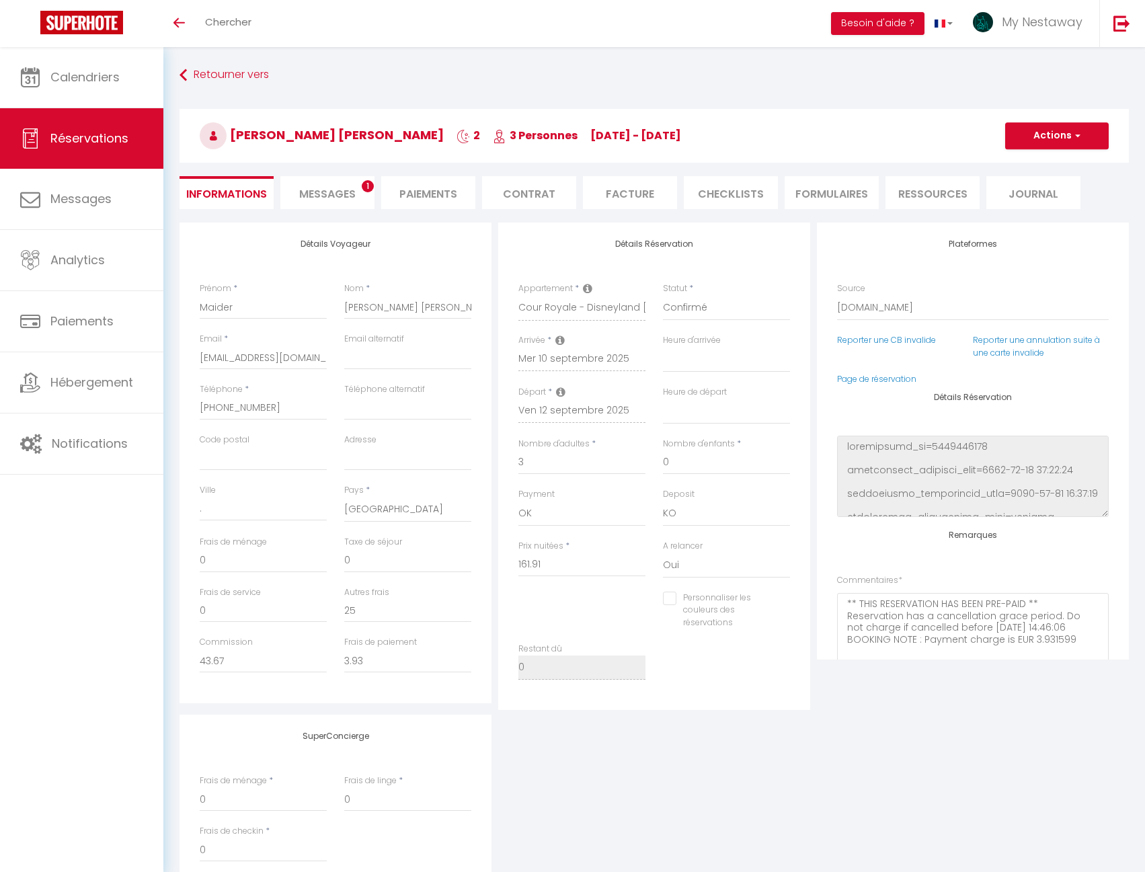
type input "70"
type input "23.92"
select select
checkbox input "false"
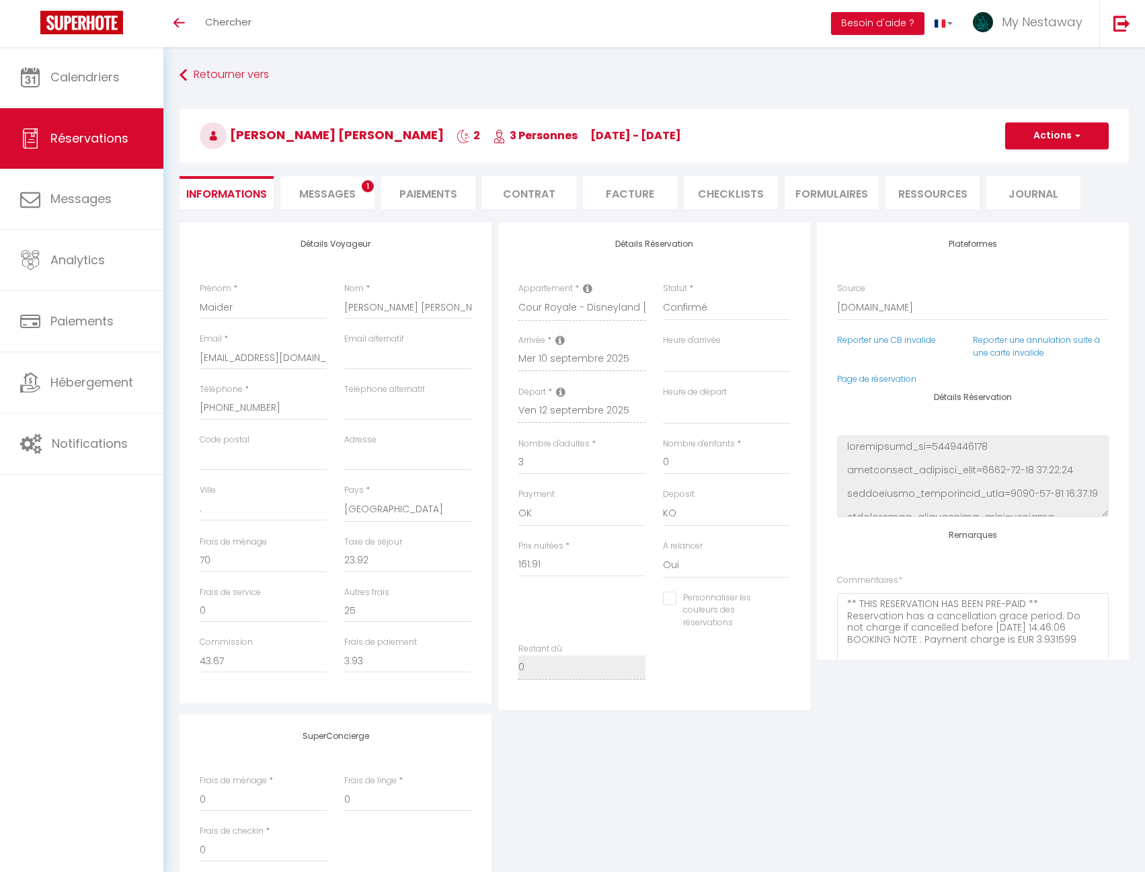
select select
click at [353, 203] on li "Messages 1" at bounding box center [327, 192] width 94 height 33
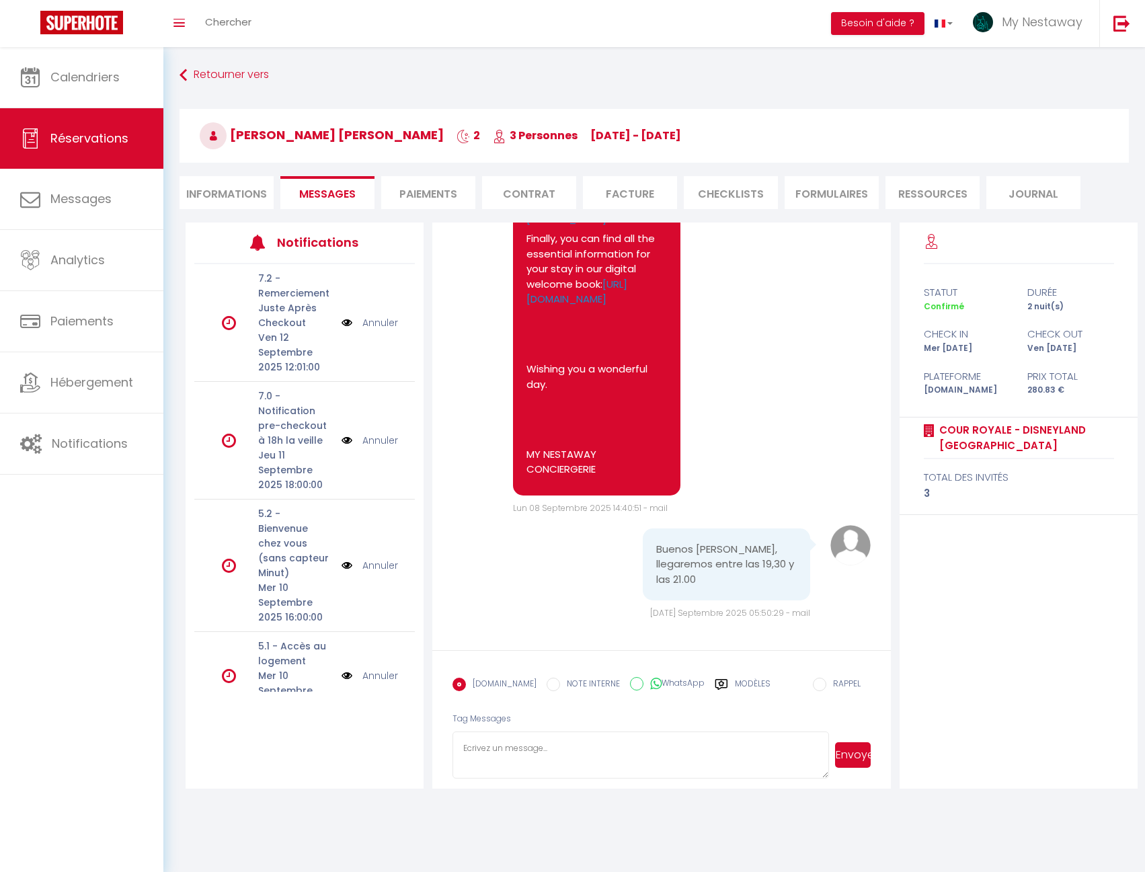
scroll to position [5234, 0]
click at [628, 749] on textarea at bounding box center [641, 755] width 377 height 47
paste textarea "Merci pour cette information, bonne journée"
type textarea "Merci pour cette information, bonne journée"
click at [850, 755] on button "Envoyer" at bounding box center [853, 756] width 36 height 26
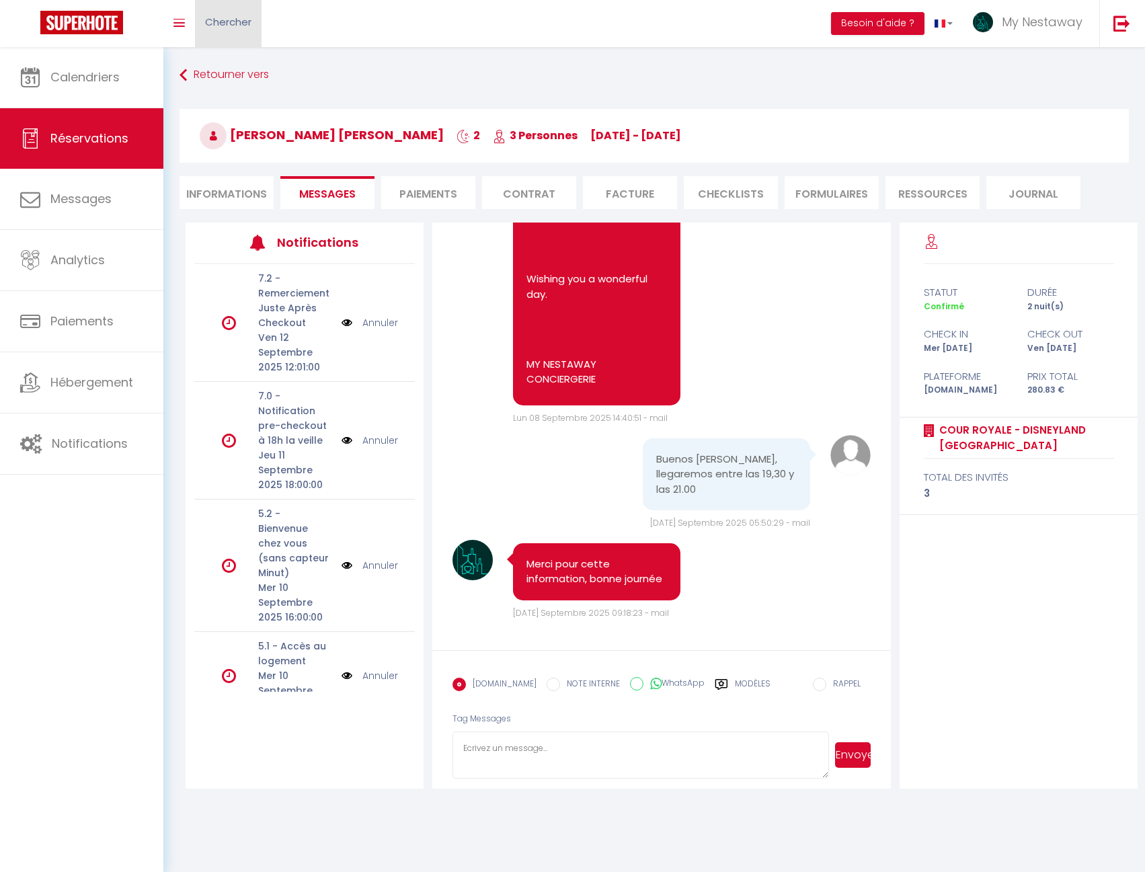
click at [244, 30] on link "Chercher" at bounding box center [228, 23] width 67 height 47
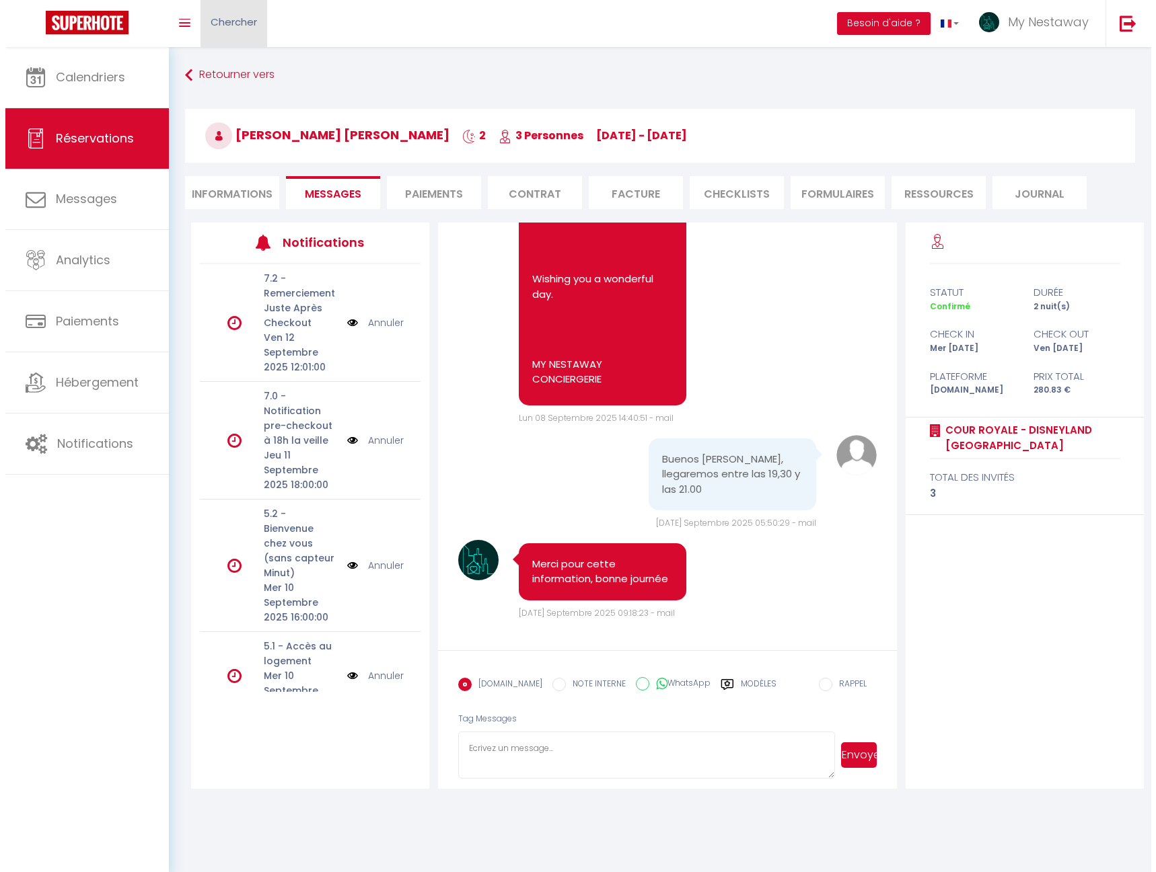
scroll to position [5203, 0]
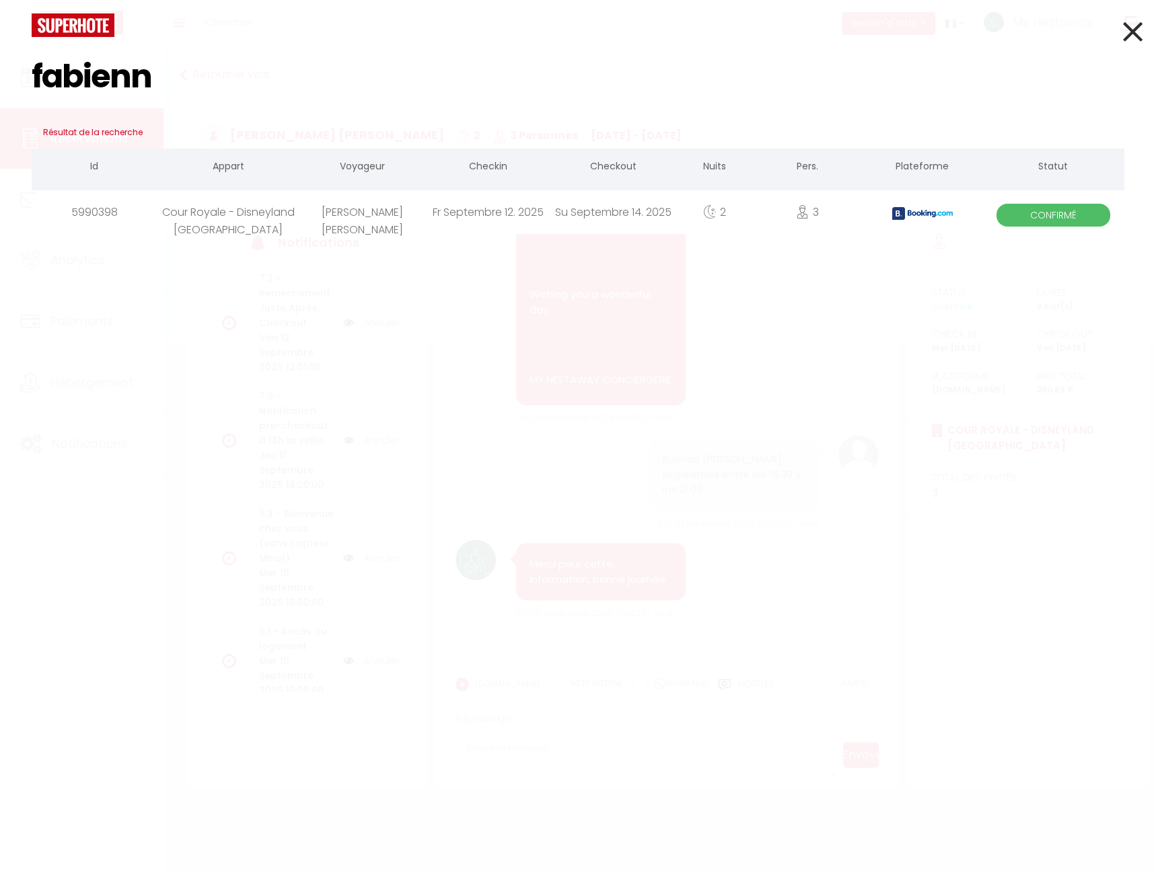
type input "fabienn"
click at [227, 220] on div "Cour Royale - Disneyland [GEOGRAPHIC_DATA]" at bounding box center [228, 212] width 142 height 44
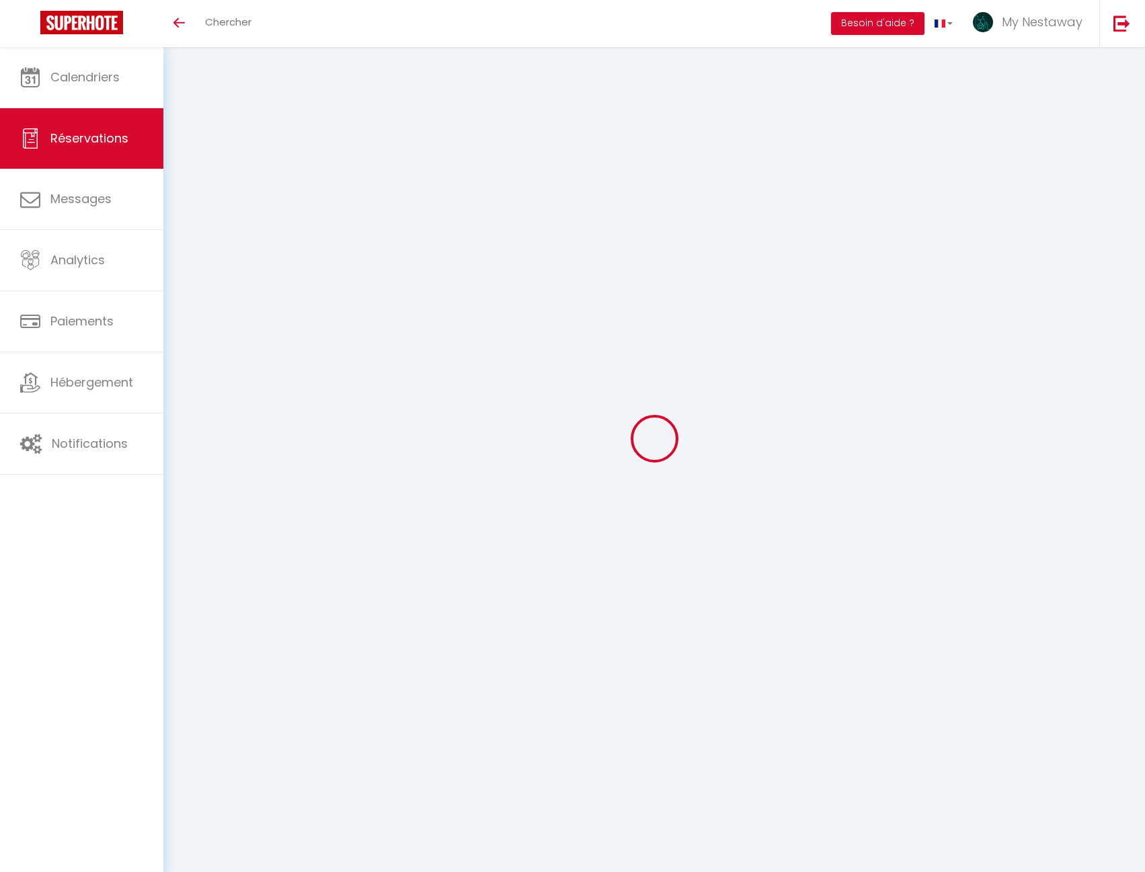
select select
checkbox input "false"
select select
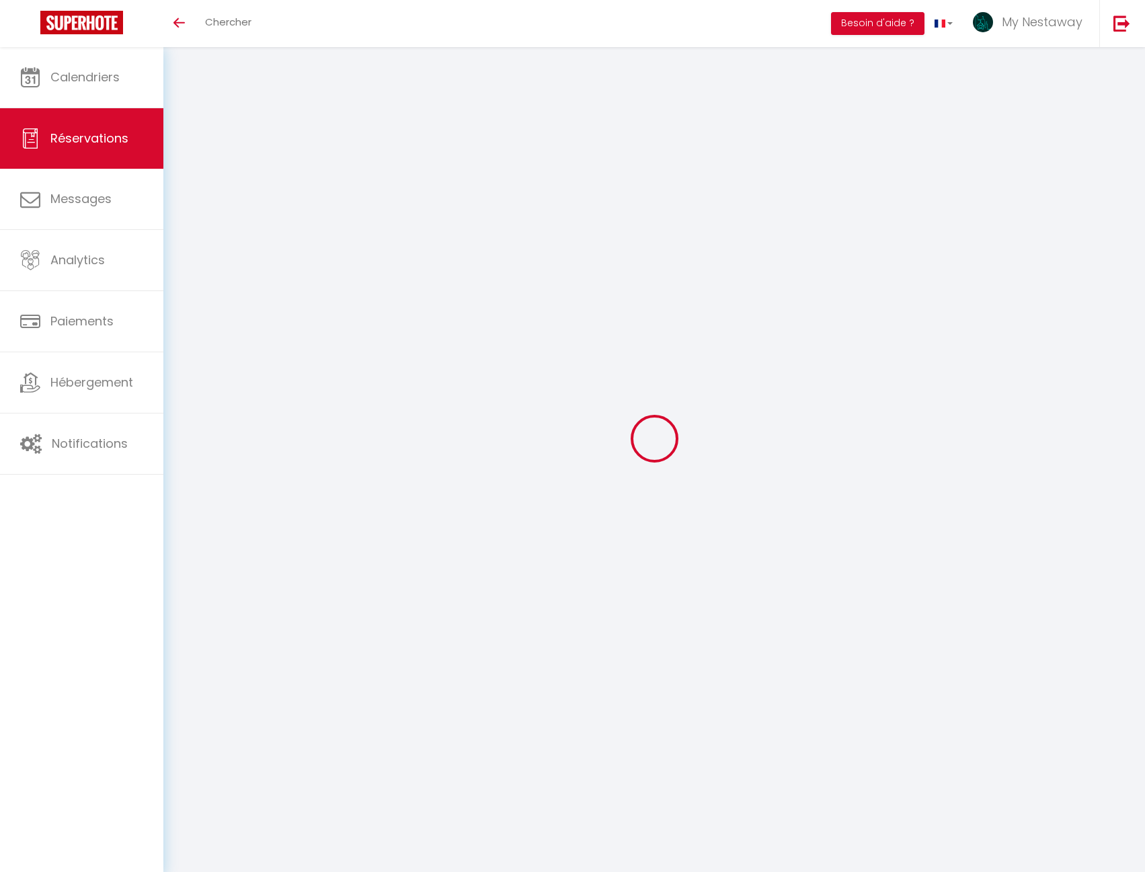
checkbox input "false"
select select
checkbox input "false"
type textarea "booked rate: Tarif au mois (52469598)"
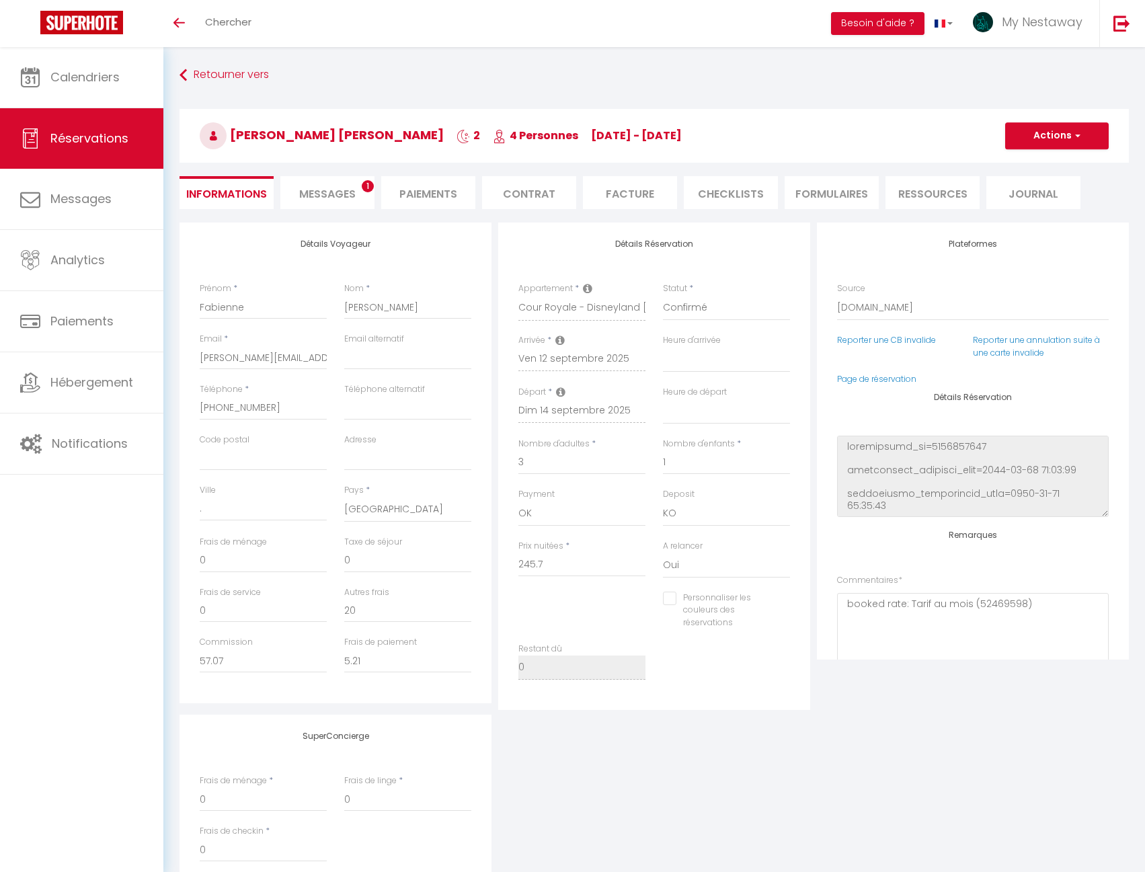
click at [356, 181] on li "Messages 1" at bounding box center [327, 192] width 94 height 33
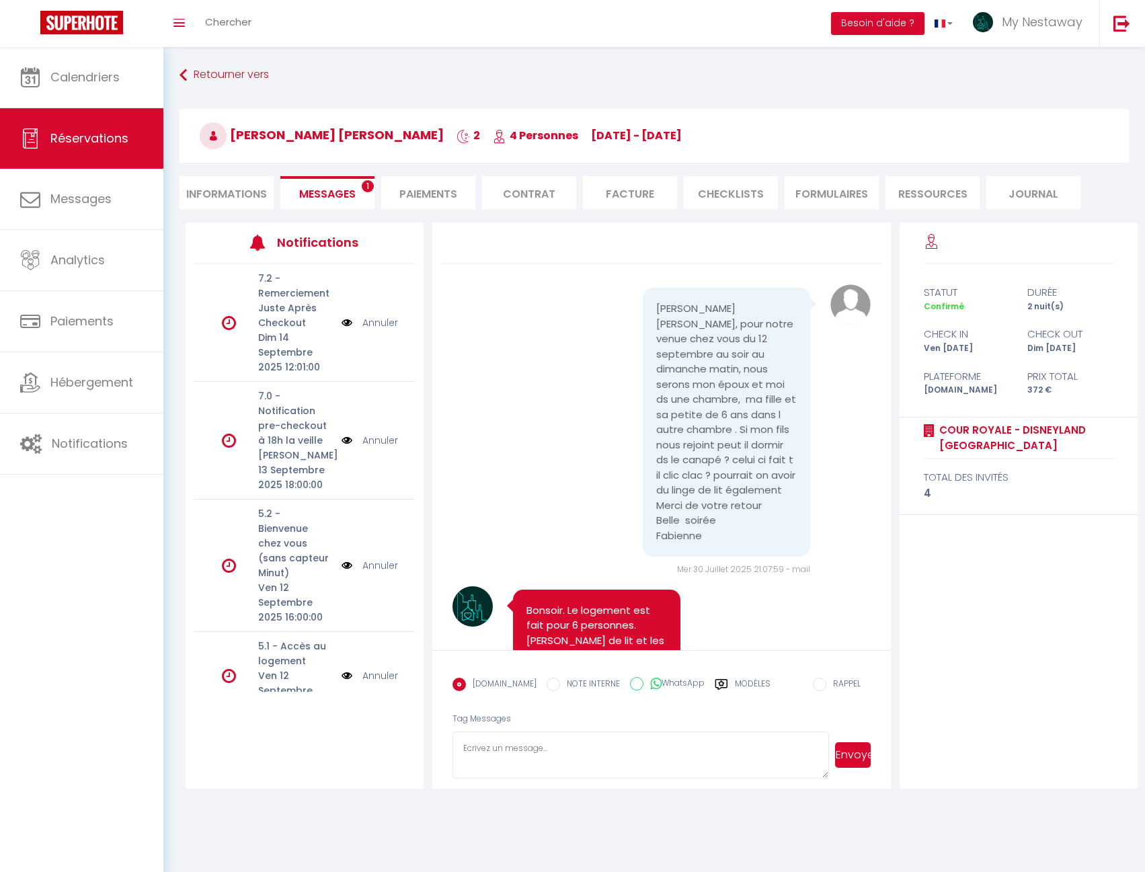
scroll to position [2573, 0]
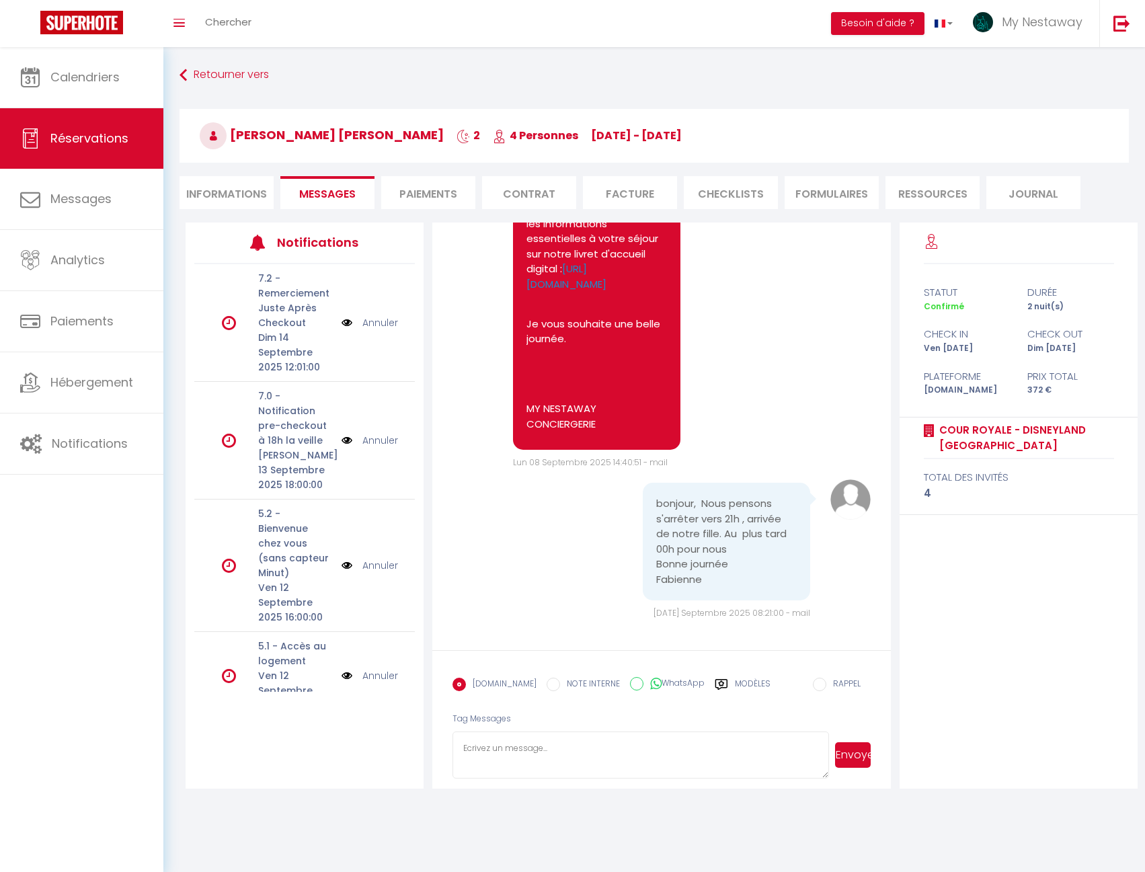
click at [585, 761] on textarea at bounding box center [641, 755] width 377 height 47
paste textarea "Merci pour cette information, bonne journée"
type textarea "Merci pour cette information, bonne journée"
click at [856, 759] on button "Envoyer" at bounding box center [853, 756] width 36 height 26
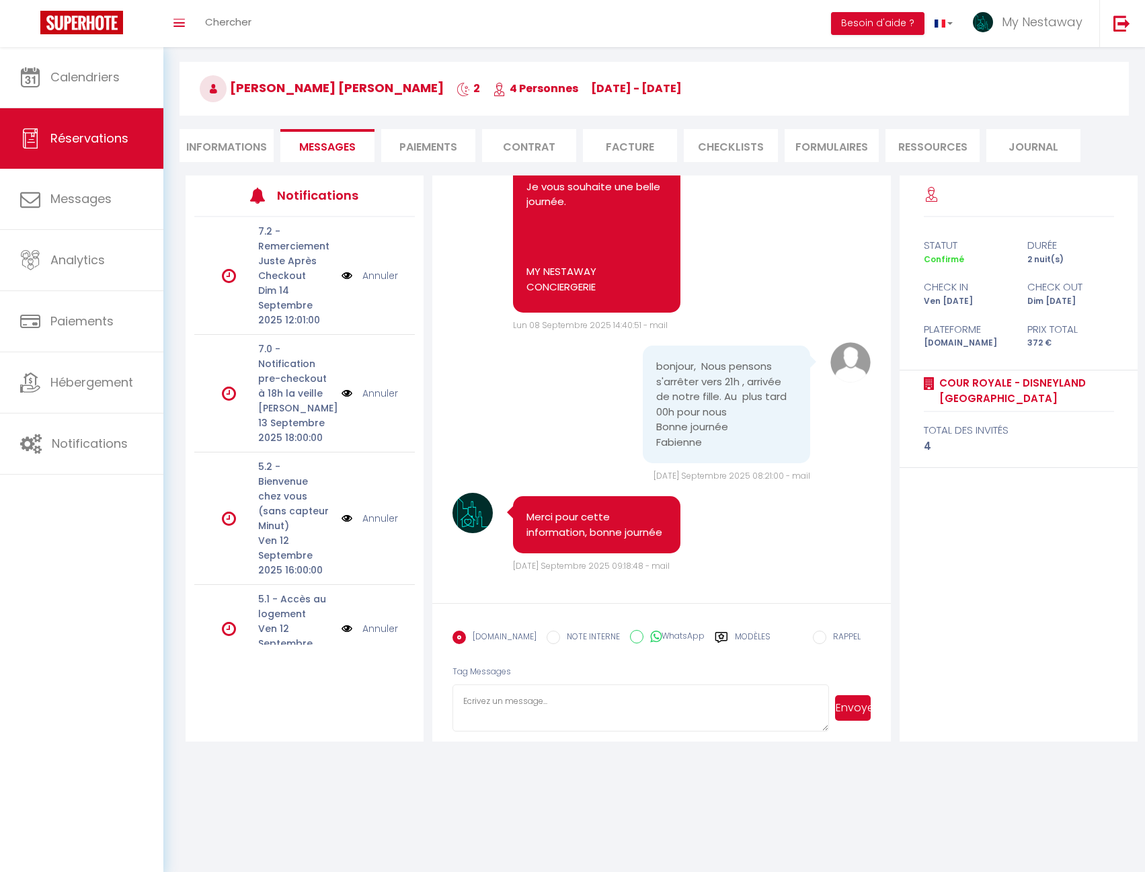
scroll to position [2678, 0]
click at [83, 444] on span "Notifications" at bounding box center [90, 443] width 76 height 17
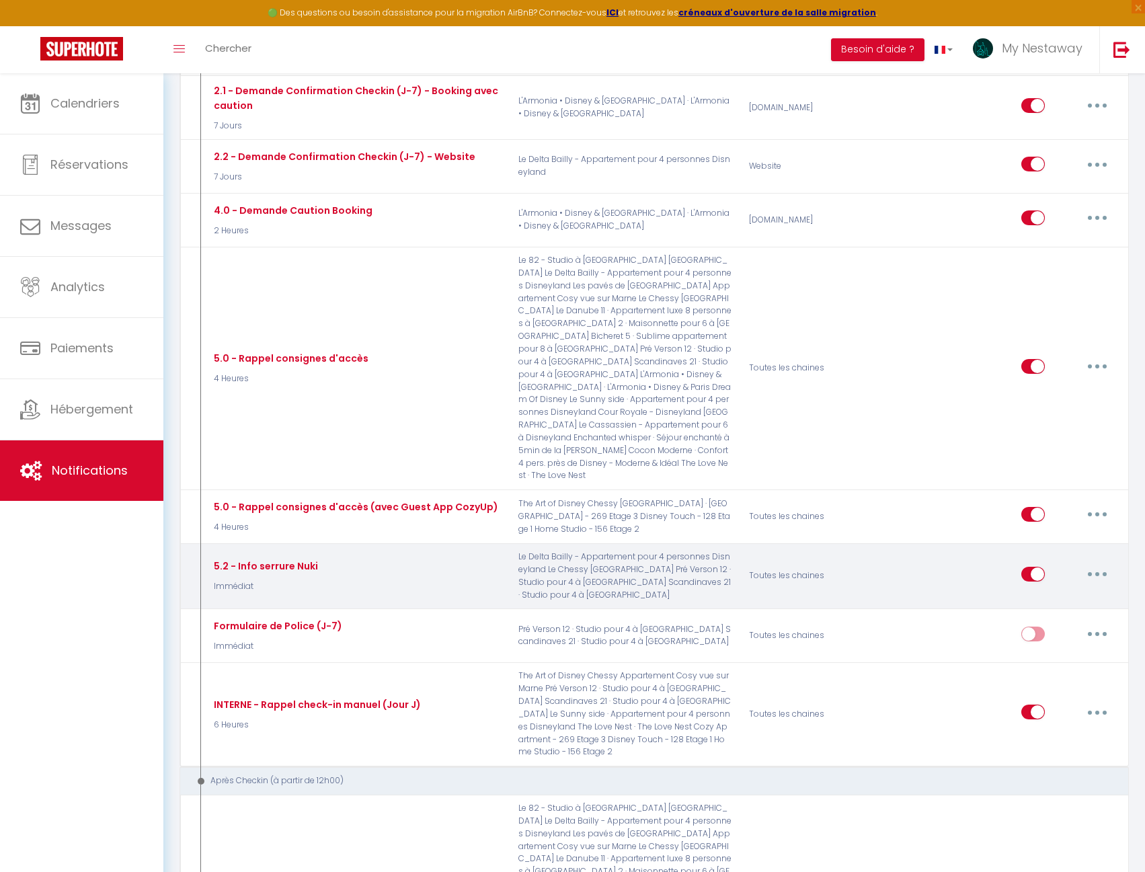
scroll to position [1345, 0]
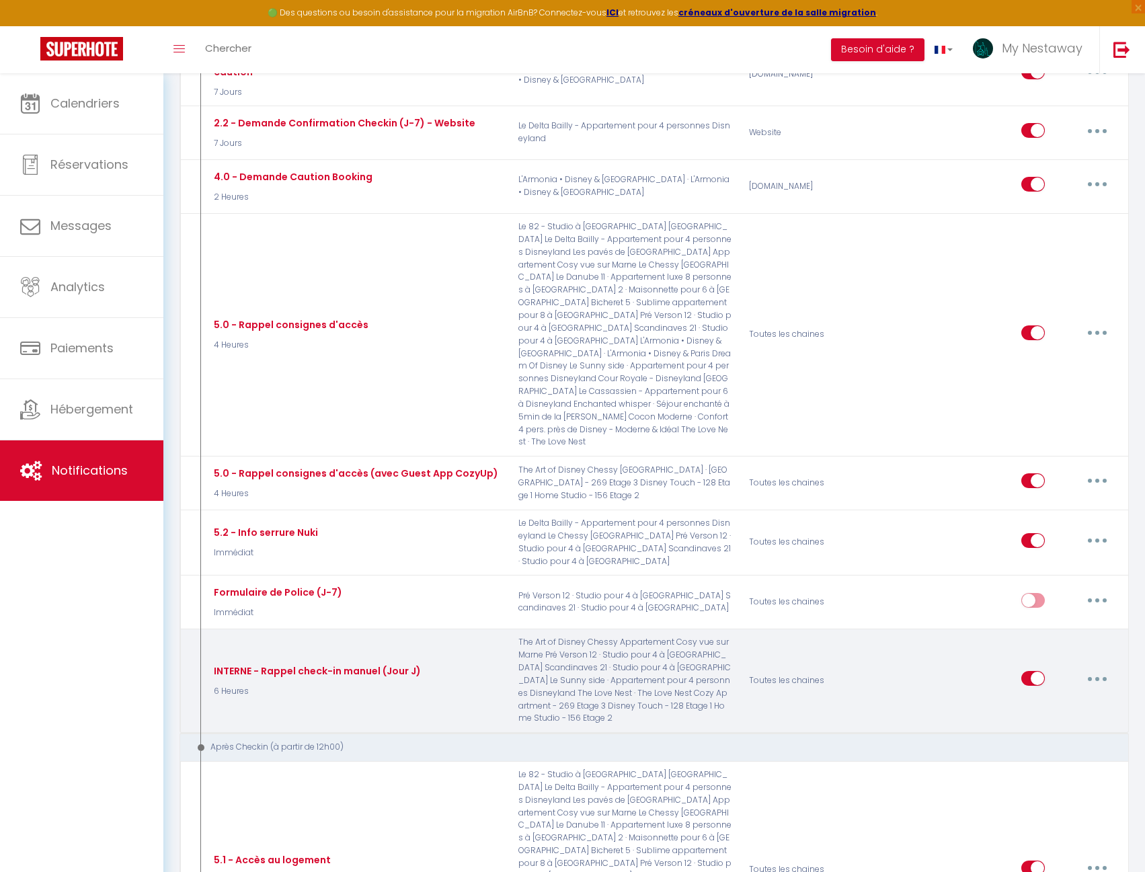
click at [1093, 668] on button "button" at bounding box center [1098, 679] width 38 height 22
click at [1028, 698] on link "Editer" at bounding box center [1063, 709] width 100 height 23
type input "INTERNE - Rappel check-in manuel (Jour J)"
select select "6 Heures"
select select
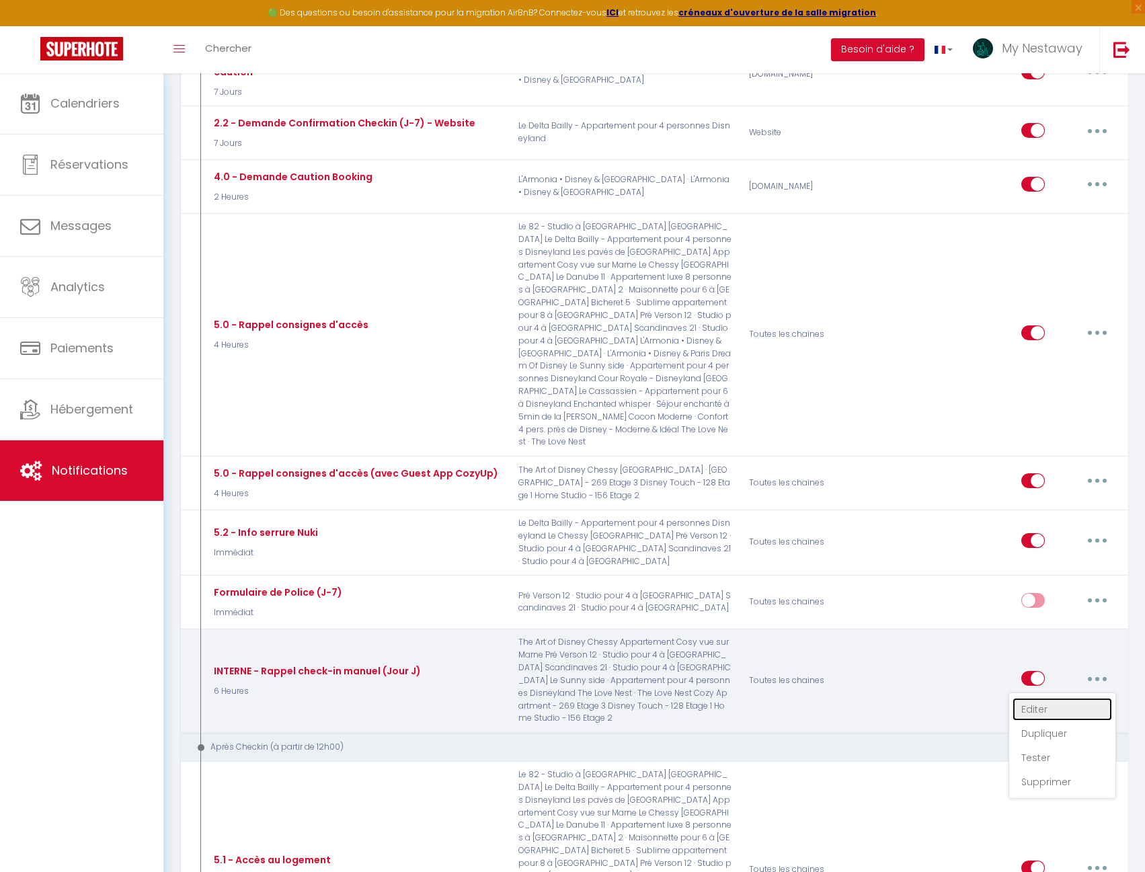
checkbox input "false"
radio input "true"
type input "NOTIFICATION INTERNE - Rappel check-in [PERSON_NAME]"
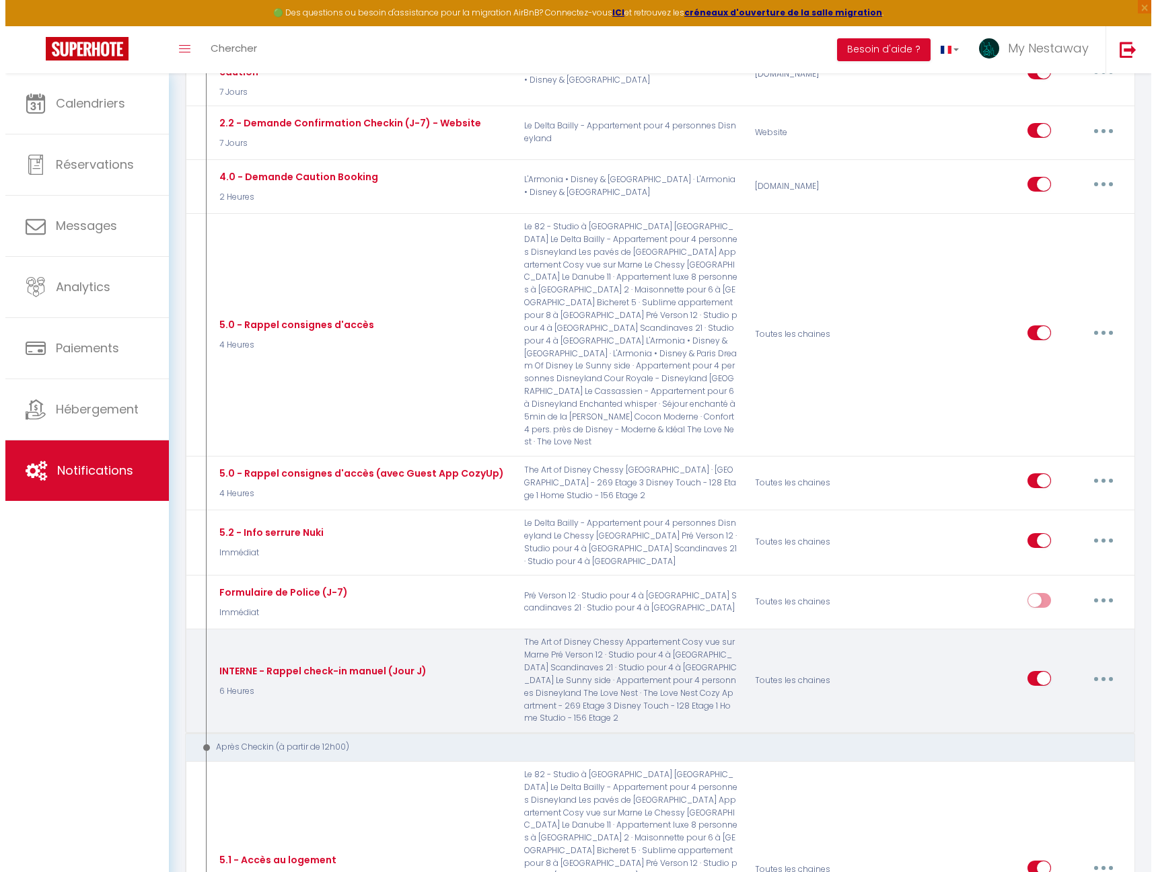
scroll to position [1333, 0]
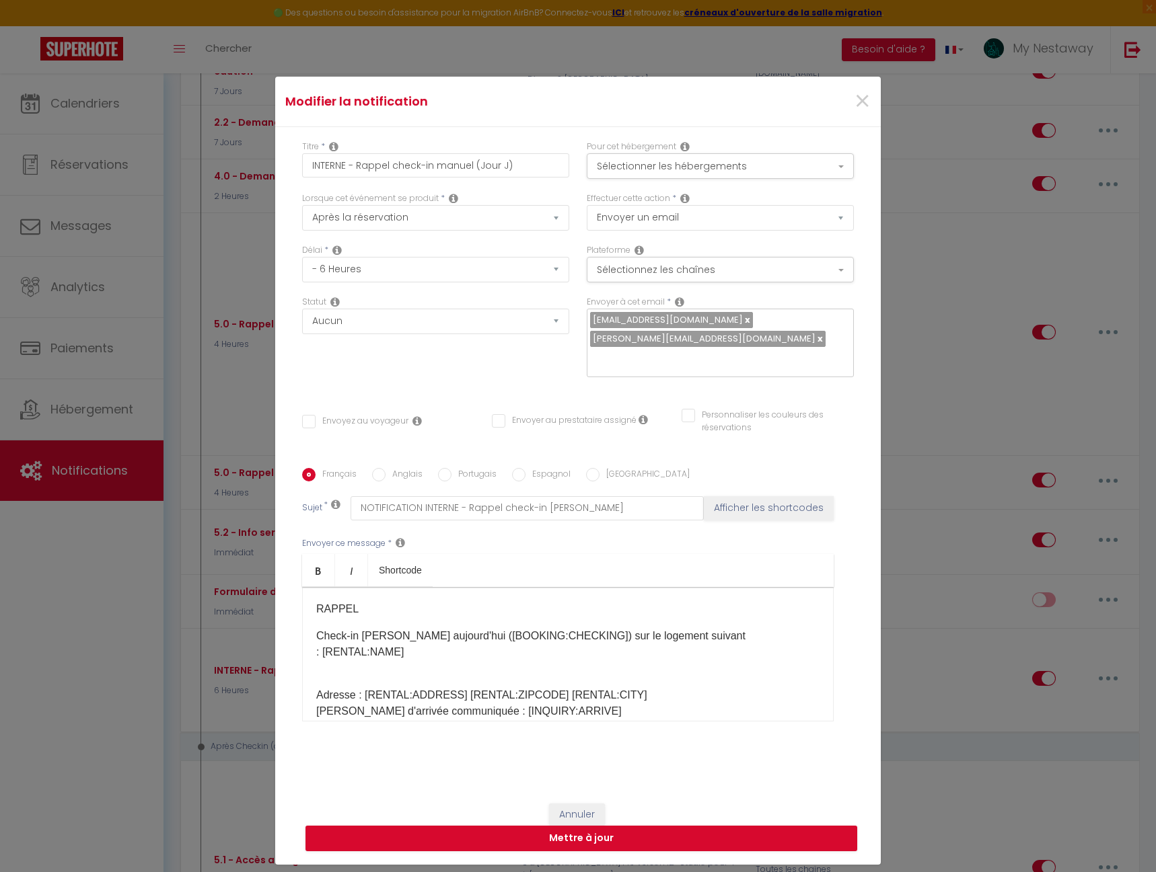
click at [771, 354] on input "text" at bounding box center [717, 358] width 254 height 17
click at [681, 361] on input "[EMAIL_ADDRESS][DOMAIN_NAME]" at bounding box center [717, 358] width 254 height 17
click at [754, 363] on input "[EMAIL_ADDRESS][DOMAIN_NAME]" at bounding box center [717, 358] width 254 height 17
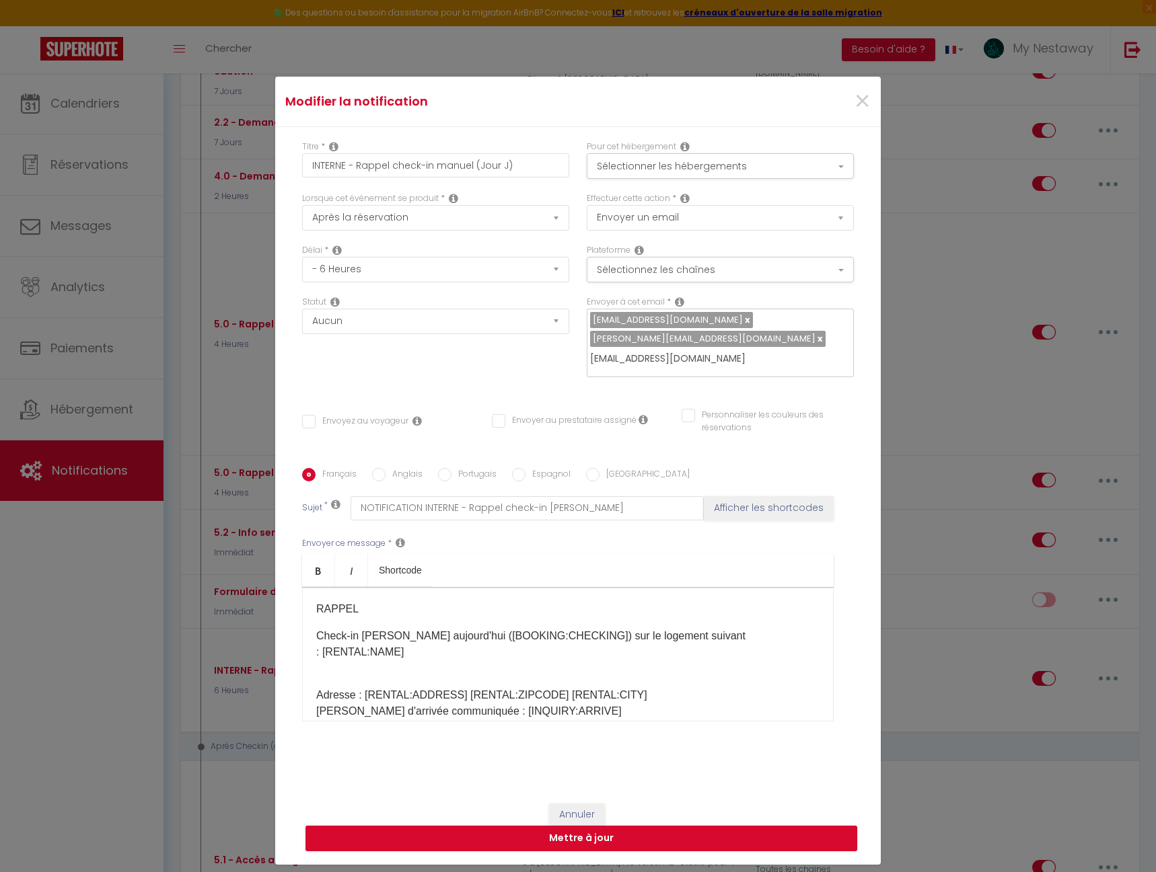
type input "[EMAIL_ADDRESS][DOMAIN_NAME]"
checkbox input "false"
click at [792, 315] on div "[EMAIL_ADDRESS][DOMAIN_NAME] [DOMAIN_NAME][EMAIL_ADDRESS][DOMAIN_NAME]" at bounding box center [720, 343] width 267 height 69
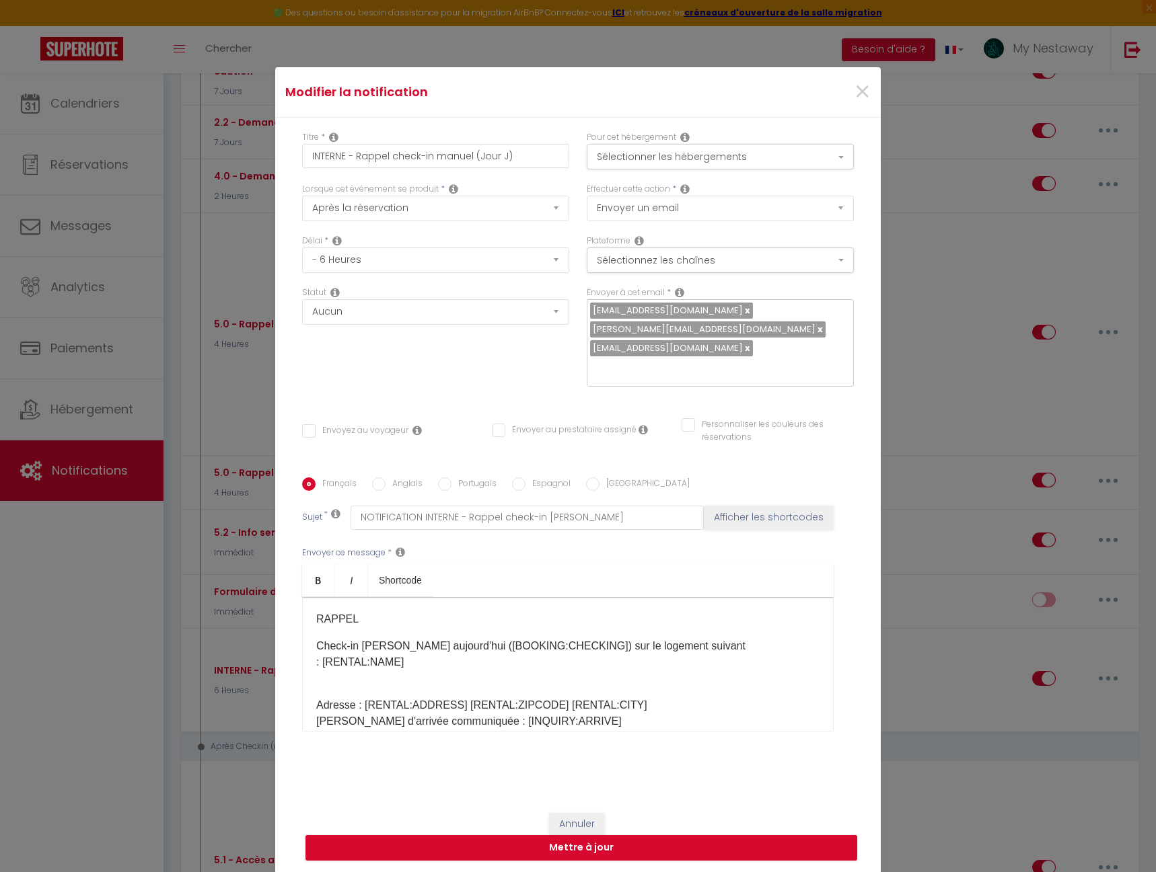
click at [750, 311] on link at bounding box center [746, 310] width 7 height 13
checkbox input "false"
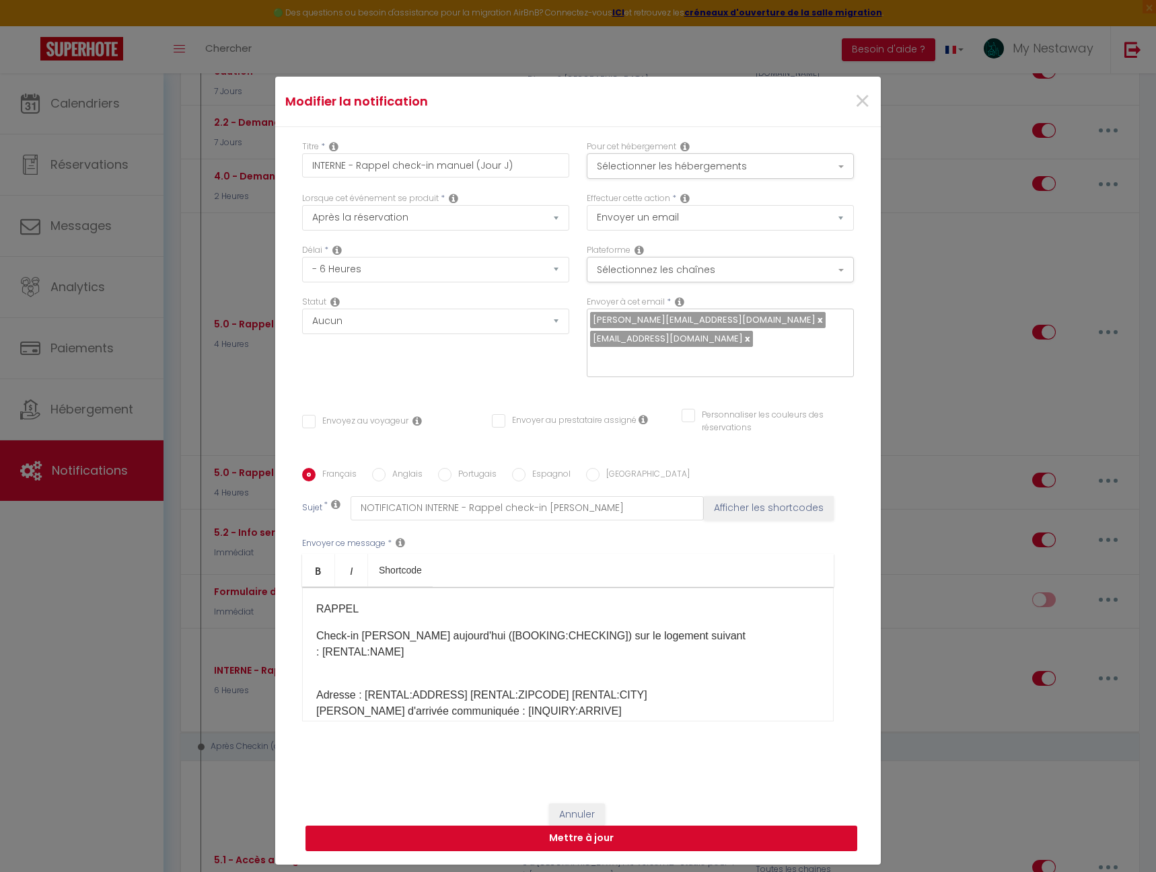
click at [572, 839] on button "Mettre à jour" at bounding box center [581, 839] width 552 height 26
checkbox input "false"
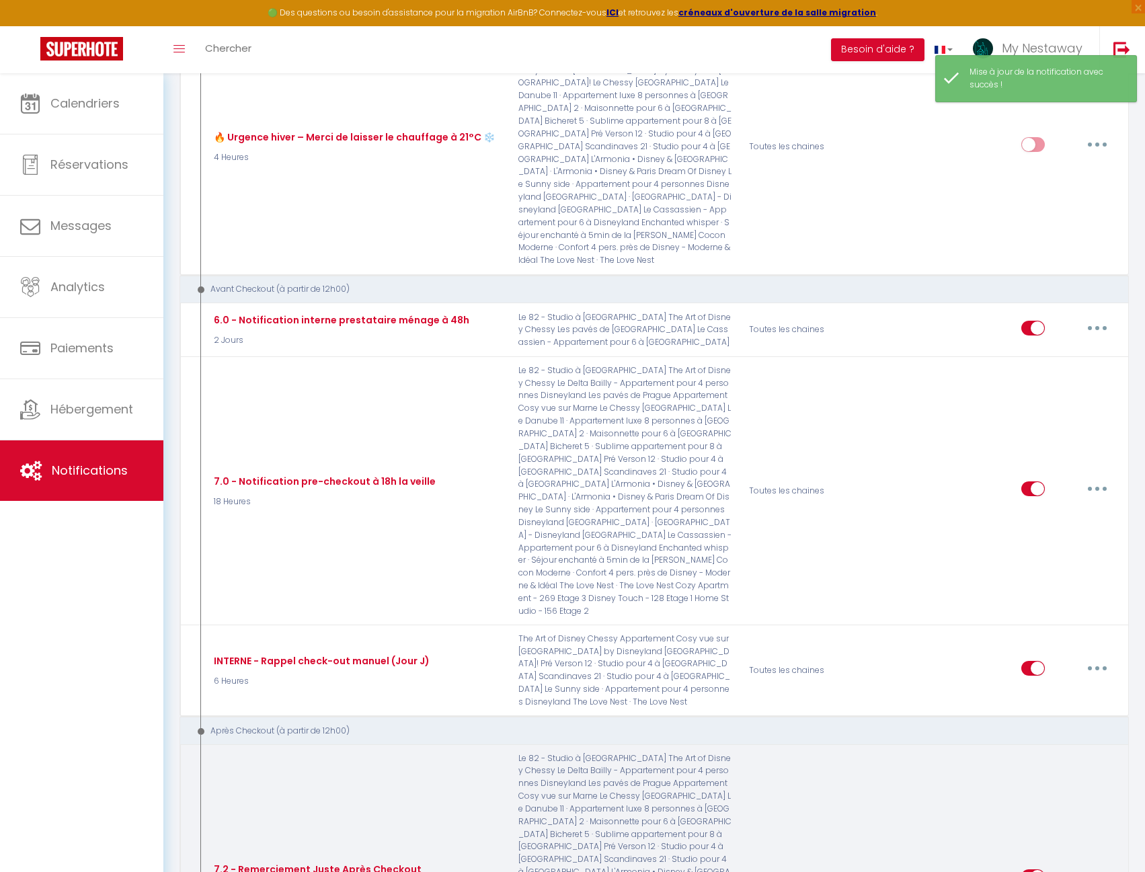
scroll to position [2892, 0]
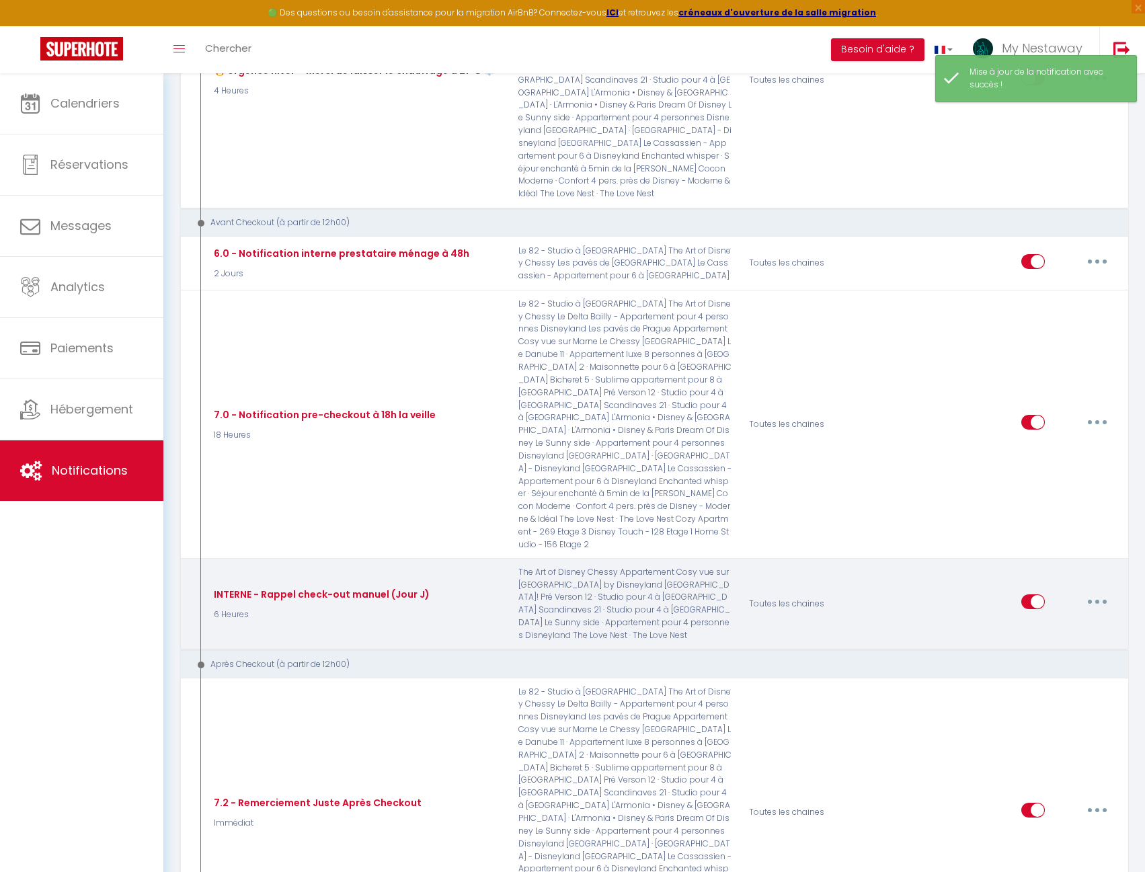
click at [1106, 591] on button "button" at bounding box center [1098, 602] width 38 height 22
click at [1070, 622] on link "Editer" at bounding box center [1063, 633] width 100 height 23
type input "INTERNE - Rappel check-out manuel (Jour J)"
select select "4"
select select "6 Heures"
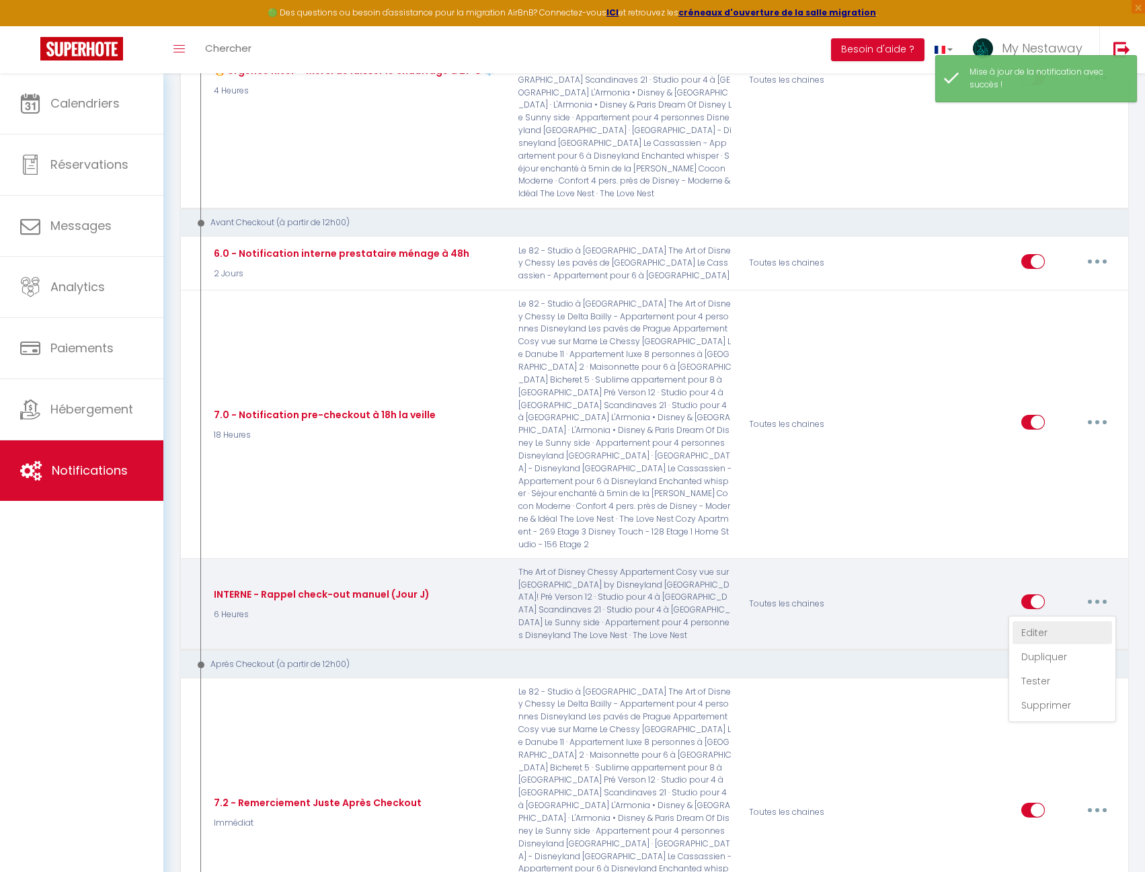
select select
checkbox input "false"
radio input "true"
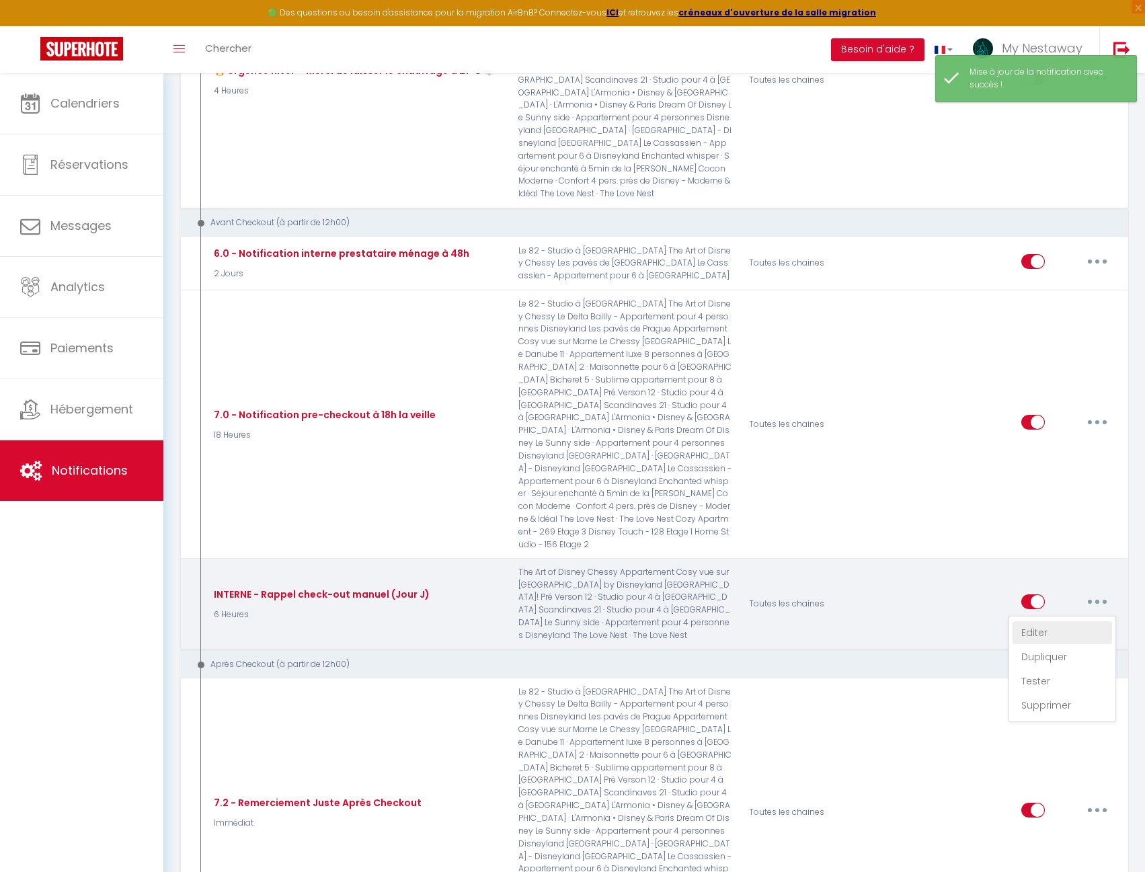
type input "NOTIFICATION INTERNE - Rappel check-out [PERSON_NAME]"
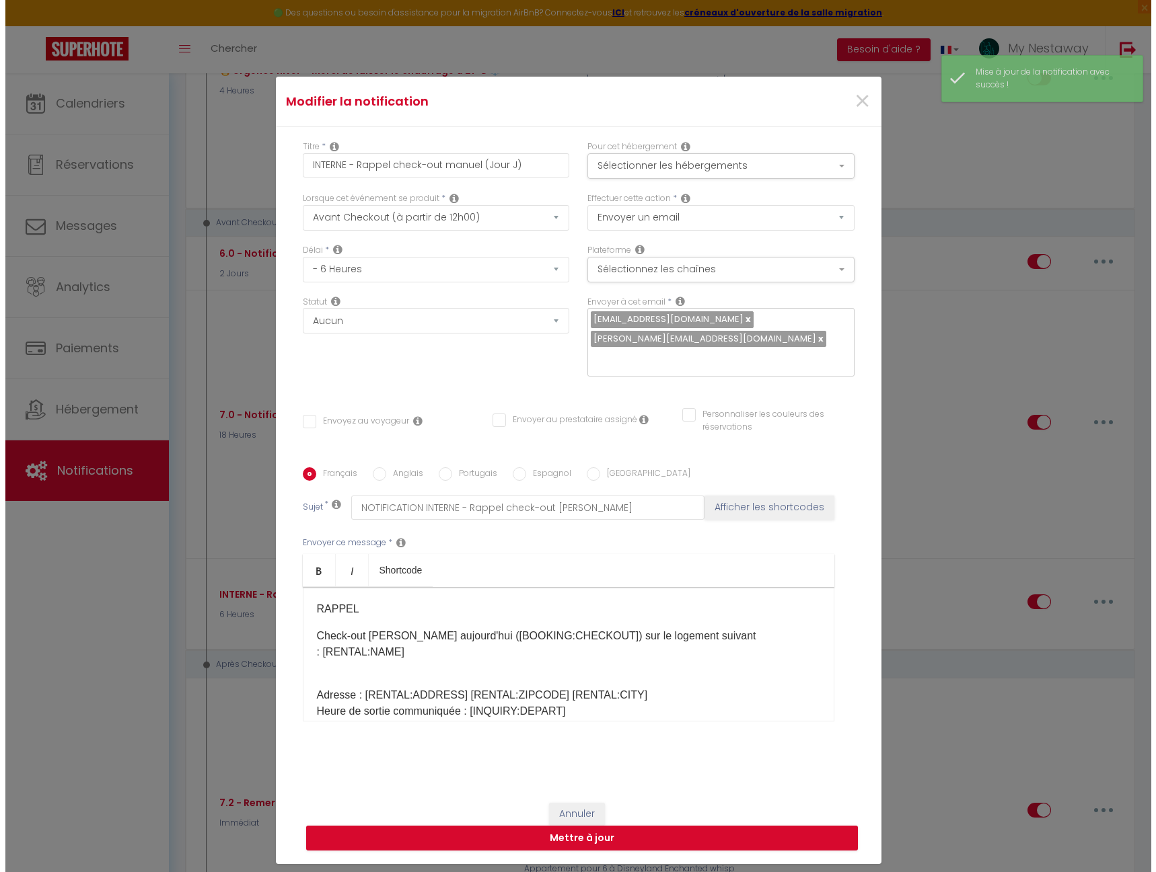
scroll to position [2867, 0]
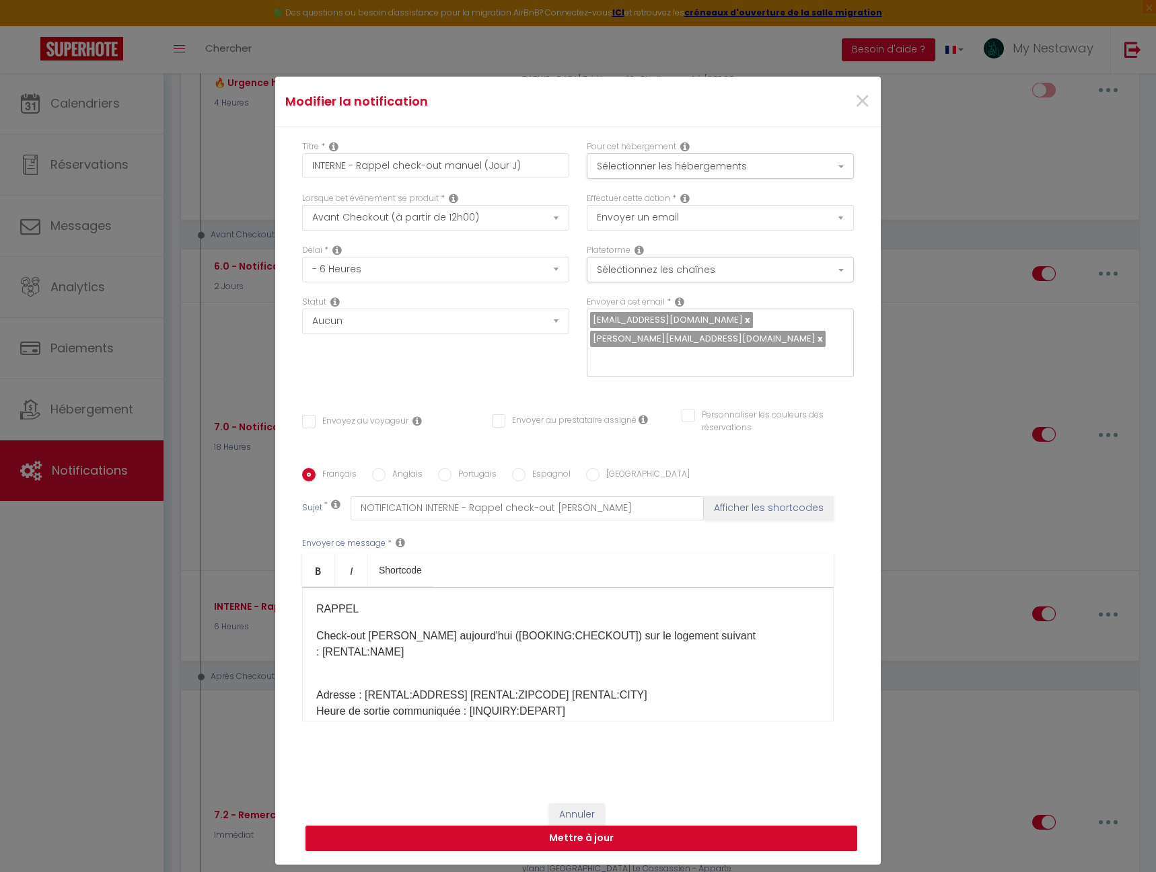
click at [747, 358] on input "text" at bounding box center [717, 358] width 254 height 17
paste input "[EMAIL_ADDRESS][DOMAIN_NAME]"
type input "[EMAIL_ADDRESS][DOMAIN_NAME]"
checkbox input "false"
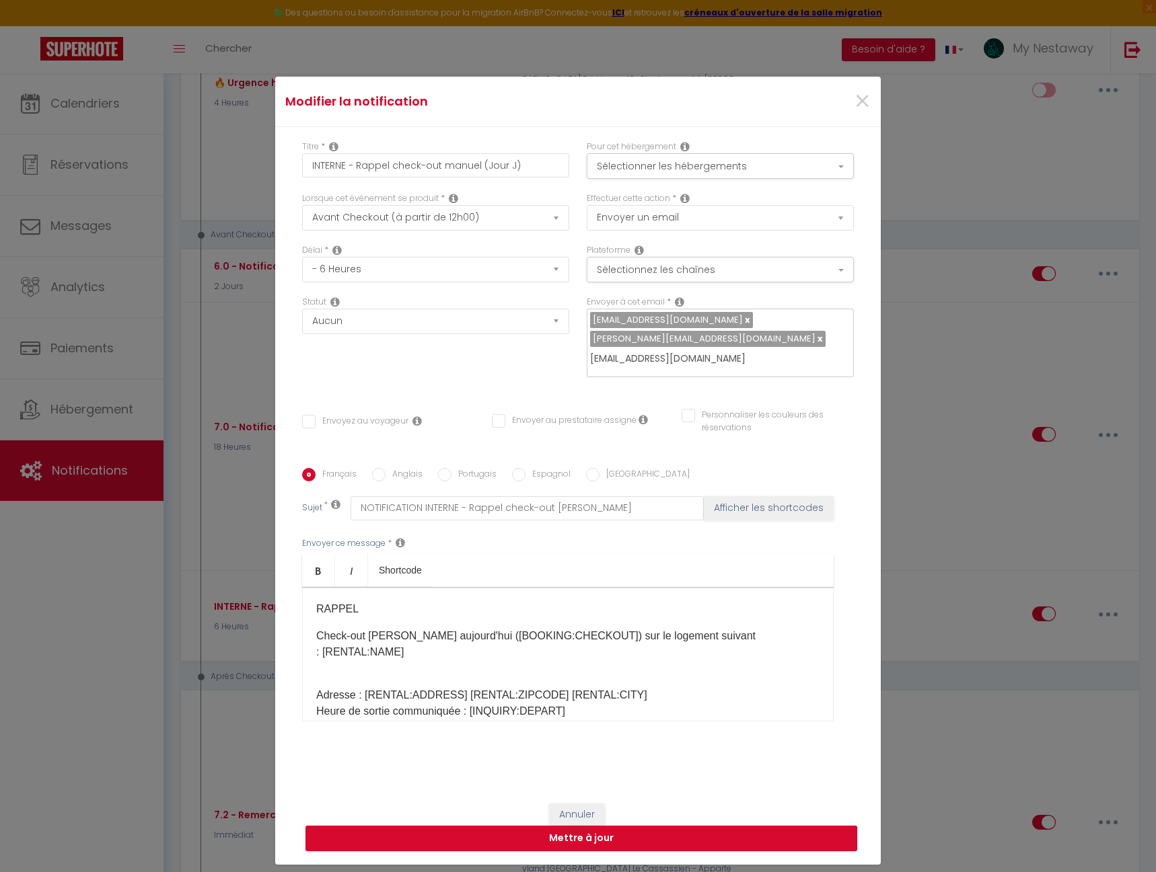
checkbox input "false"
click at [750, 315] on link at bounding box center [746, 319] width 7 height 13
checkbox input "false"
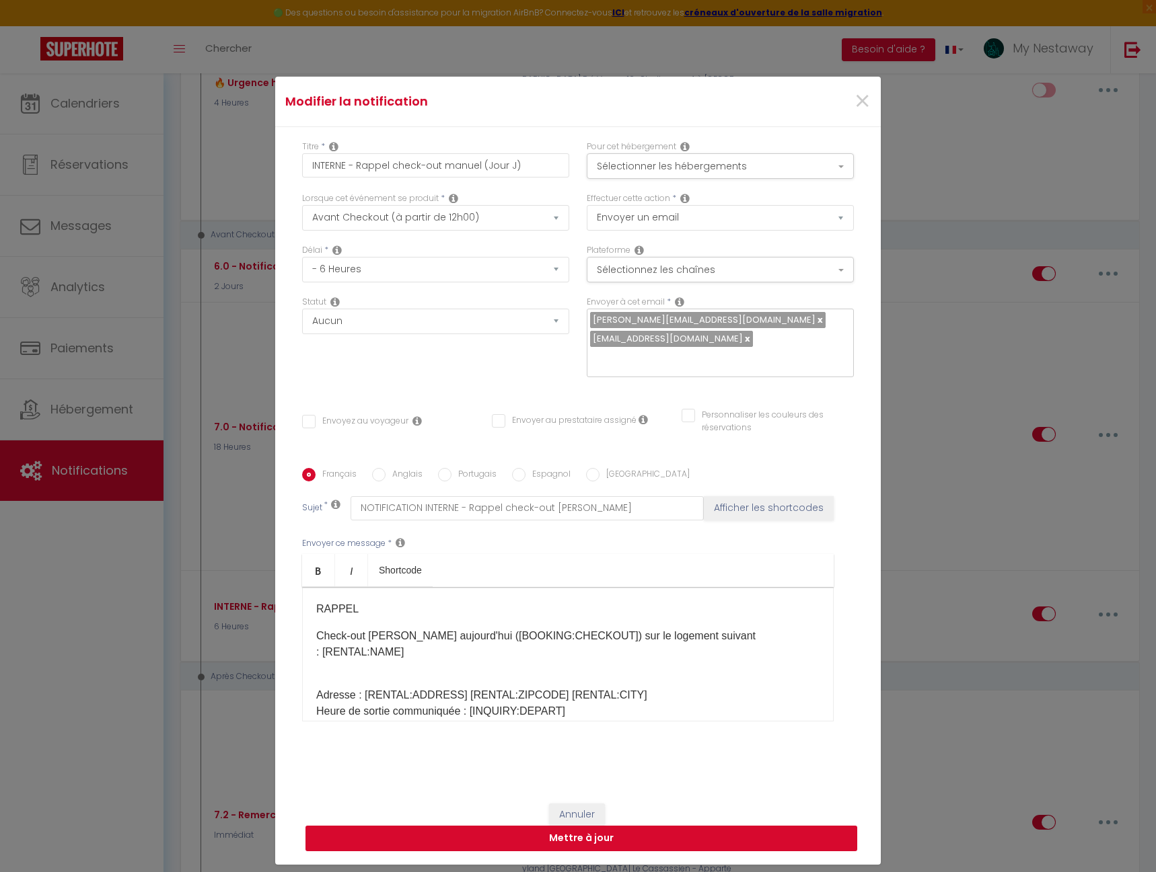
click at [586, 828] on button "Mettre à jour" at bounding box center [581, 839] width 552 height 26
checkbox input "false"
select select "1"
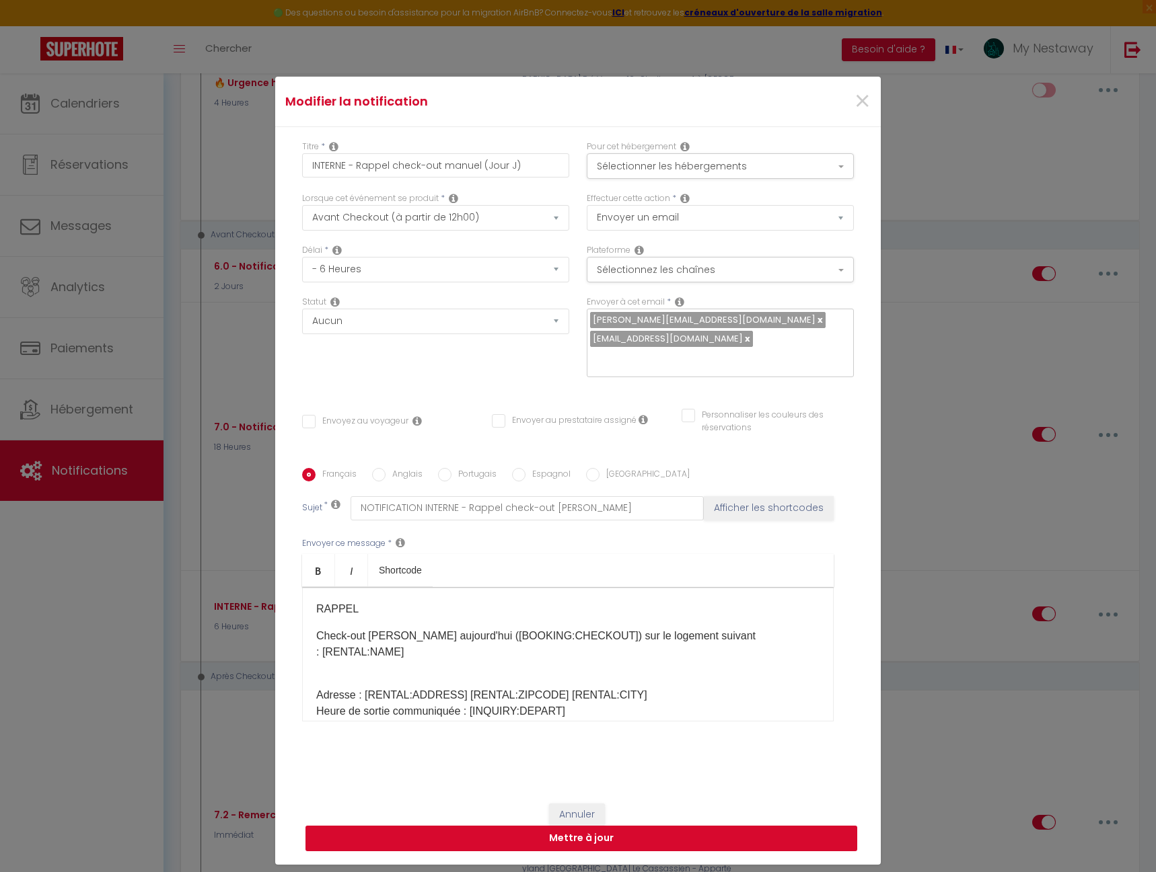
select select
checkbox input "false"
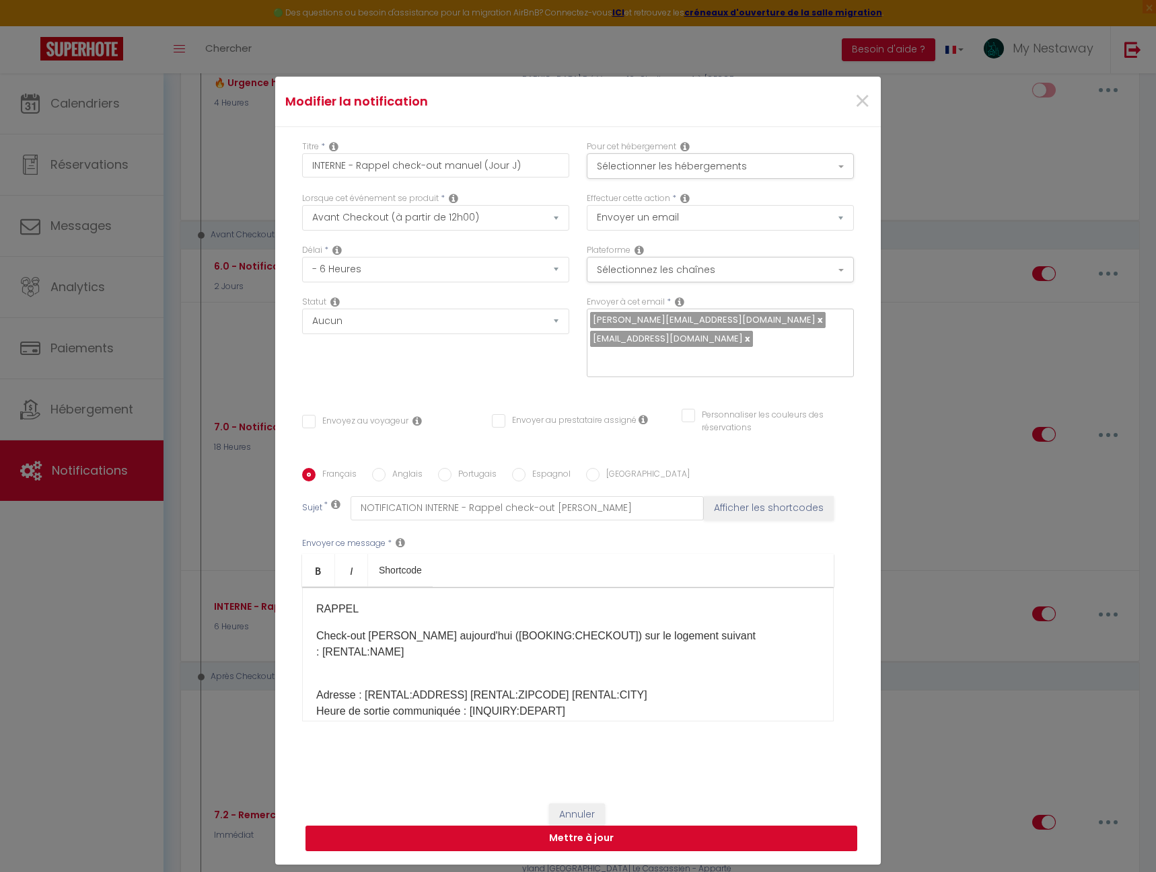
radio input "false"
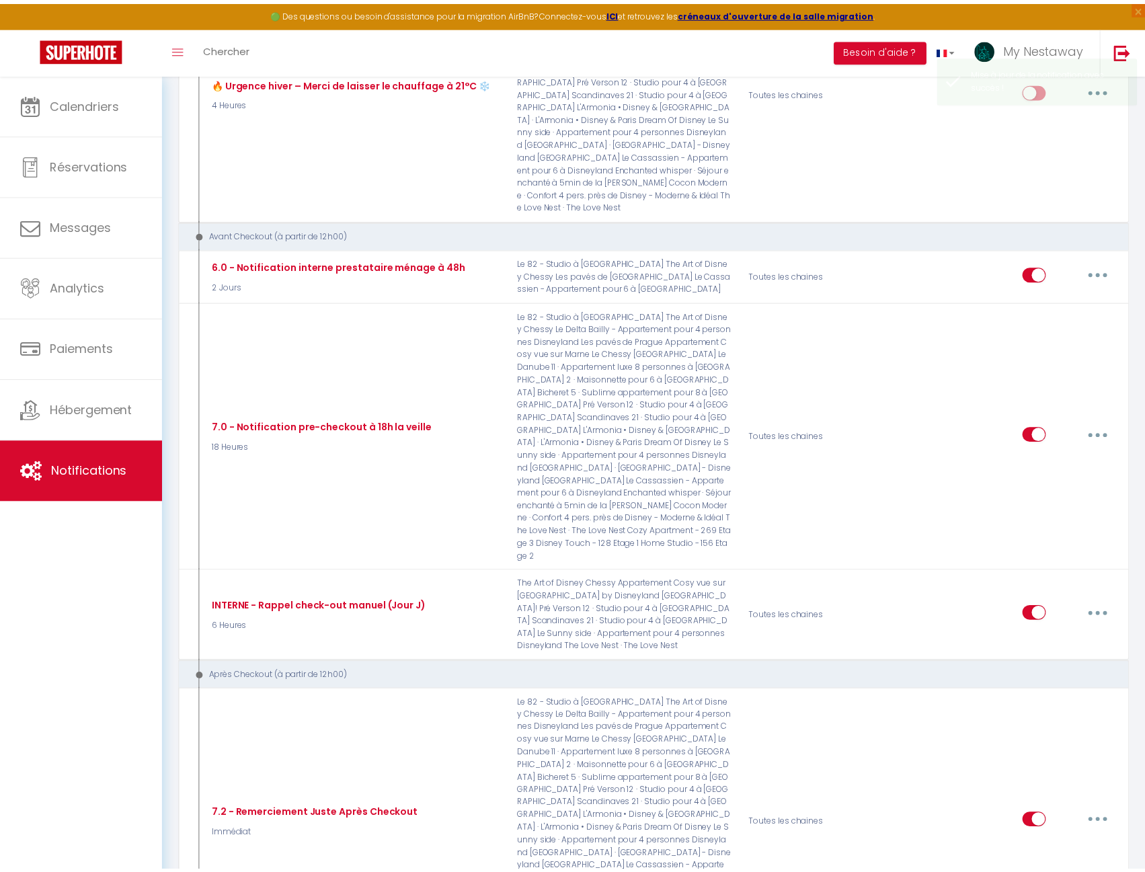
scroll to position [2892, 0]
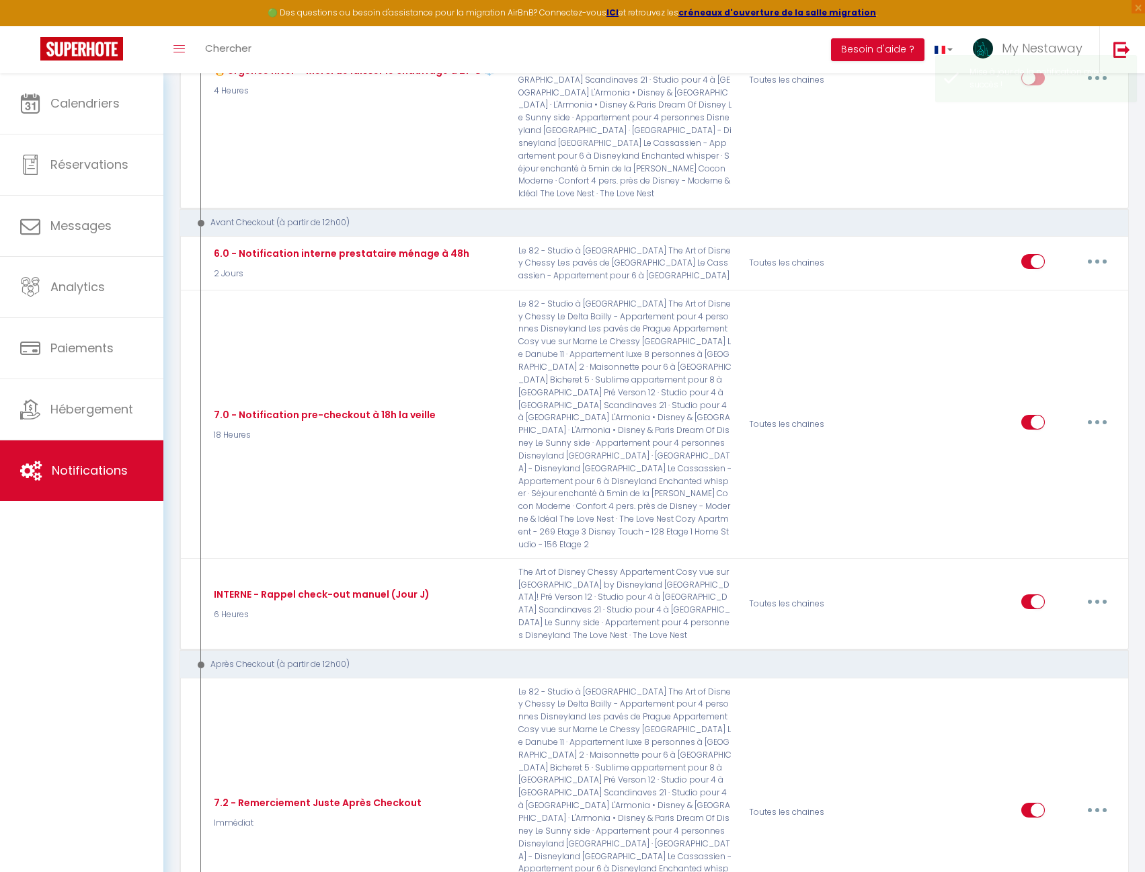
select select
checkbox input "false"
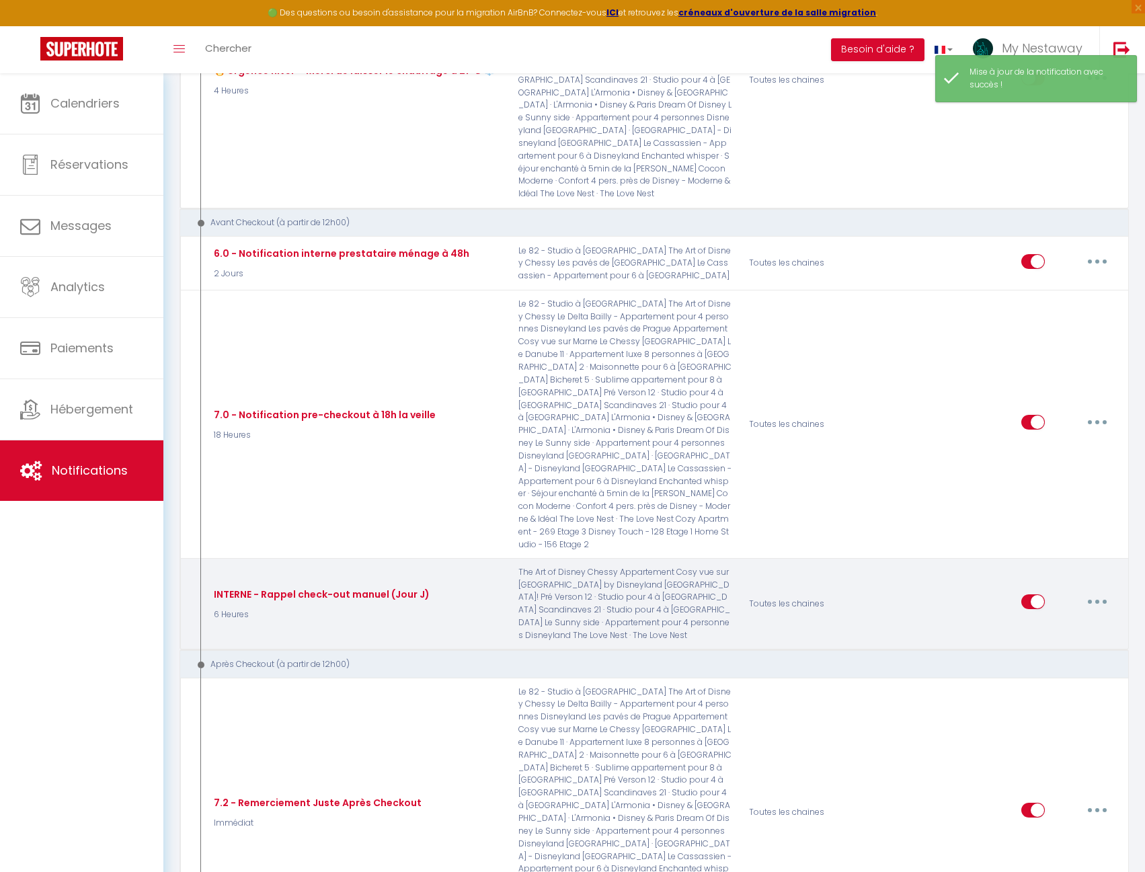
click at [1107, 591] on button "button" at bounding box center [1098, 602] width 38 height 22
click at [1070, 622] on link "Editer" at bounding box center [1063, 633] width 100 height 23
type input "INTERNE - Rappel check-out manuel (Jour J)"
select select "4"
select select "6 Heures"
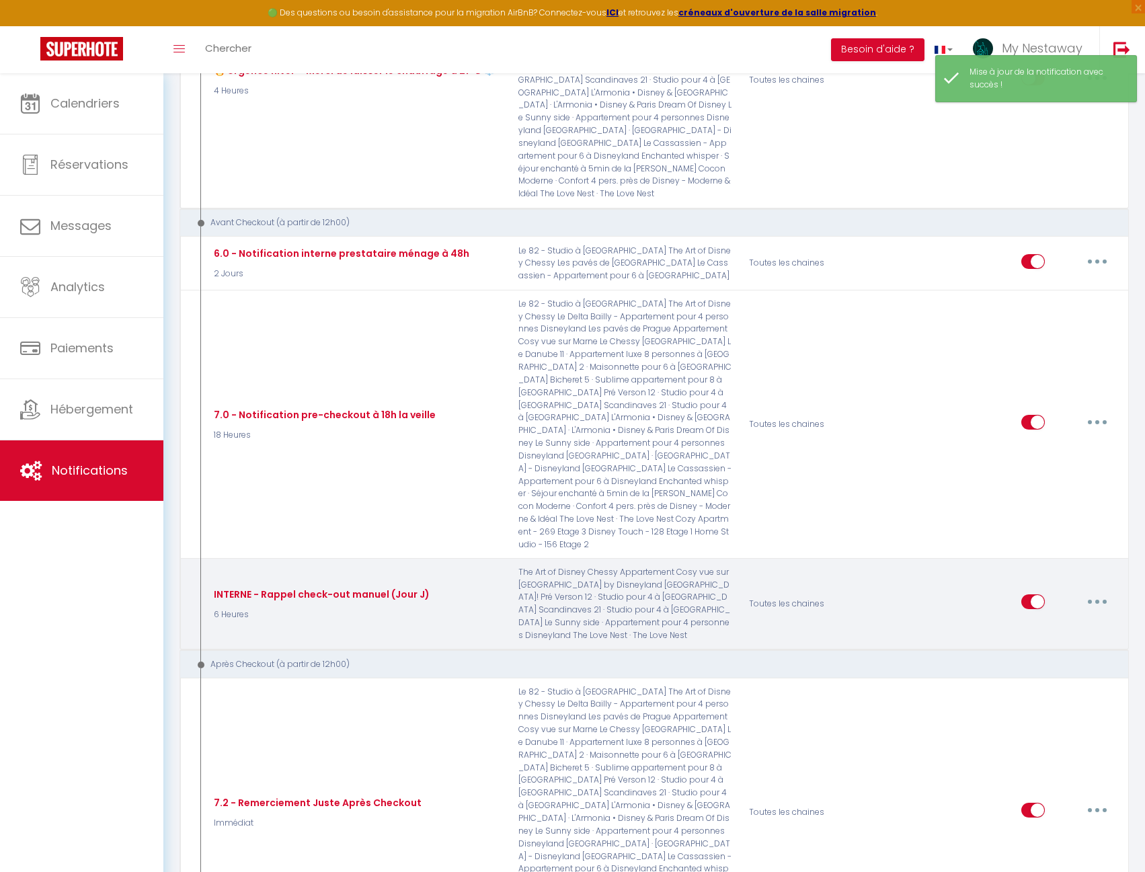
select select
checkbox input "false"
radio input "true"
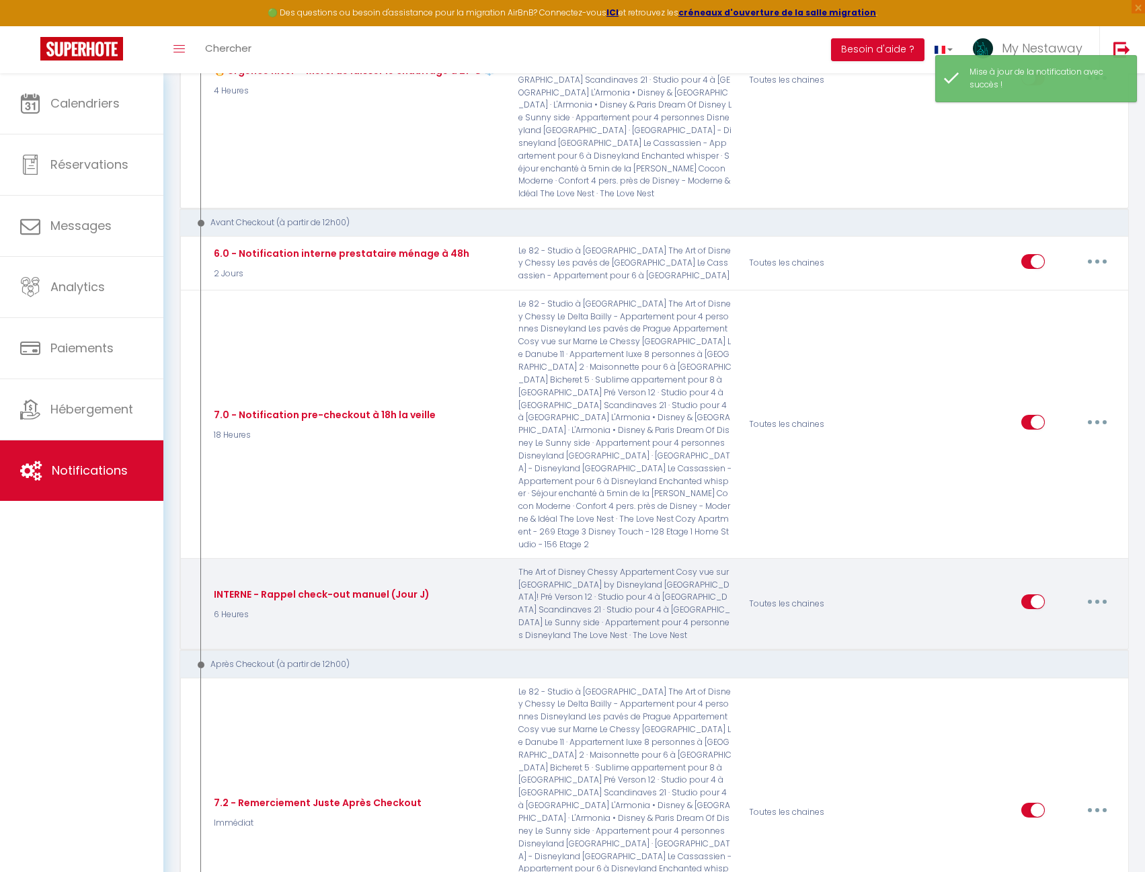
type input "NOTIFICATION INTERNE - Rappel check-out [PERSON_NAME]"
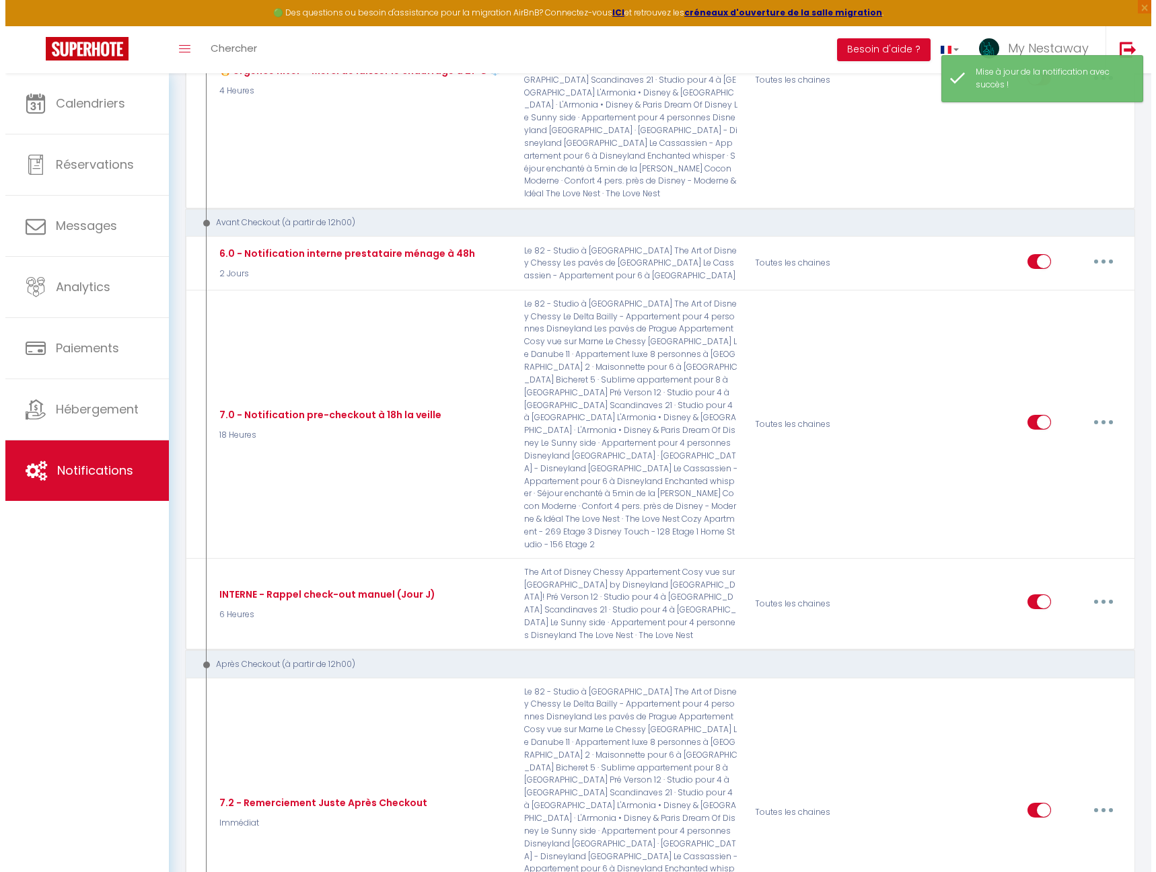
scroll to position [2867, 0]
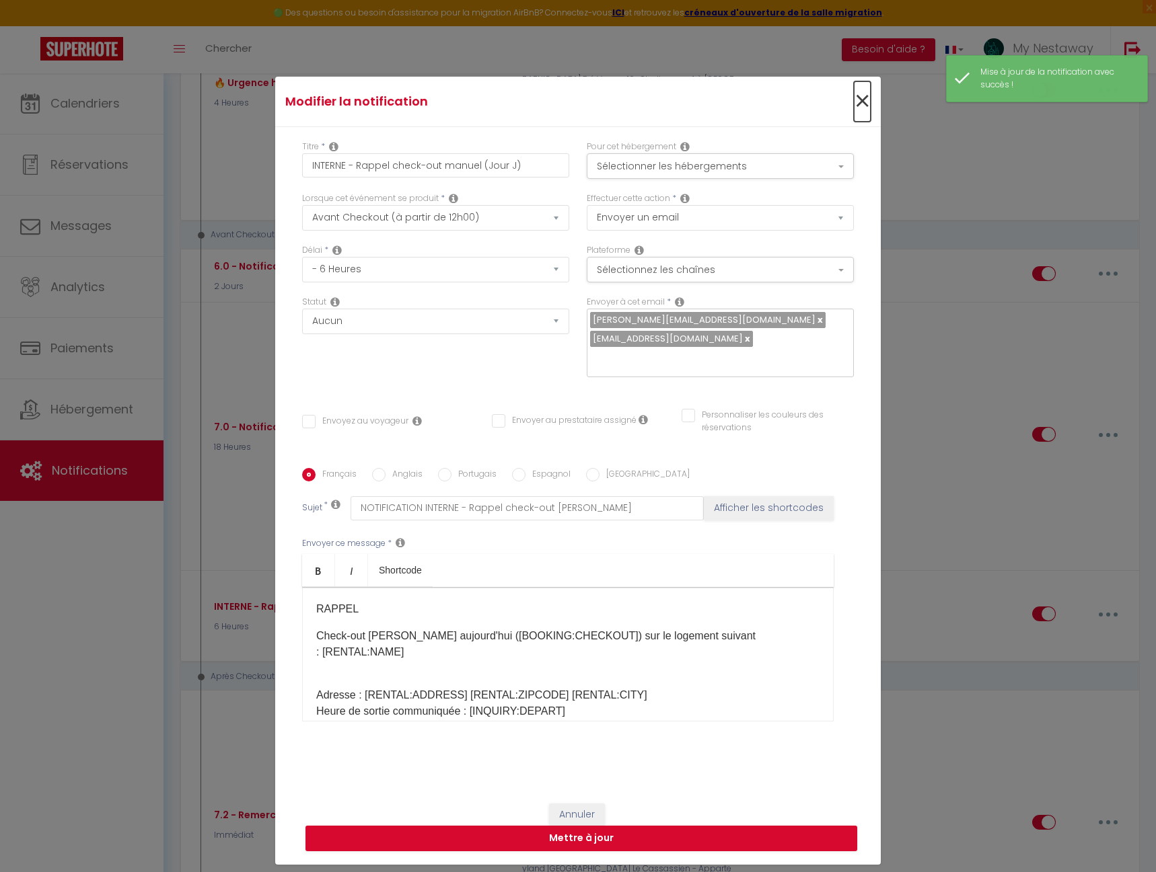
click at [860, 104] on span "×" at bounding box center [862, 101] width 17 height 40
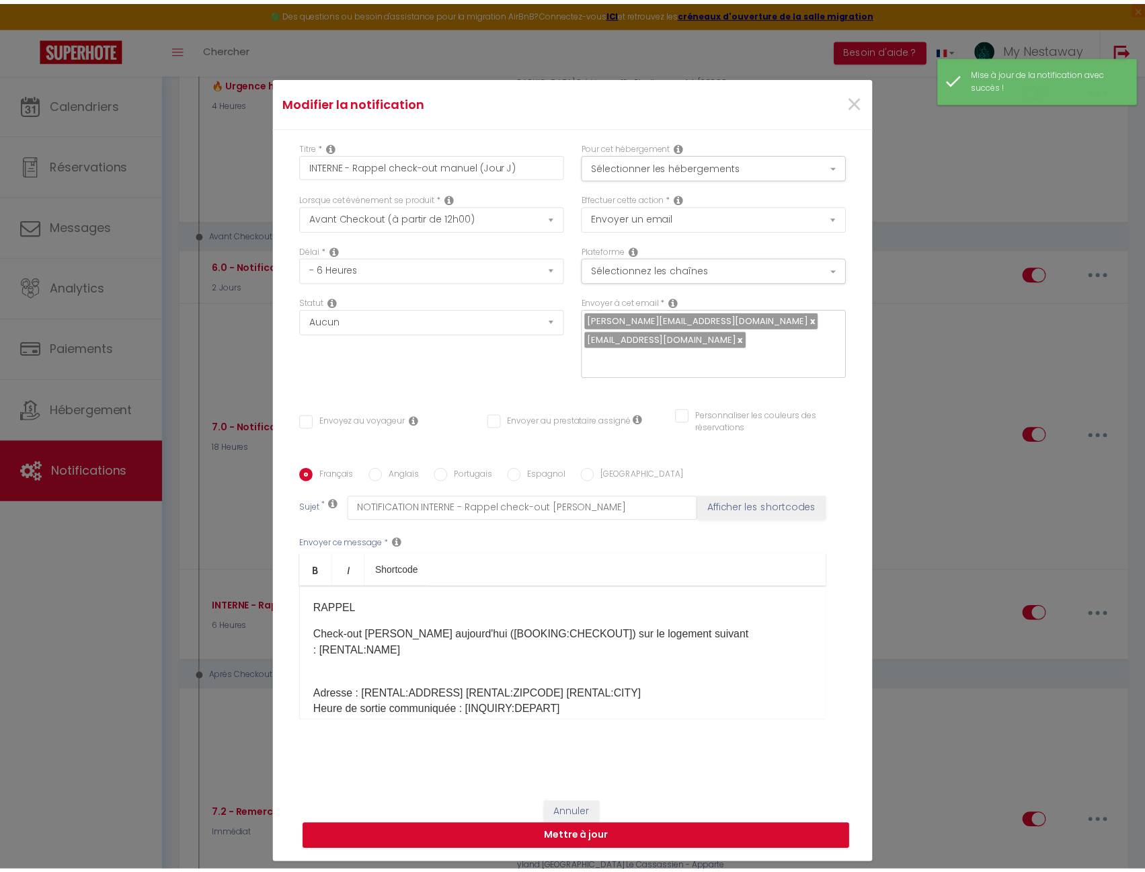
scroll to position [2892, 0]
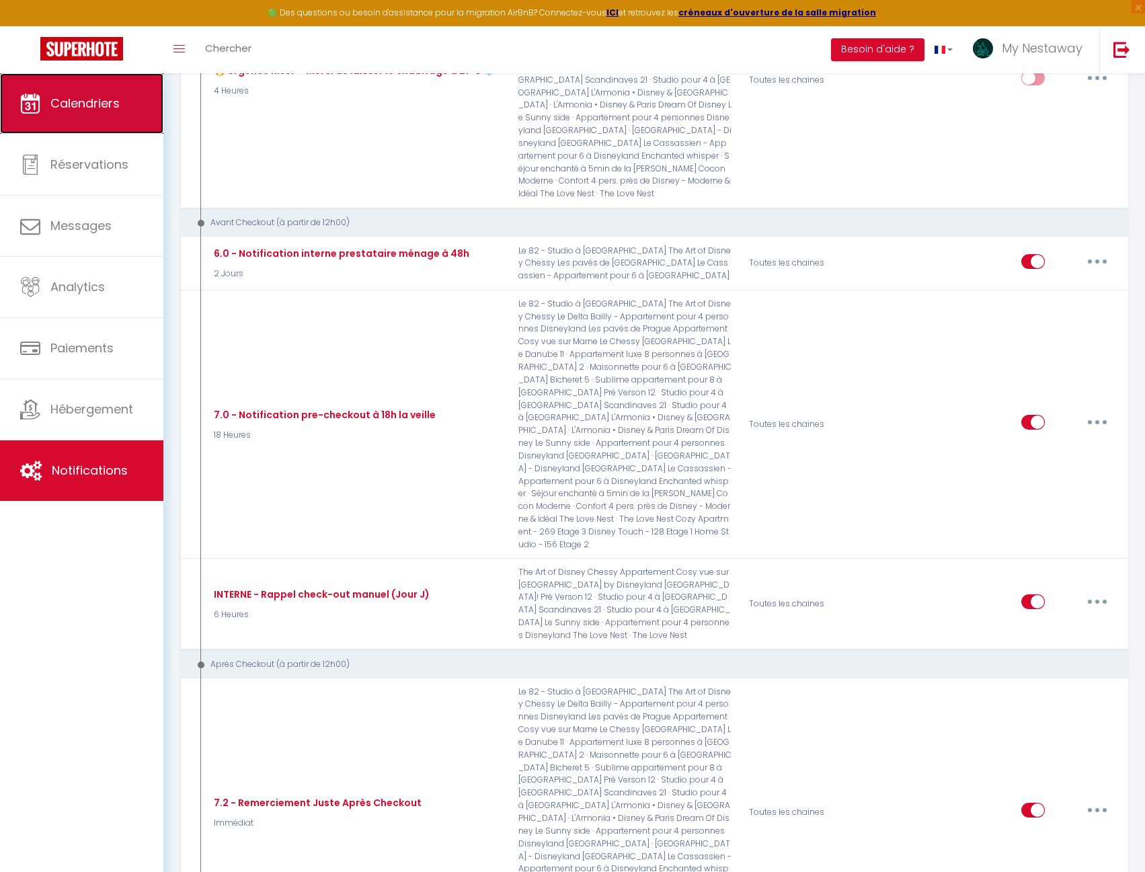
click at [65, 98] on span "Calendriers" at bounding box center [84, 103] width 69 height 17
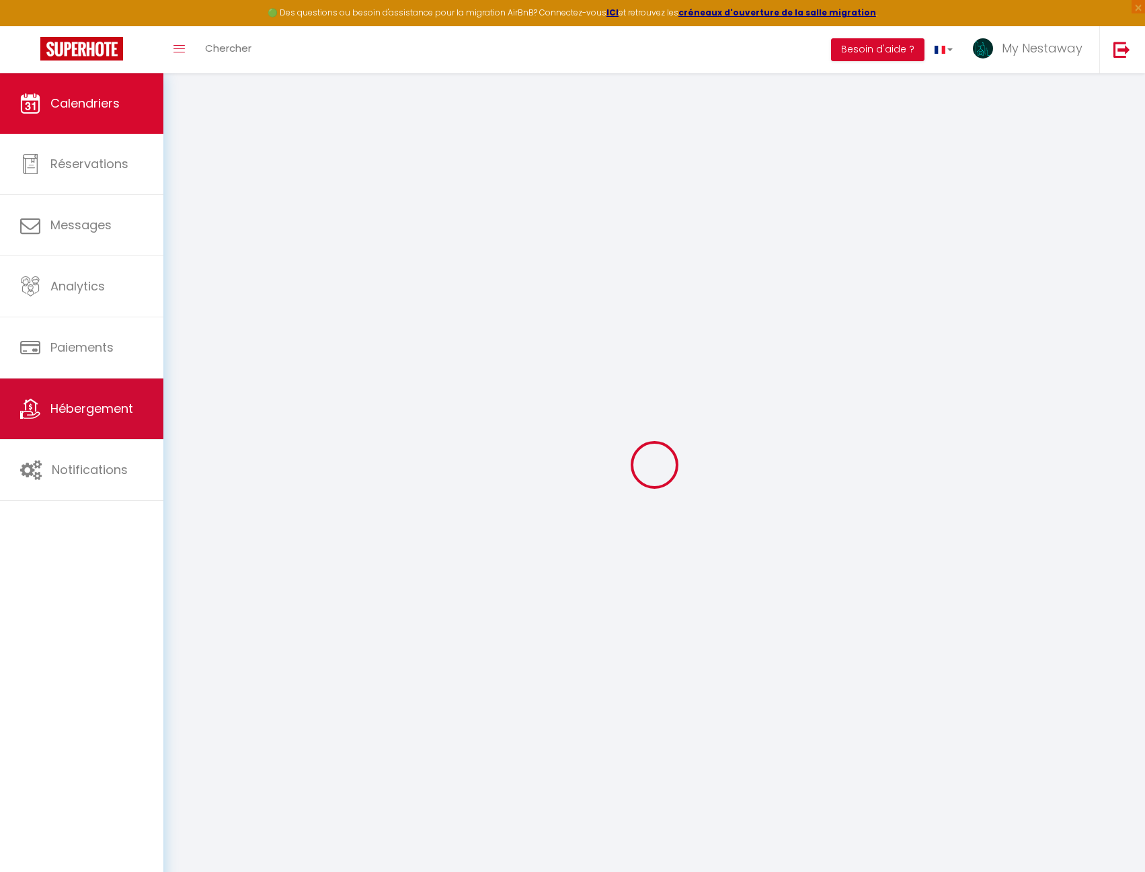
select select
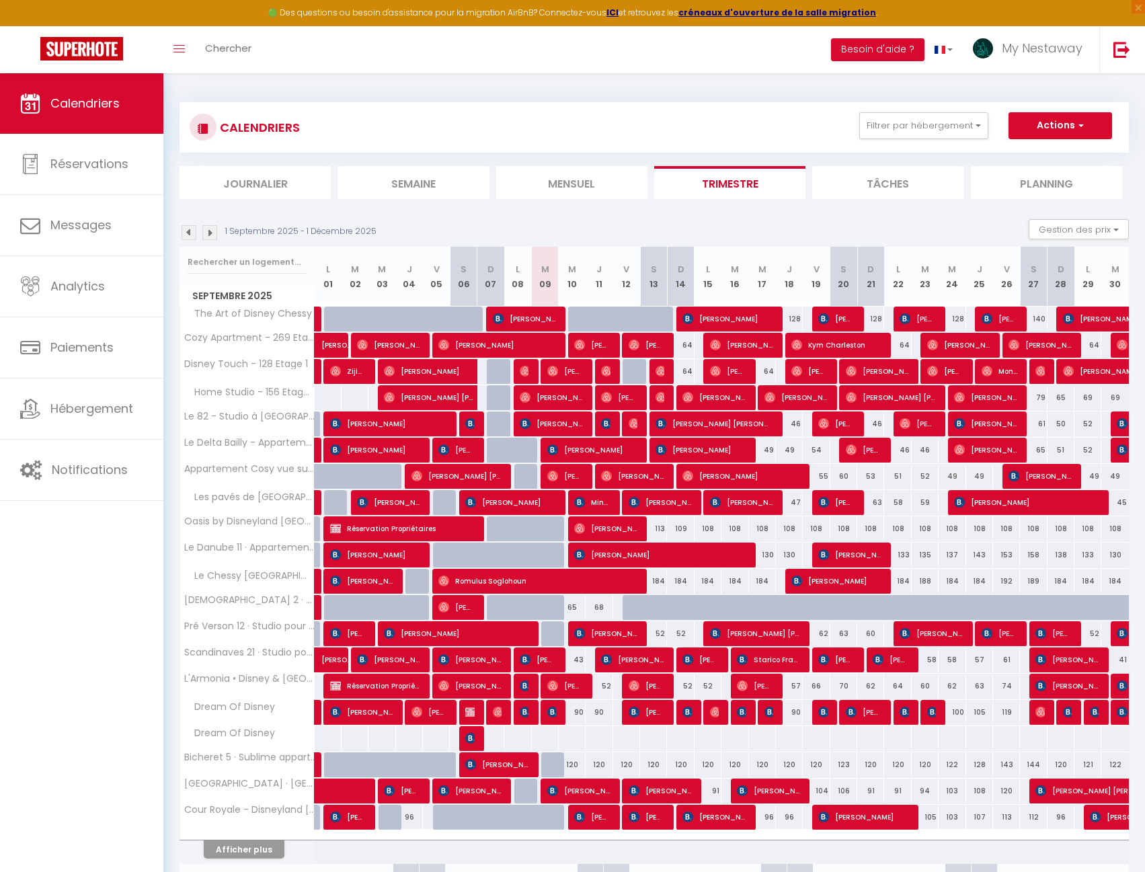
scroll to position [67, 0]
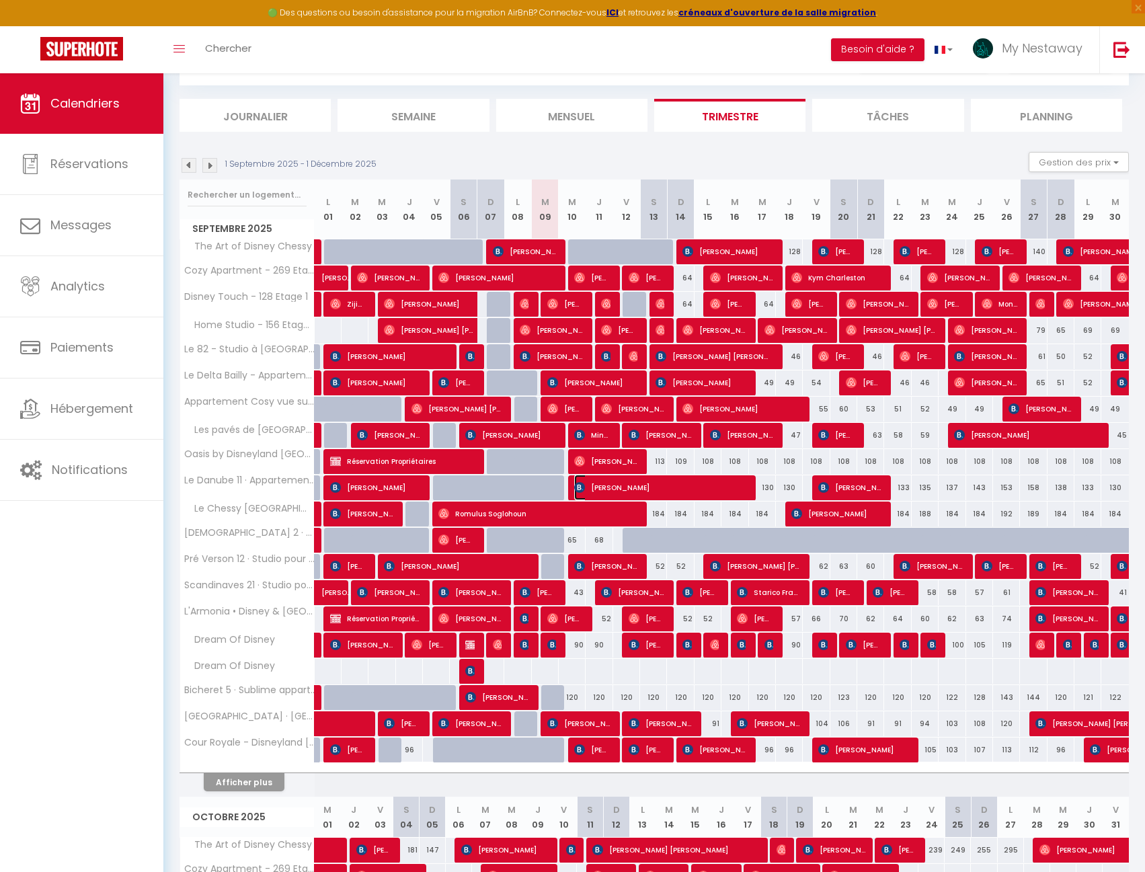
click at [669, 491] on span "[PERSON_NAME]" at bounding box center [659, 488] width 170 height 26
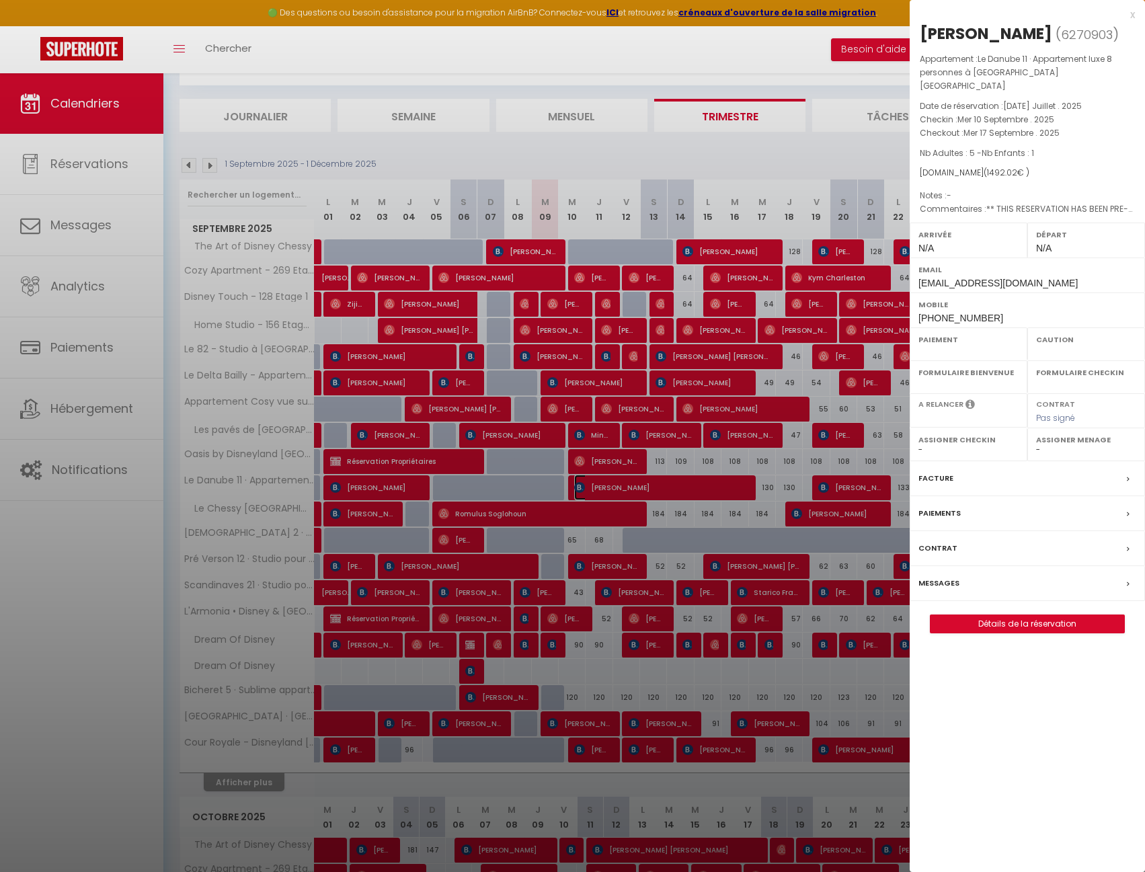
select select "OK"
select select "KO"
select select "0"
select select "1"
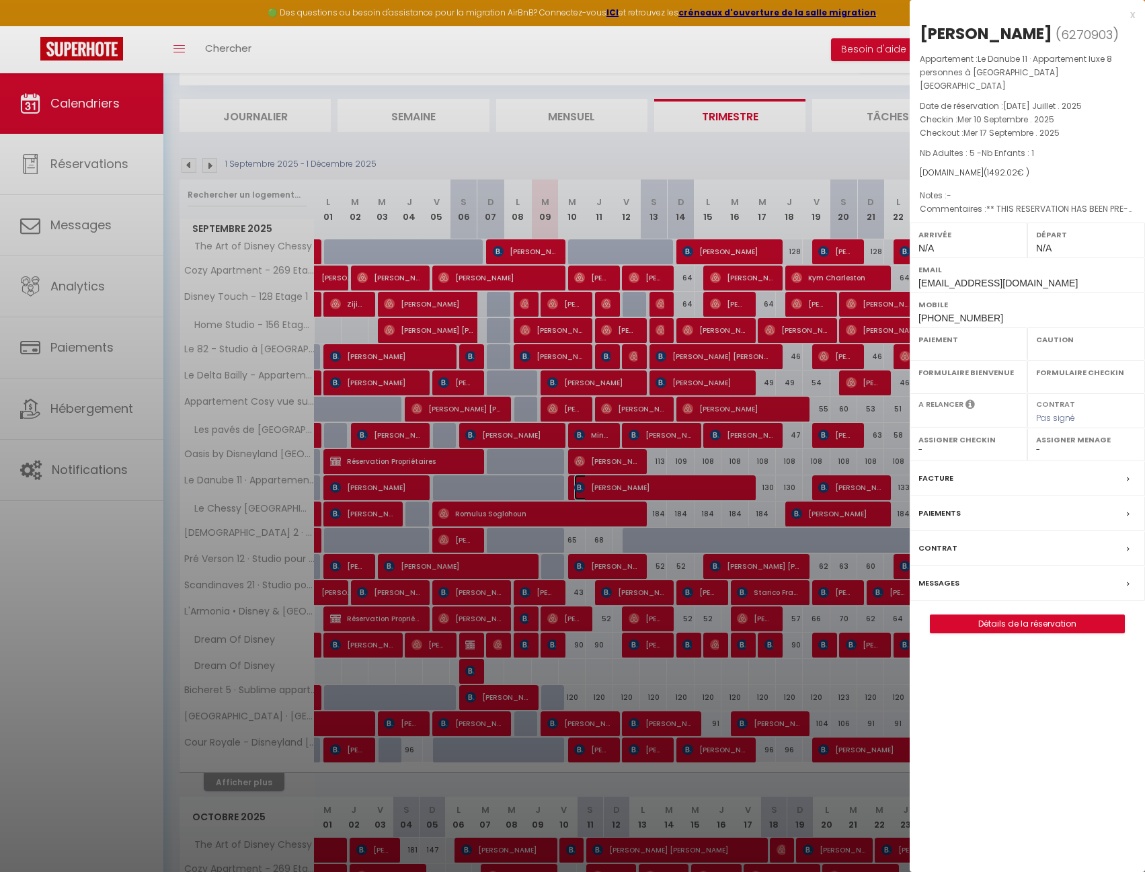
select select
select select "42938"
